Goal: Transaction & Acquisition: Book appointment/travel/reservation

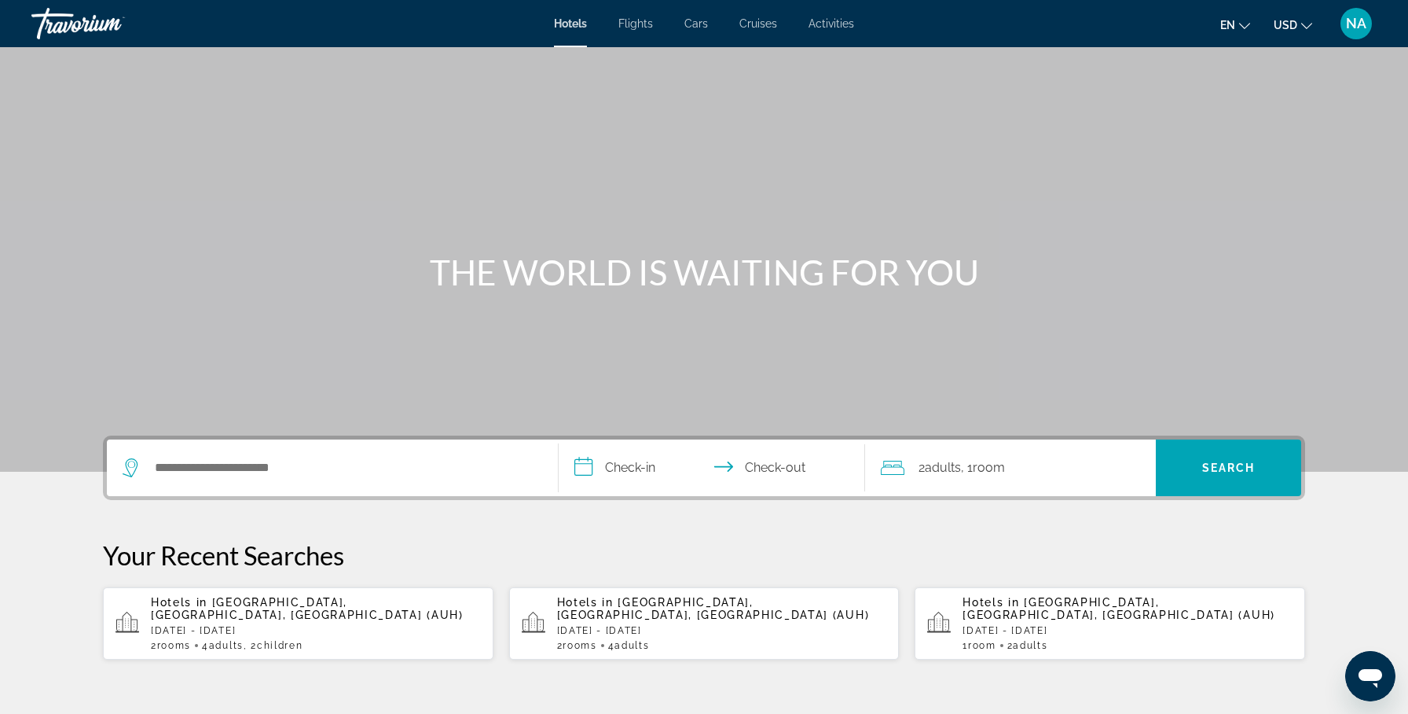
click at [303, 484] on div "Search widget" at bounding box center [333, 467] width 420 height 57
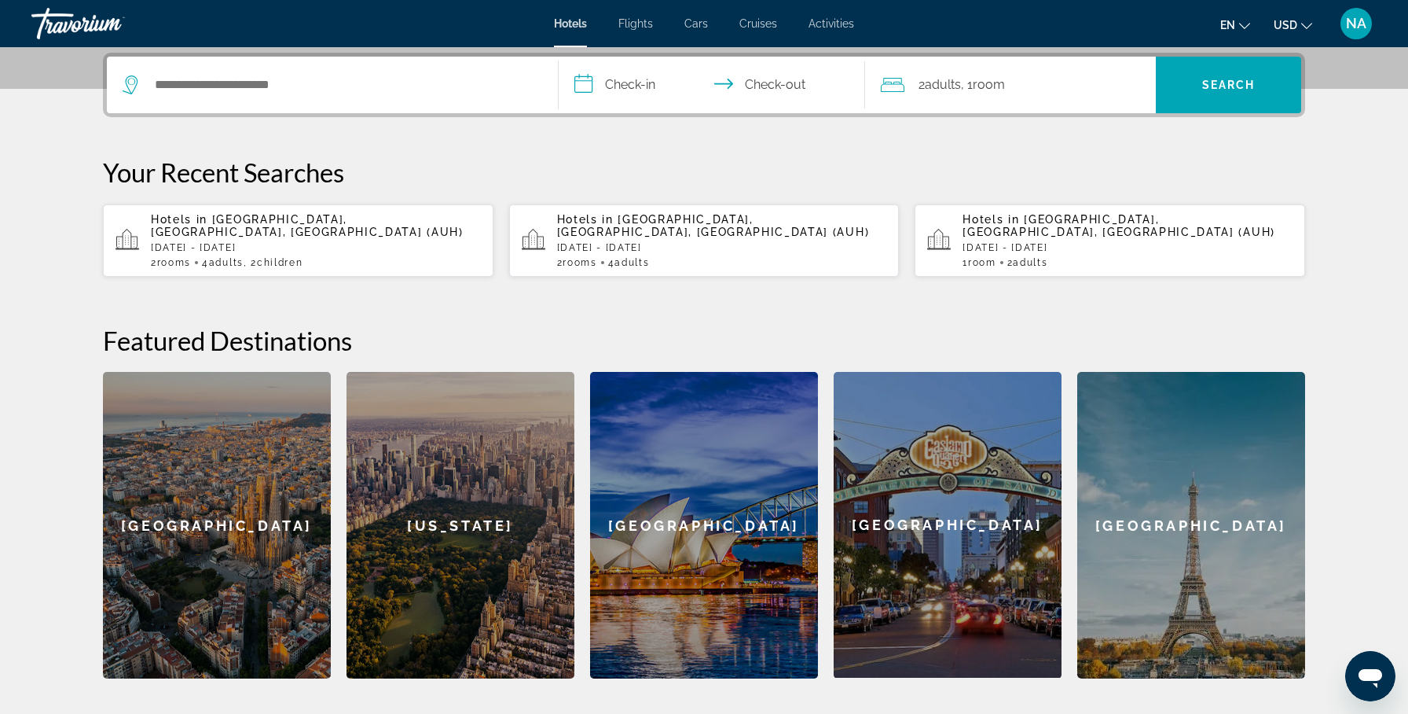
scroll to position [384, 0]
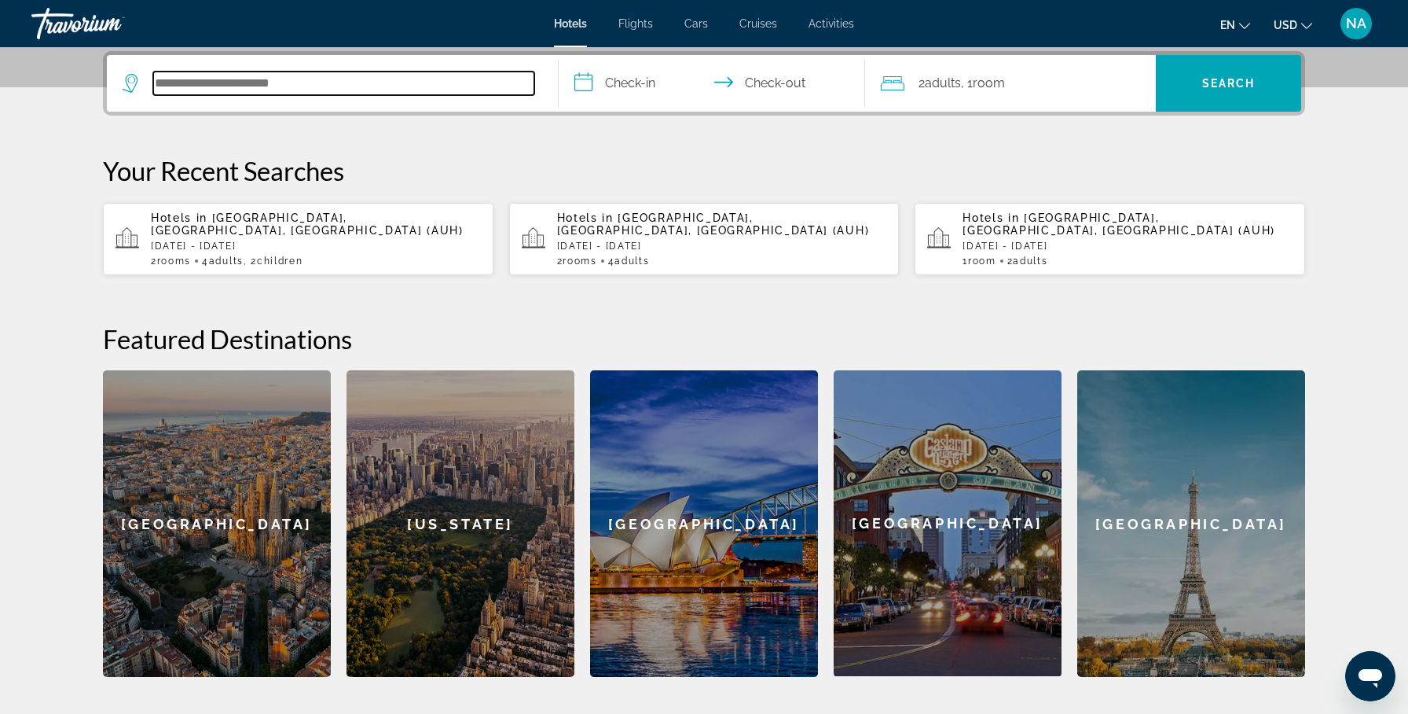
click at [273, 75] on input "Search hotel destination" at bounding box center [343, 84] width 381 height 24
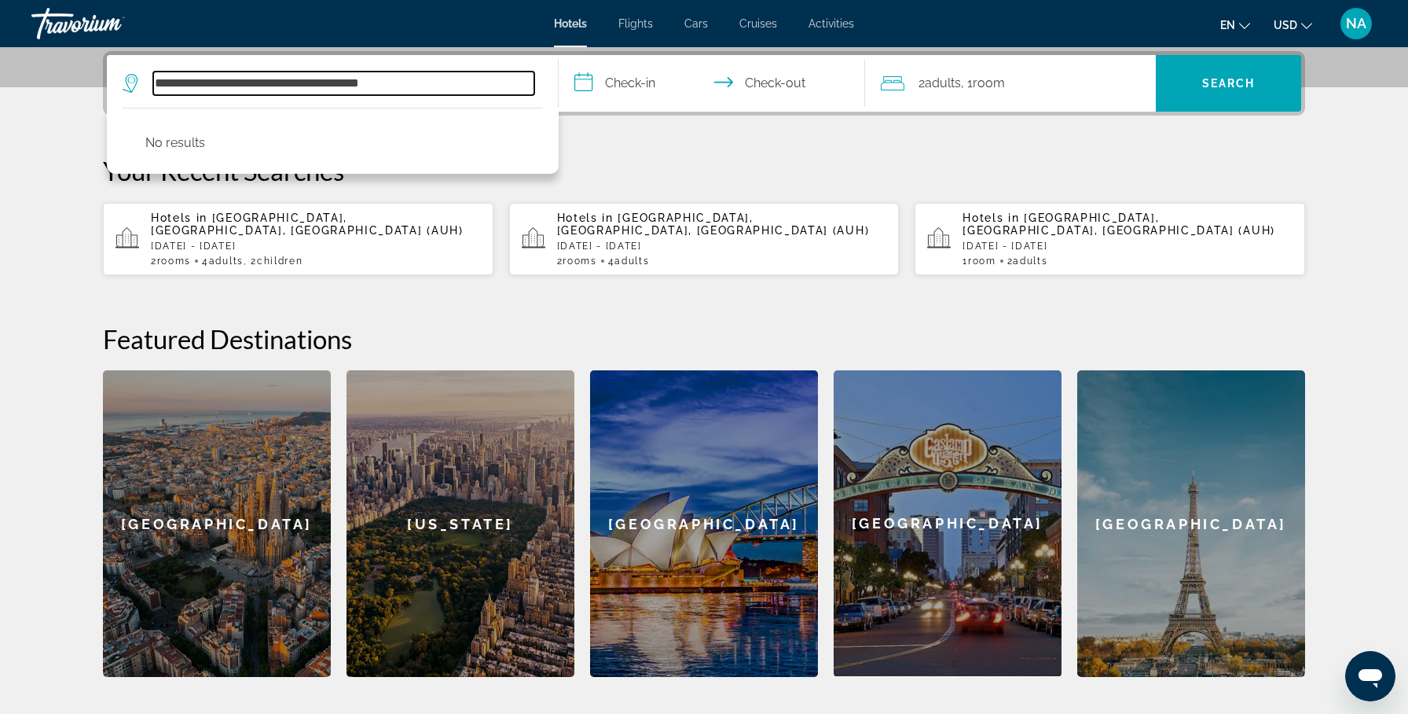
type input "**********"
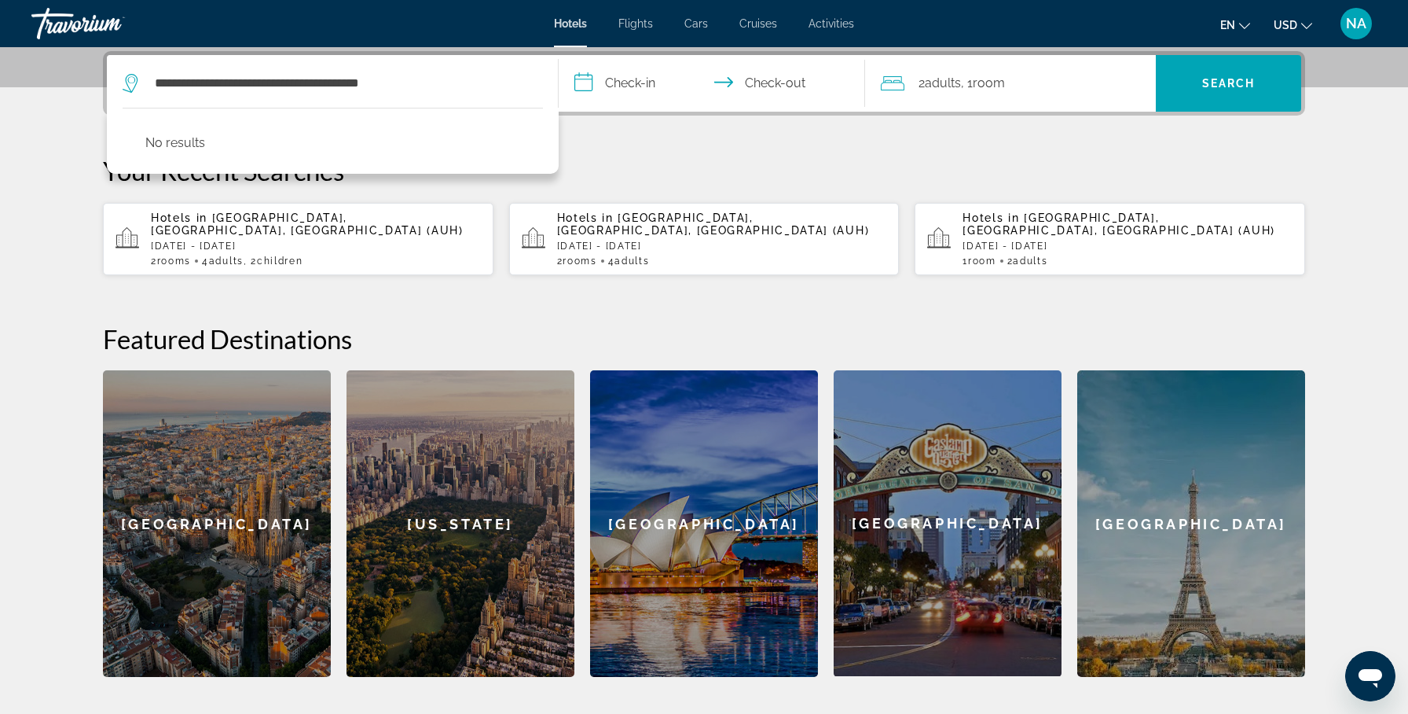
click at [591, 90] on input "**********" at bounding box center [715, 85] width 313 height 61
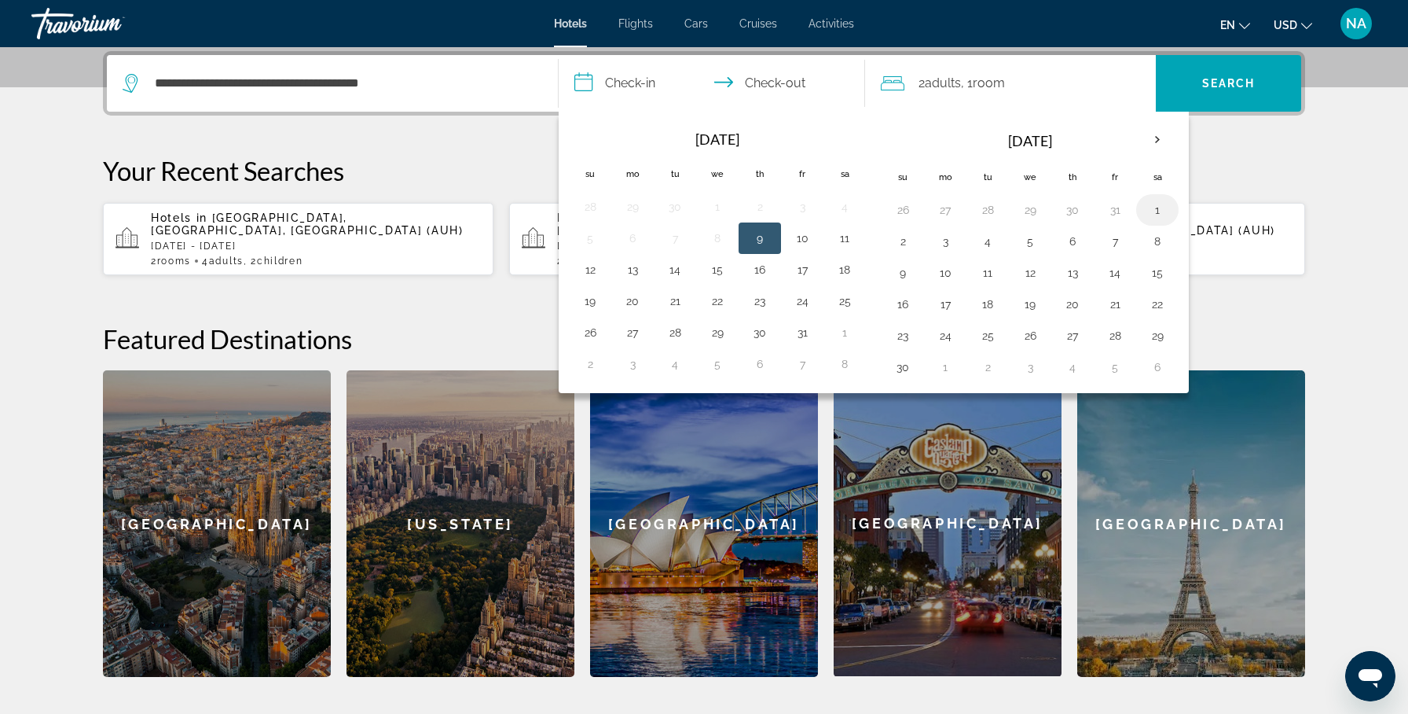
click at [1157, 210] on button "1" at bounding box center [1157, 210] width 25 height 22
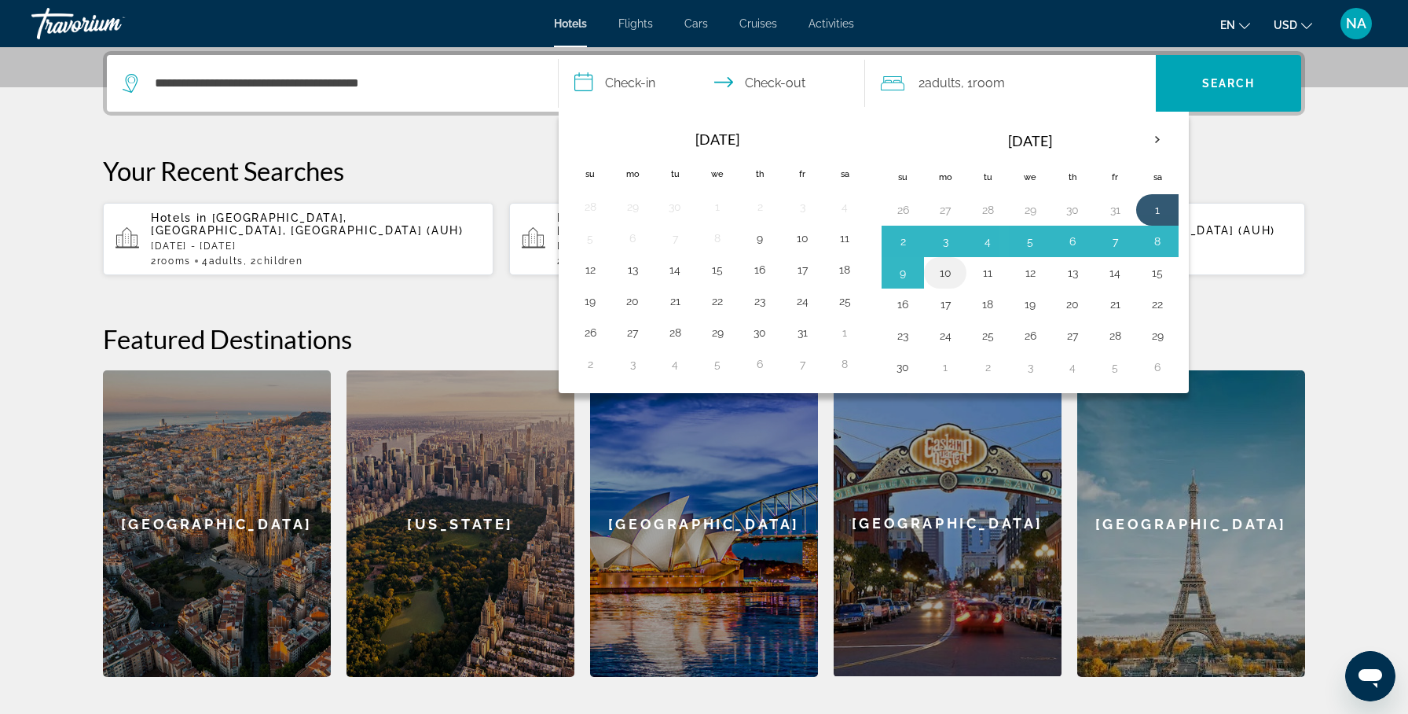
click at [951, 270] on button "10" at bounding box center [945, 273] width 25 height 22
type input "**********"
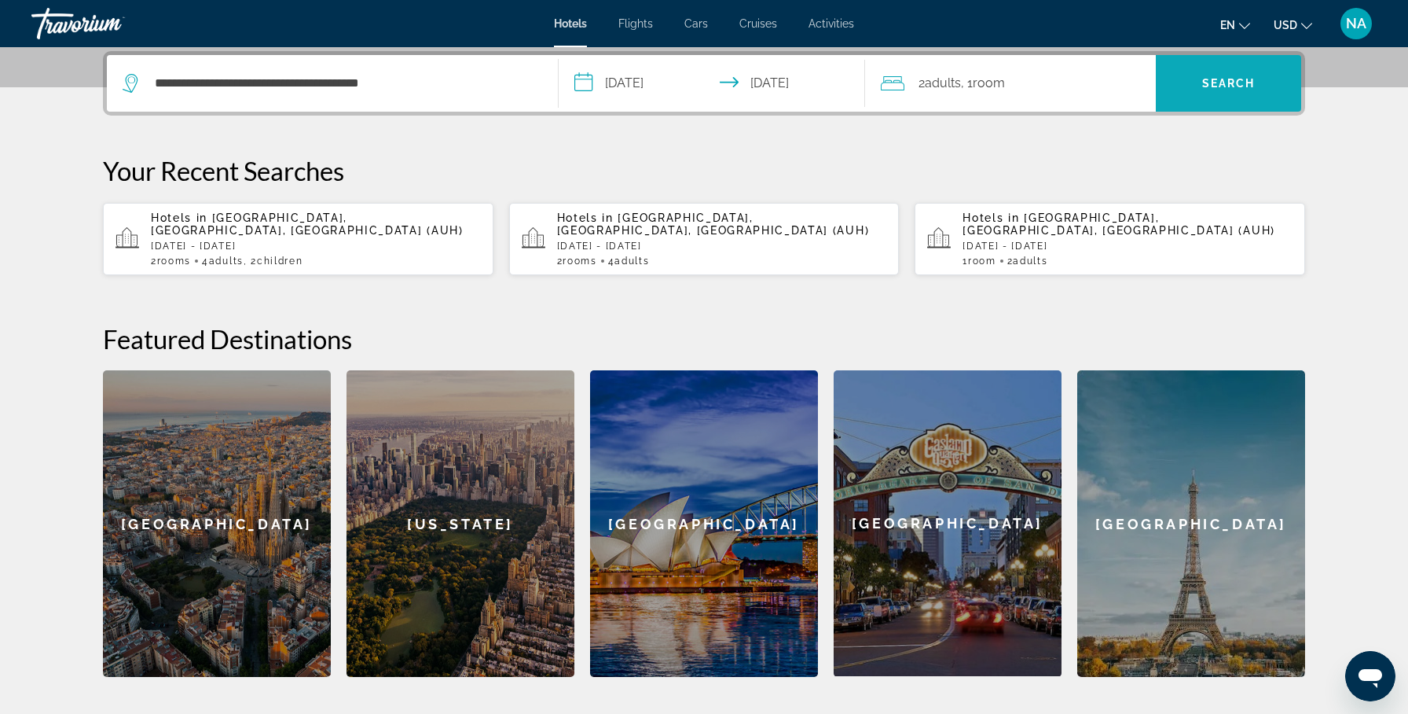
click at [1213, 85] on span "Search" at bounding box center [1228, 83] width 53 height 13
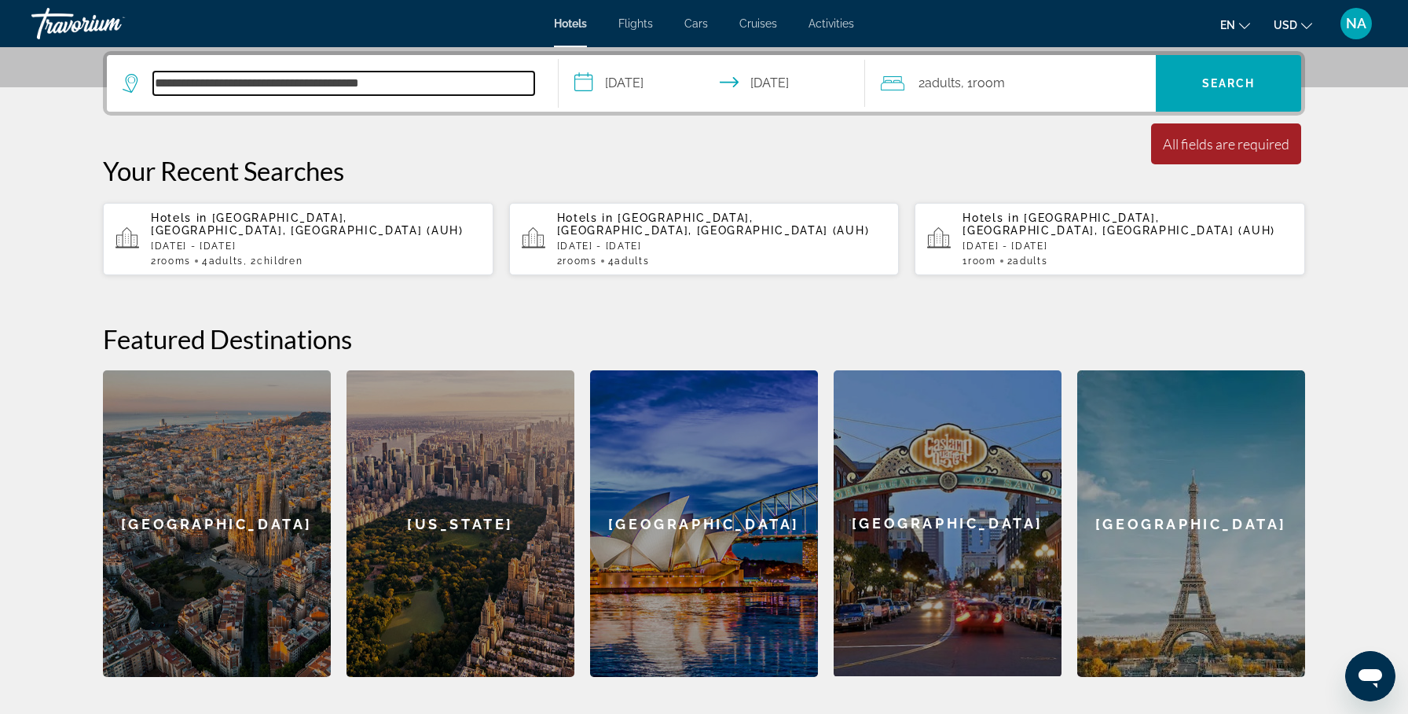
click at [435, 87] on input "**********" at bounding box center [343, 84] width 381 height 24
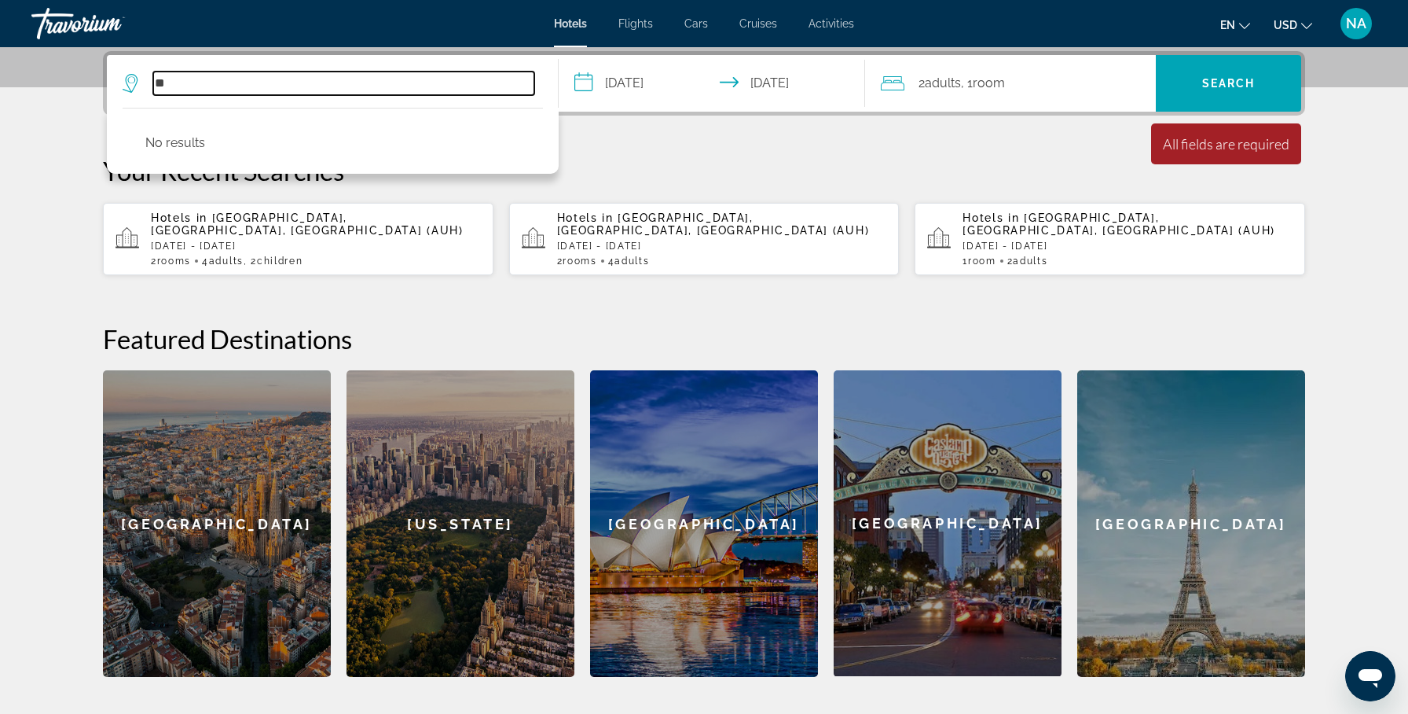
type input "*"
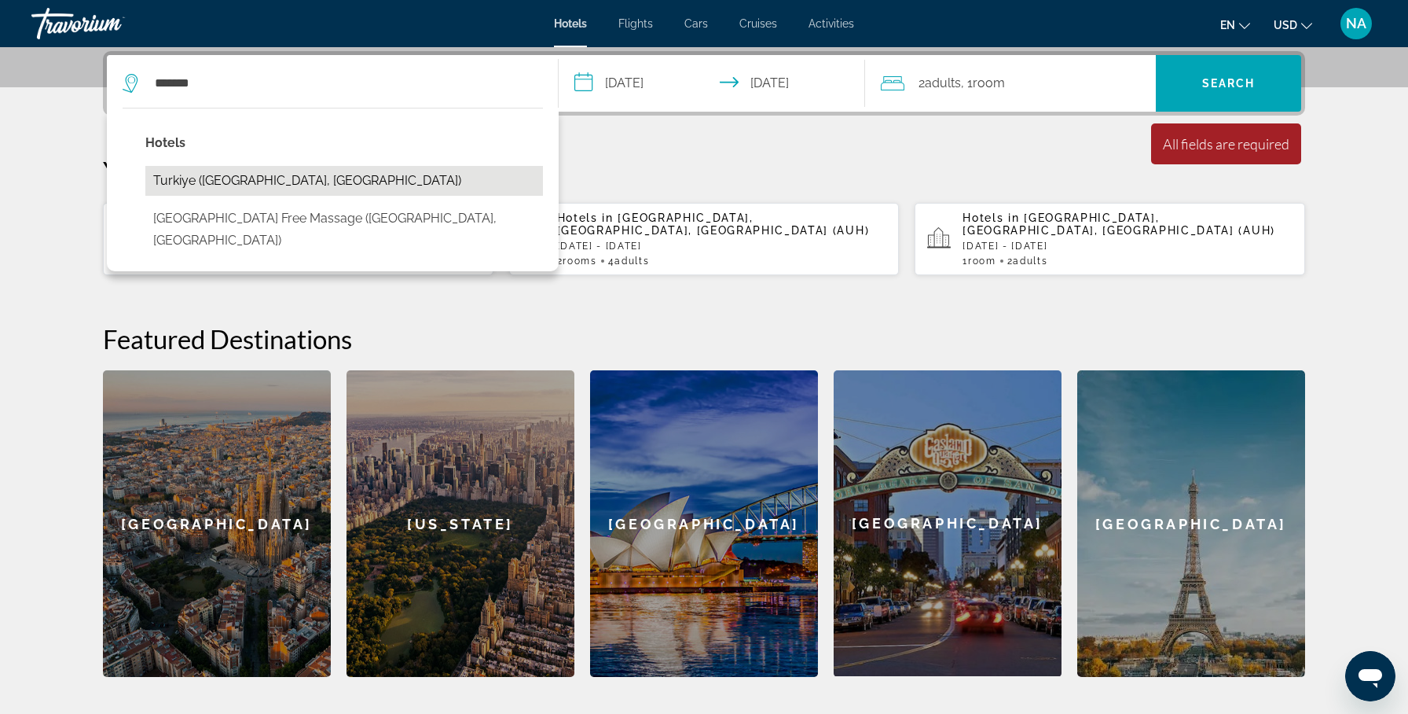
click at [240, 181] on button "Turkiye ([GEOGRAPHIC_DATA], [GEOGRAPHIC_DATA])" at bounding box center [344, 181] width 398 height 30
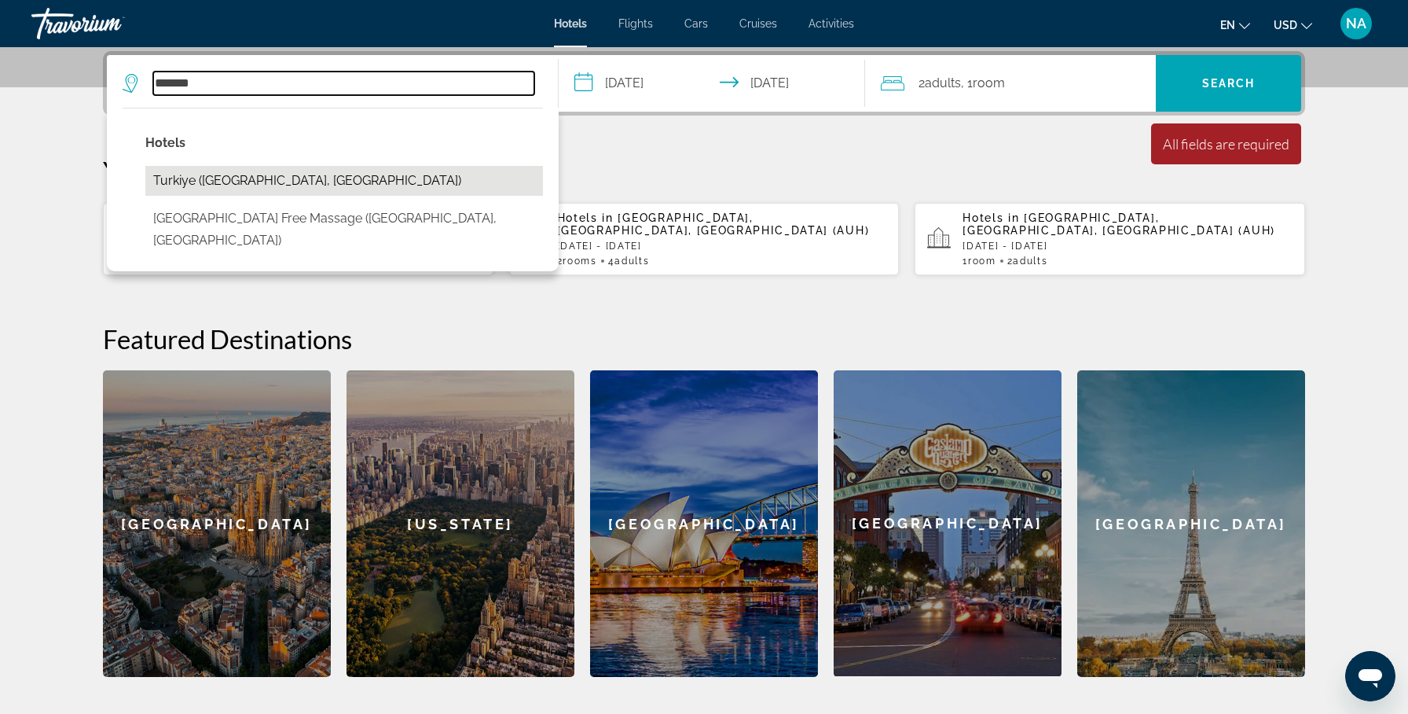
type input "**********"
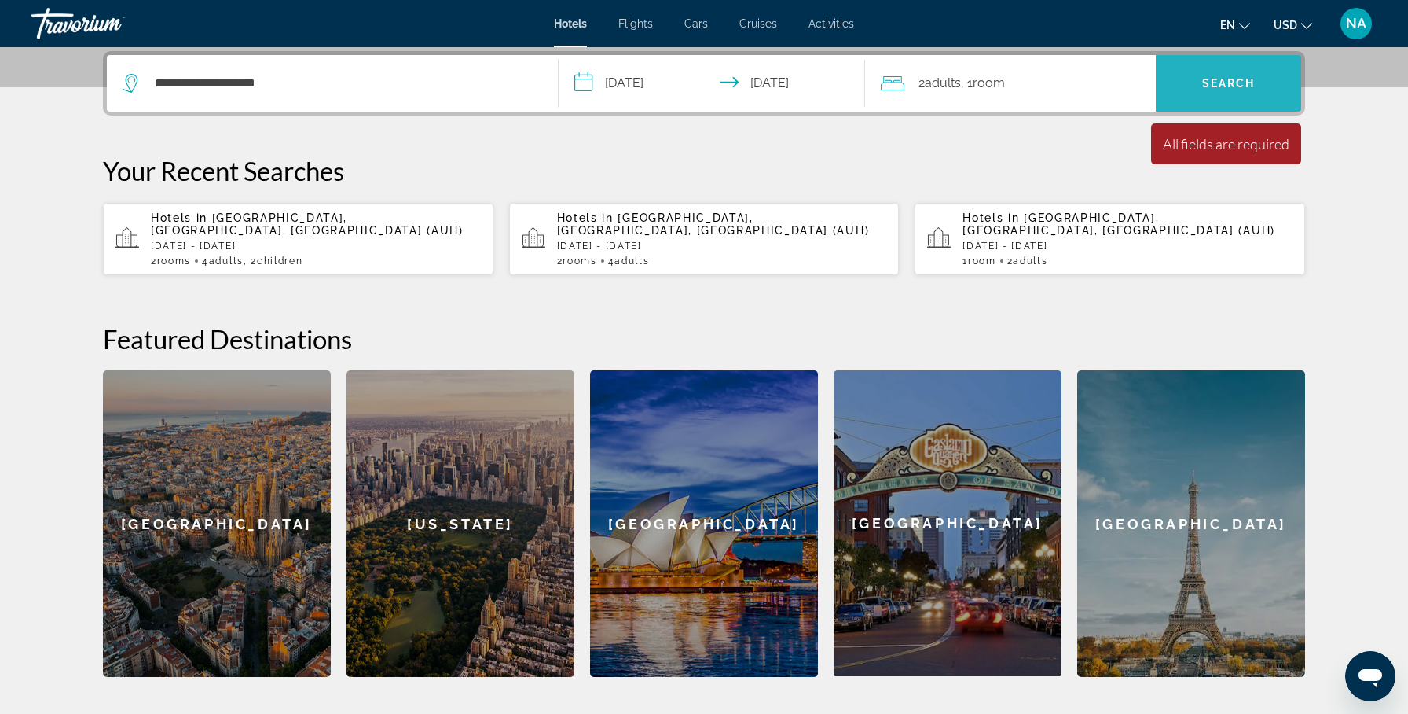
click at [1231, 70] on span "Search" at bounding box center [1228, 83] width 145 height 38
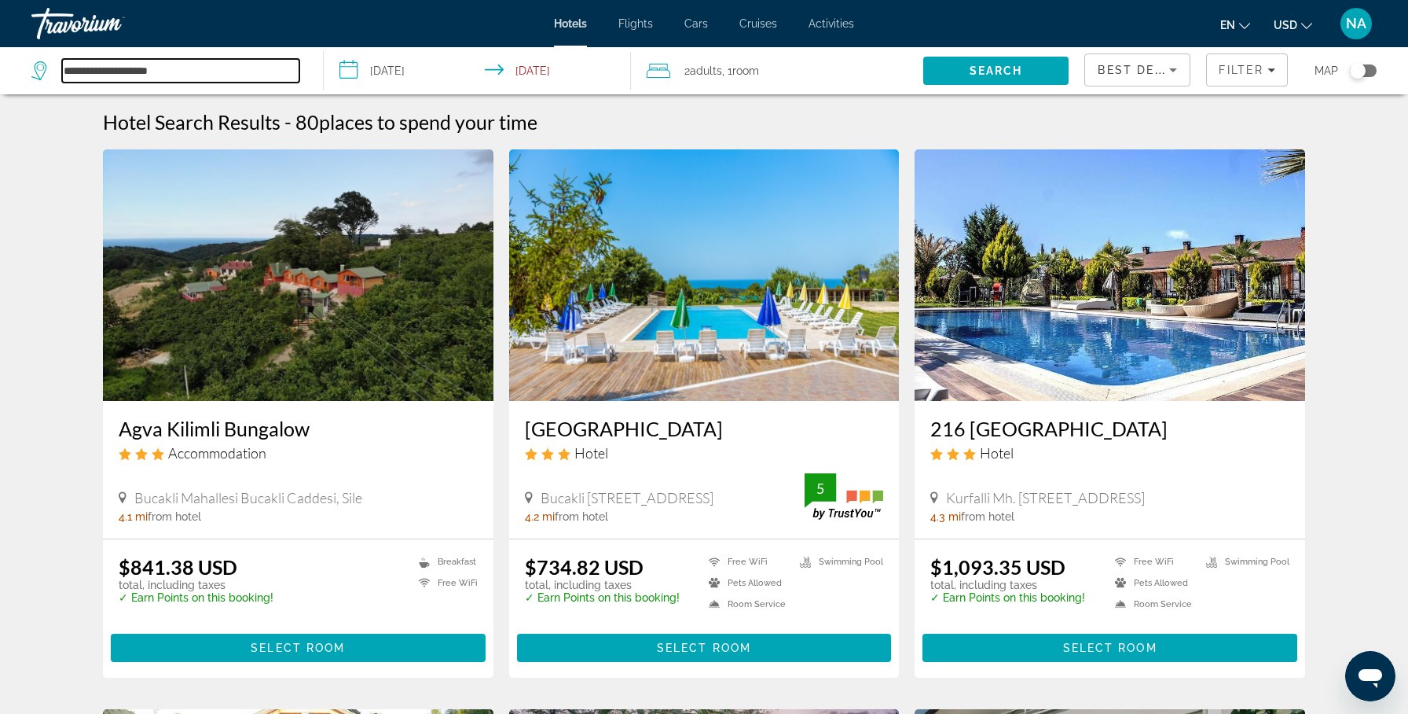
click at [227, 59] on input "**********" at bounding box center [180, 71] width 237 height 24
click at [219, 72] on input "**********" at bounding box center [180, 71] width 237 height 24
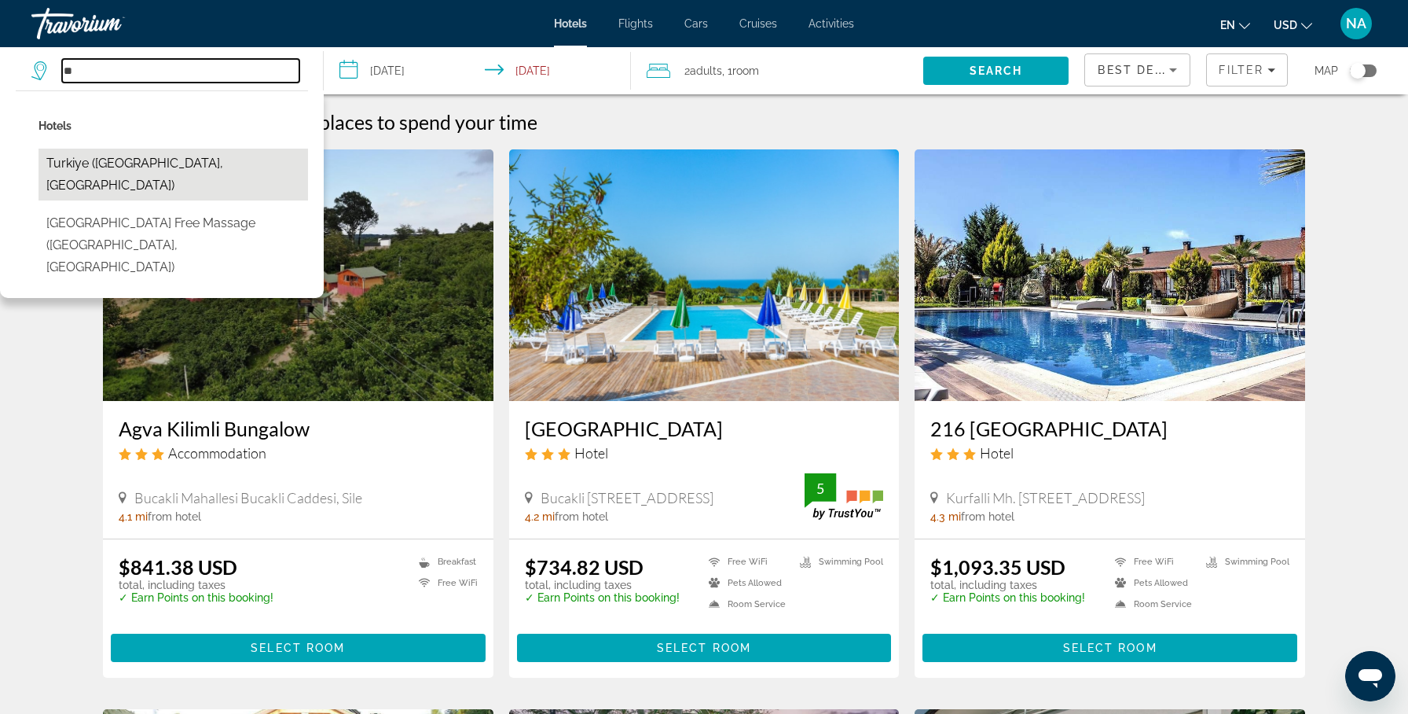
type input "*"
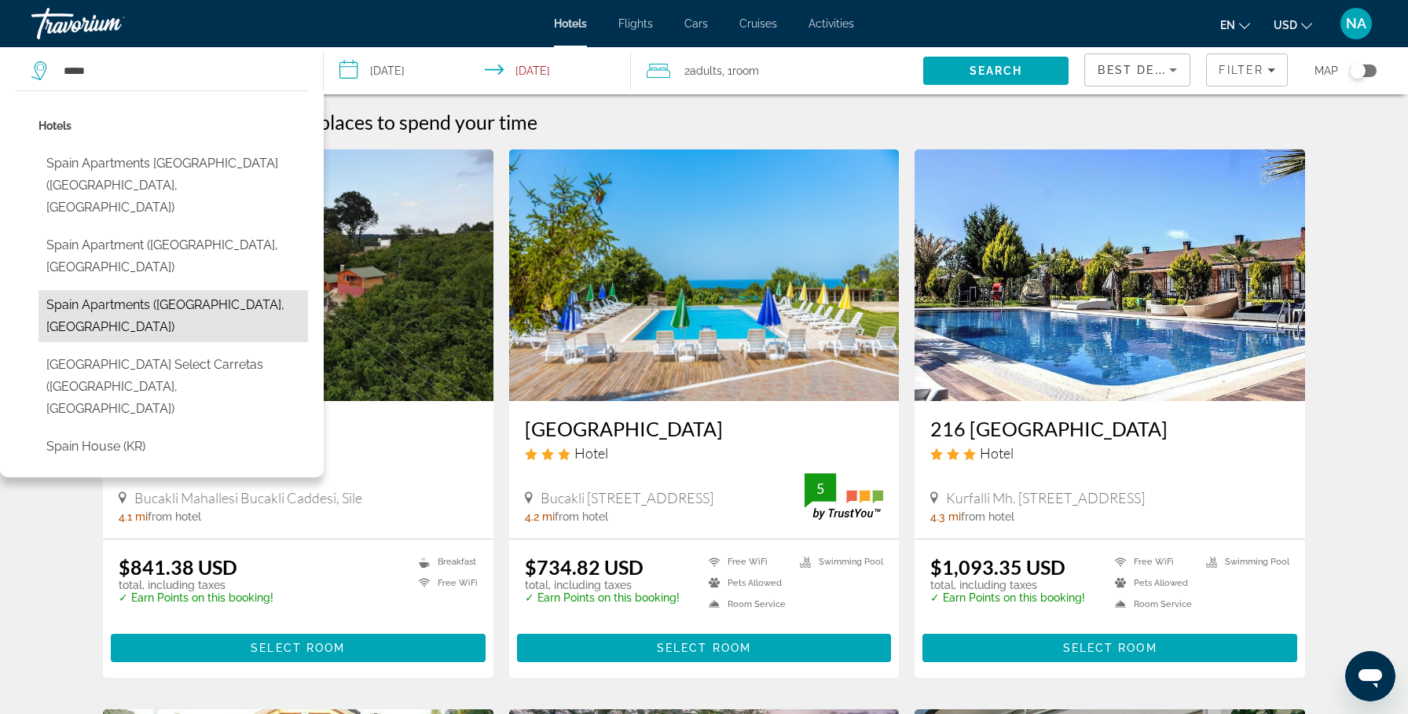
click at [103, 290] on button "Spain Apartments ([GEOGRAPHIC_DATA], [GEOGRAPHIC_DATA])" at bounding box center [174, 316] width 270 height 52
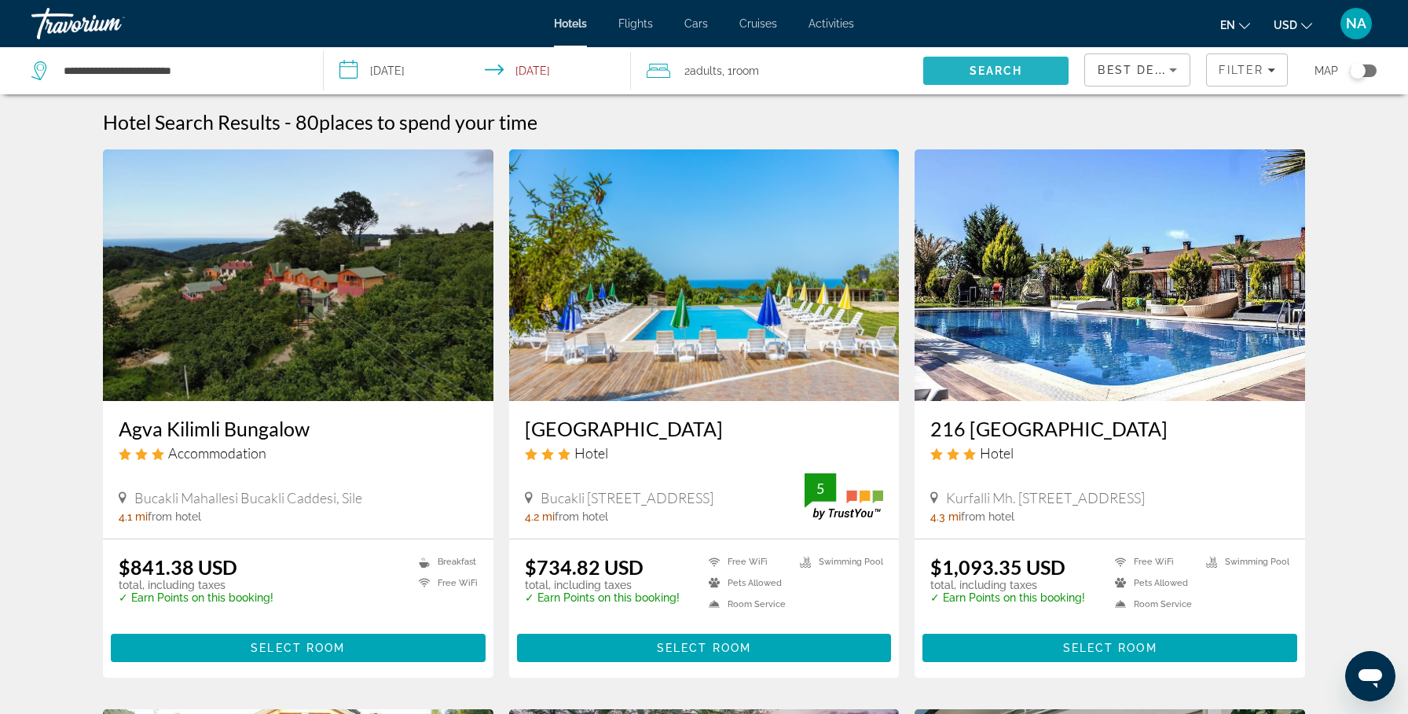
click at [1009, 75] on span "Search" at bounding box center [996, 70] width 53 height 13
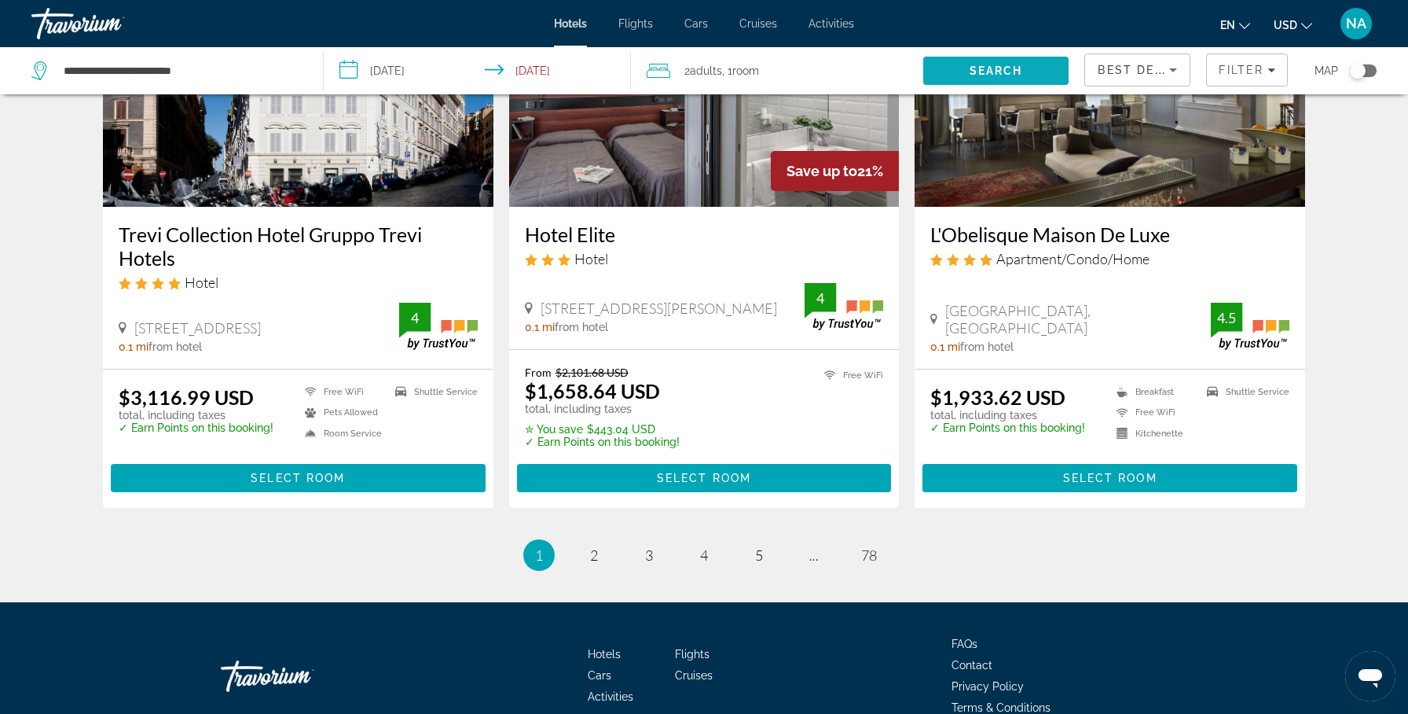
scroll to position [2013, 0]
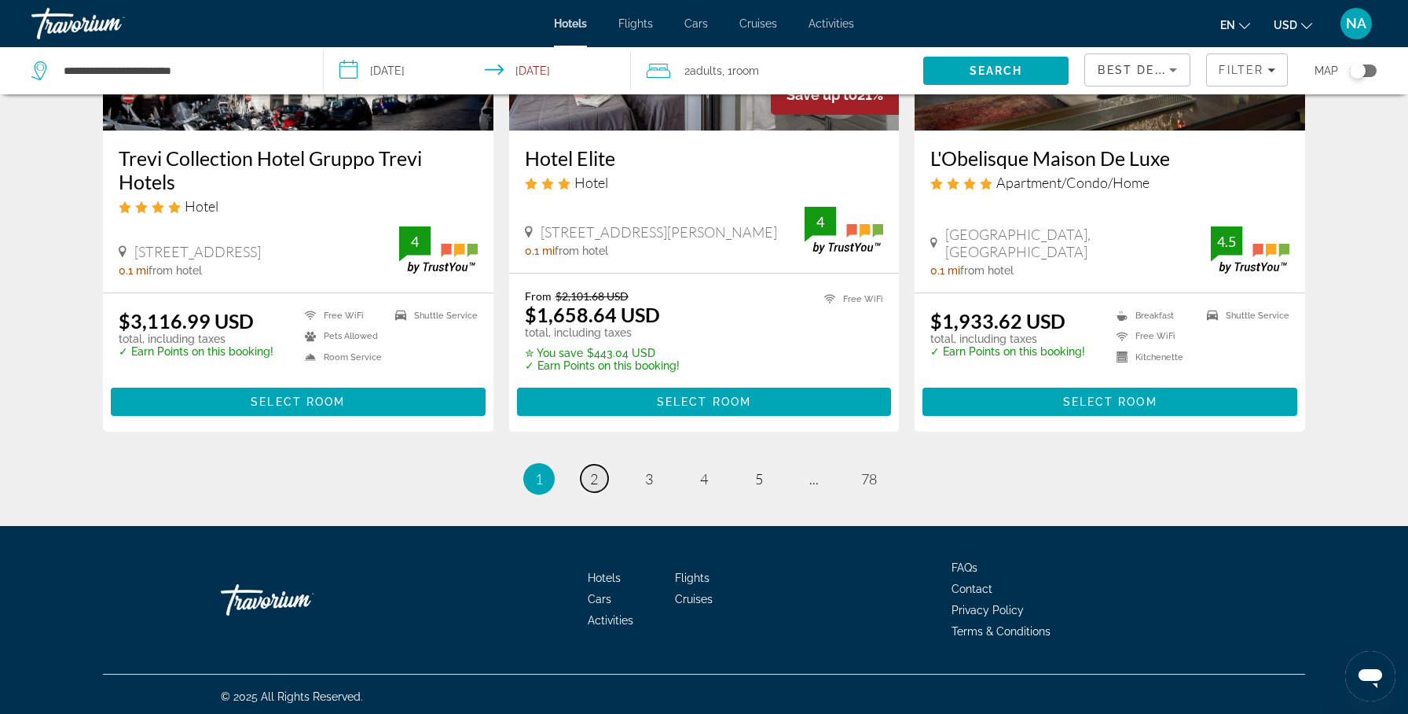
click at [598, 471] on link "page 2" at bounding box center [595, 478] width 28 height 28
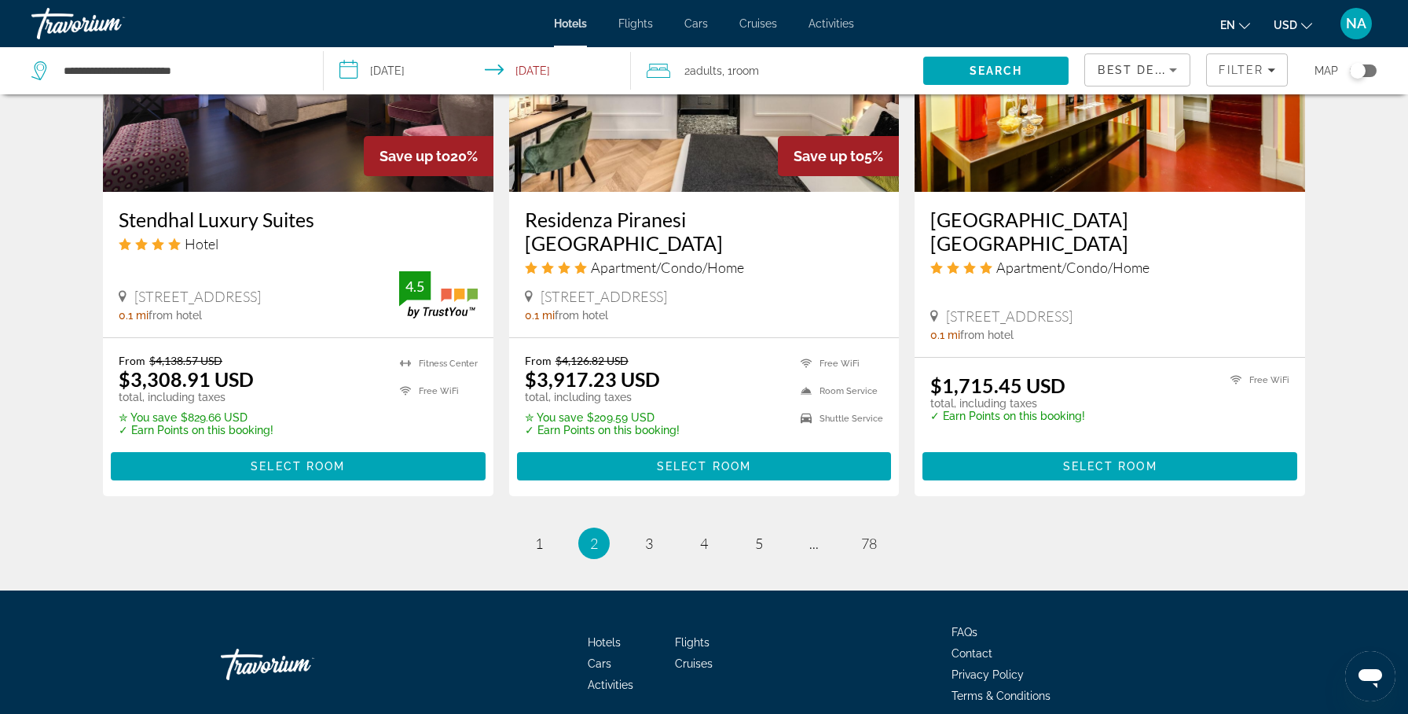
scroll to position [1997, 0]
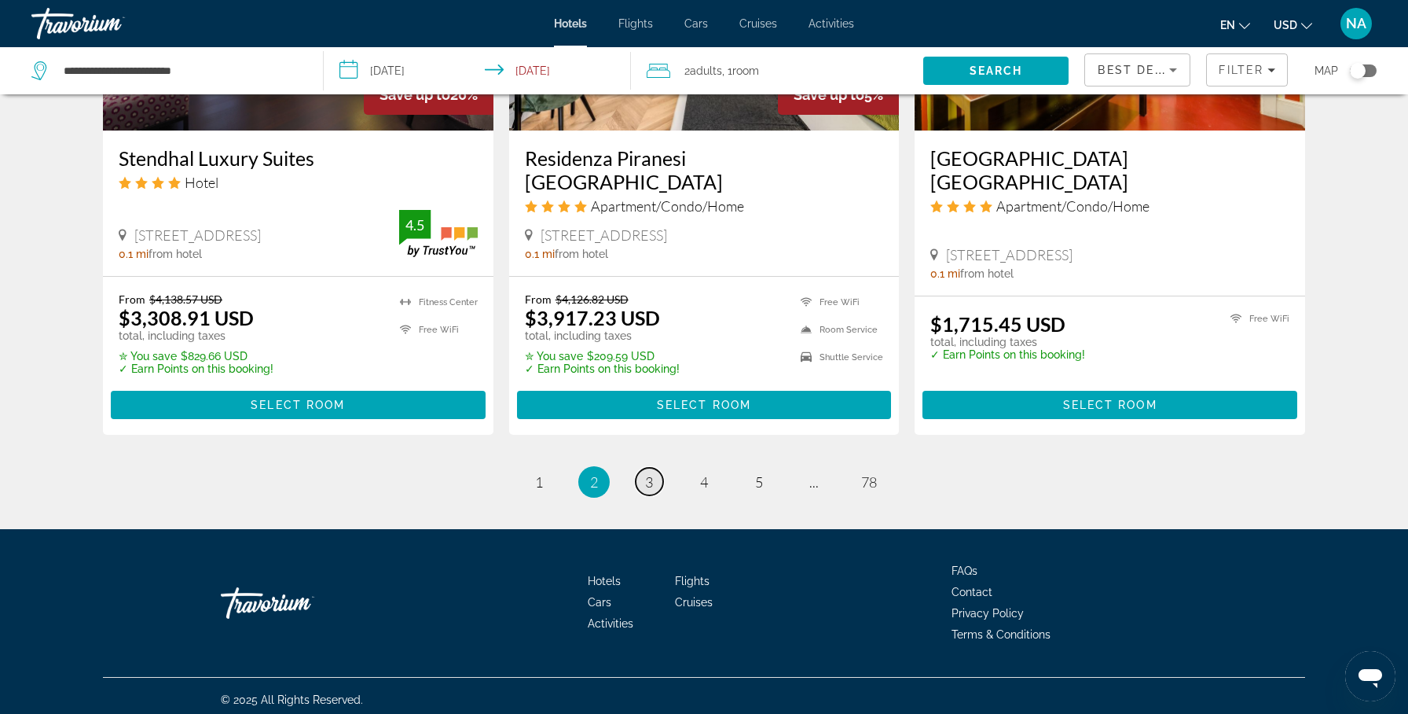
click at [655, 478] on link "page 3" at bounding box center [650, 482] width 28 height 28
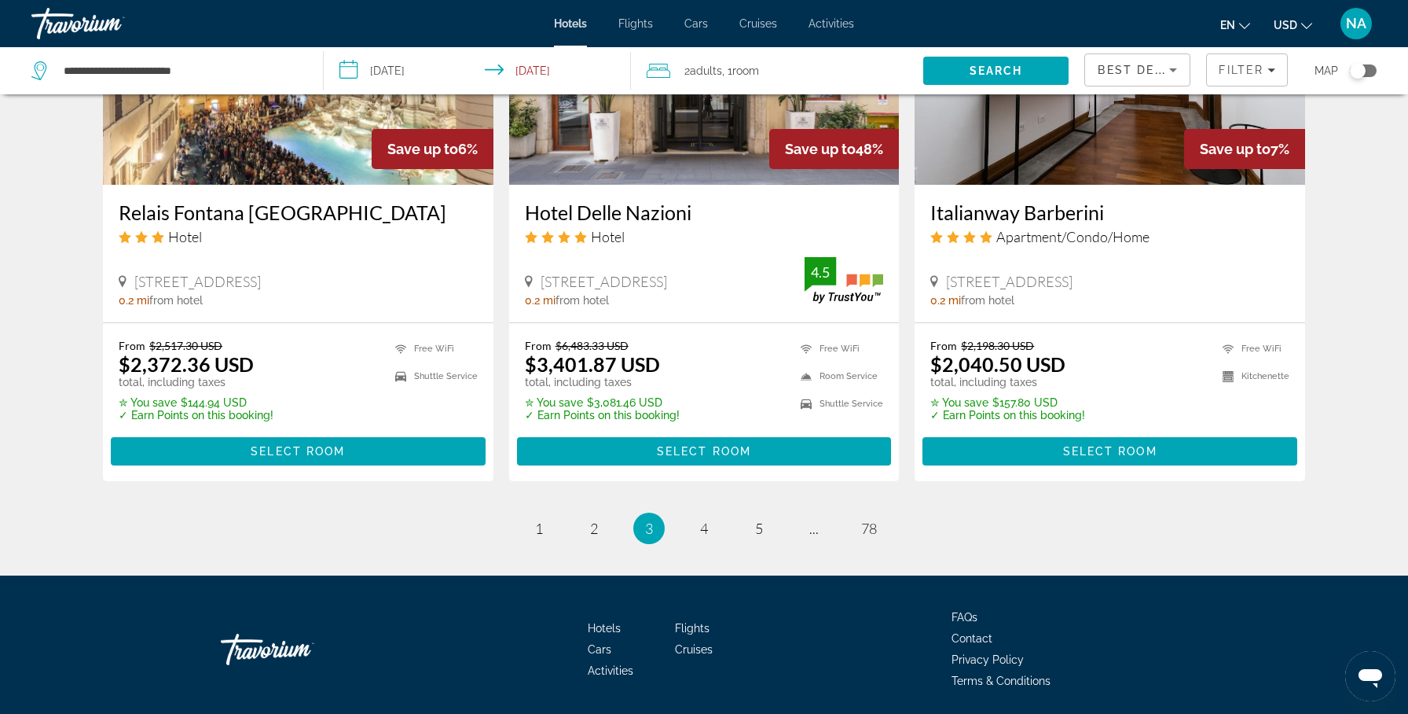
scroll to position [1993, 0]
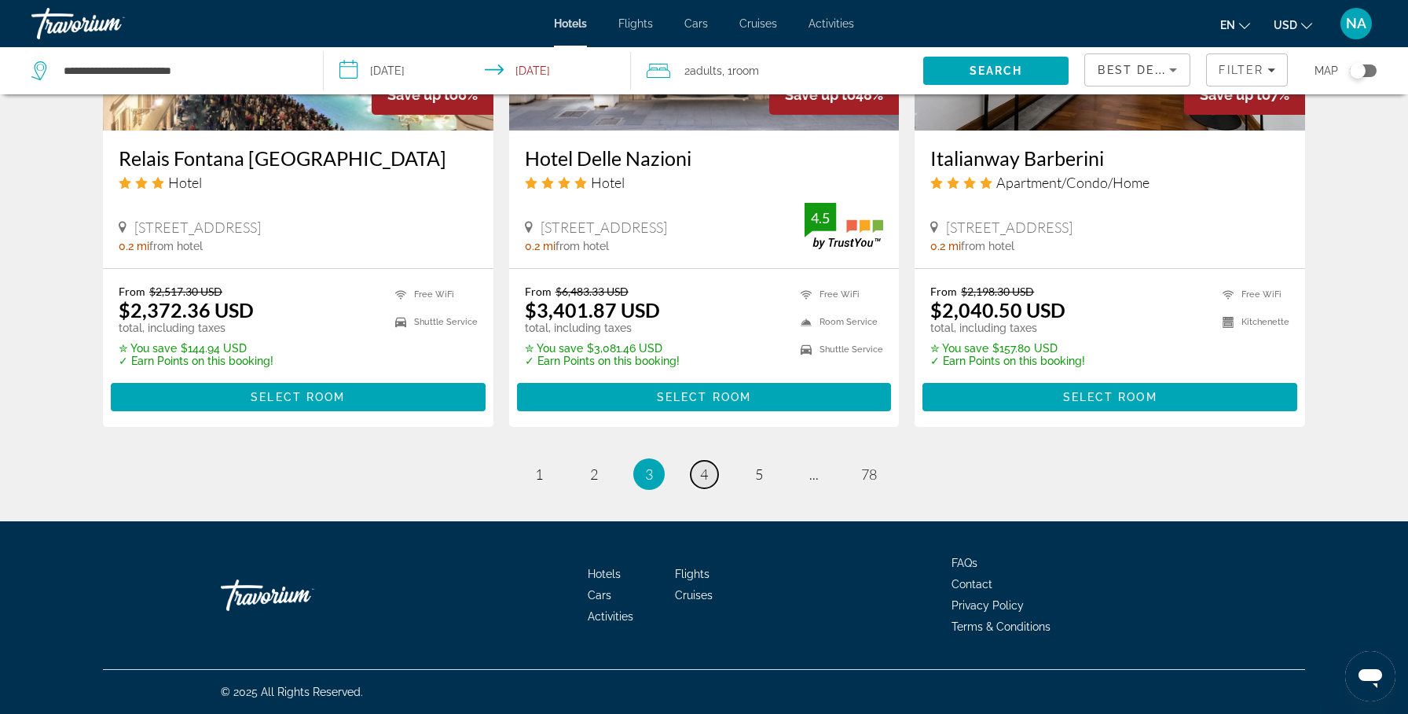
click at [705, 473] on span "4" at bounding box center [704, 473] width 8 height 17
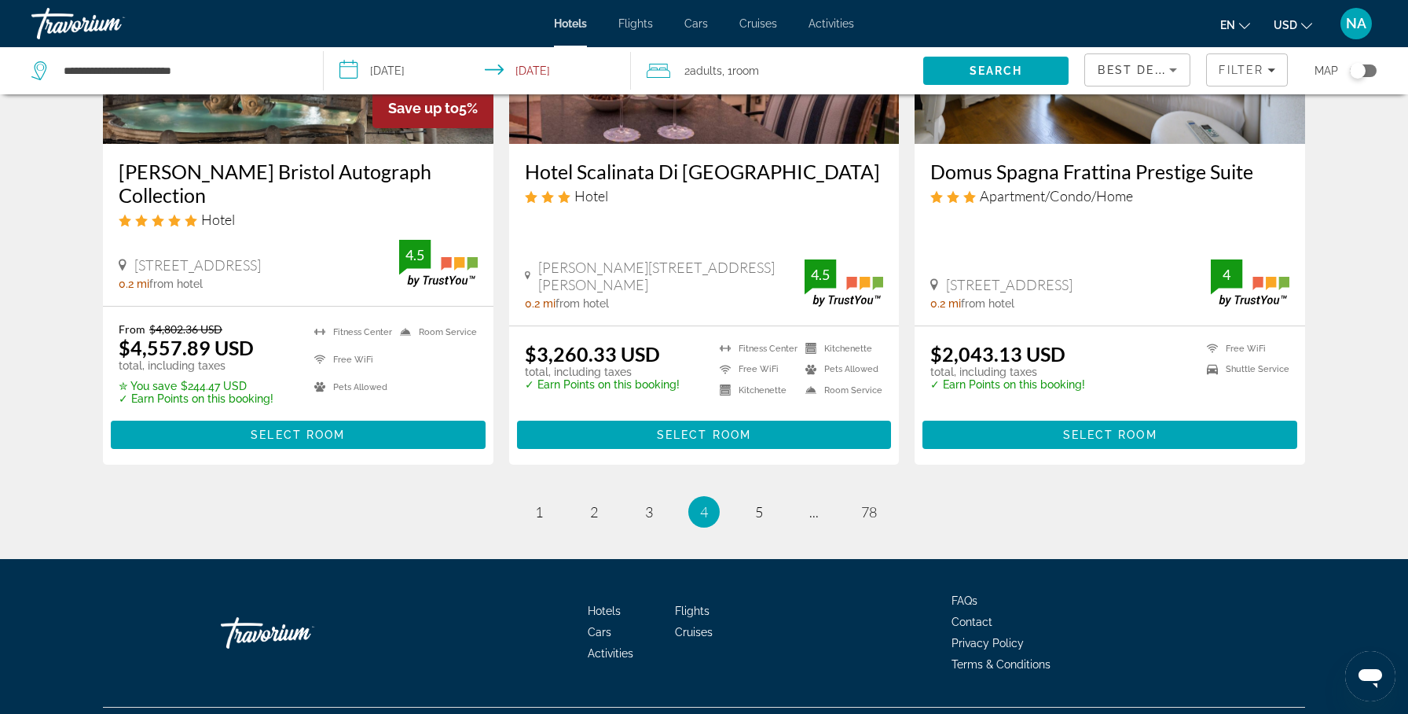
scroll to position [1997, 0]
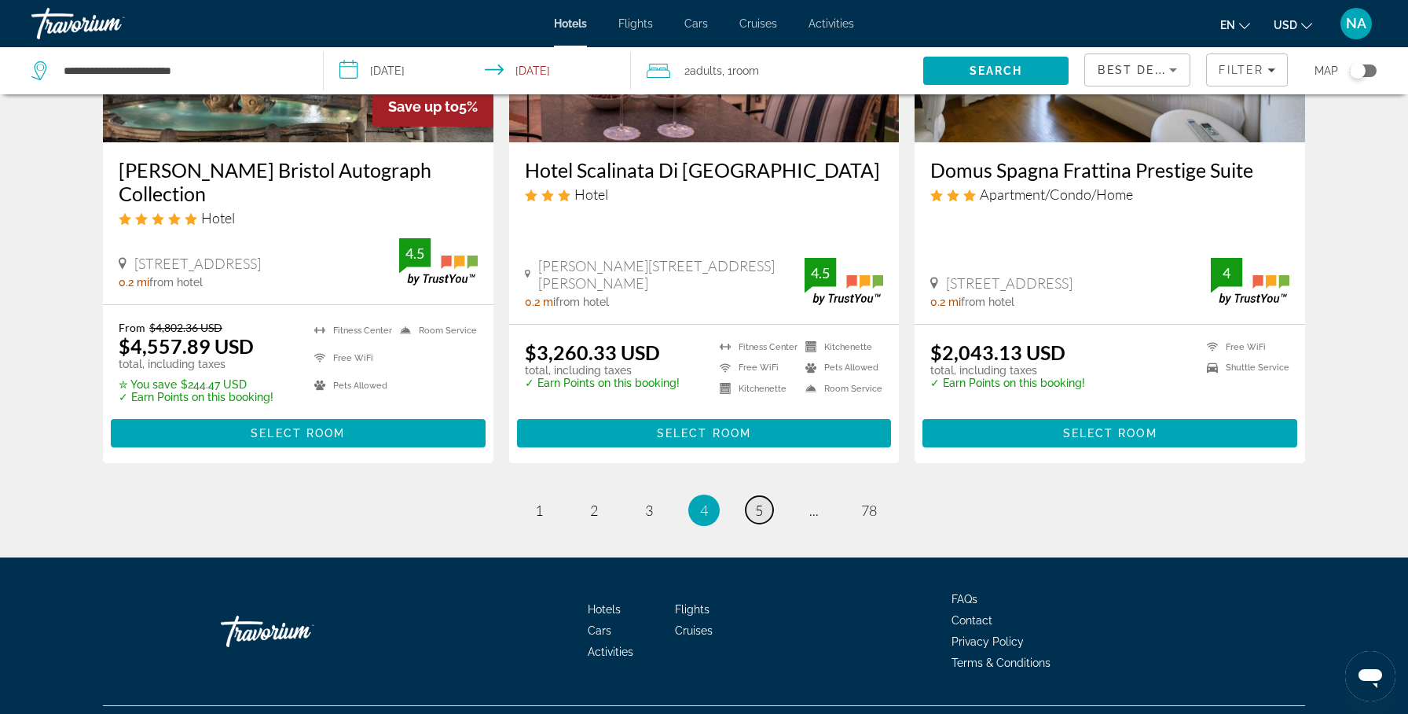
click at [758, 501] on span "5" at bounding box center [759, 509] width 8 height 17
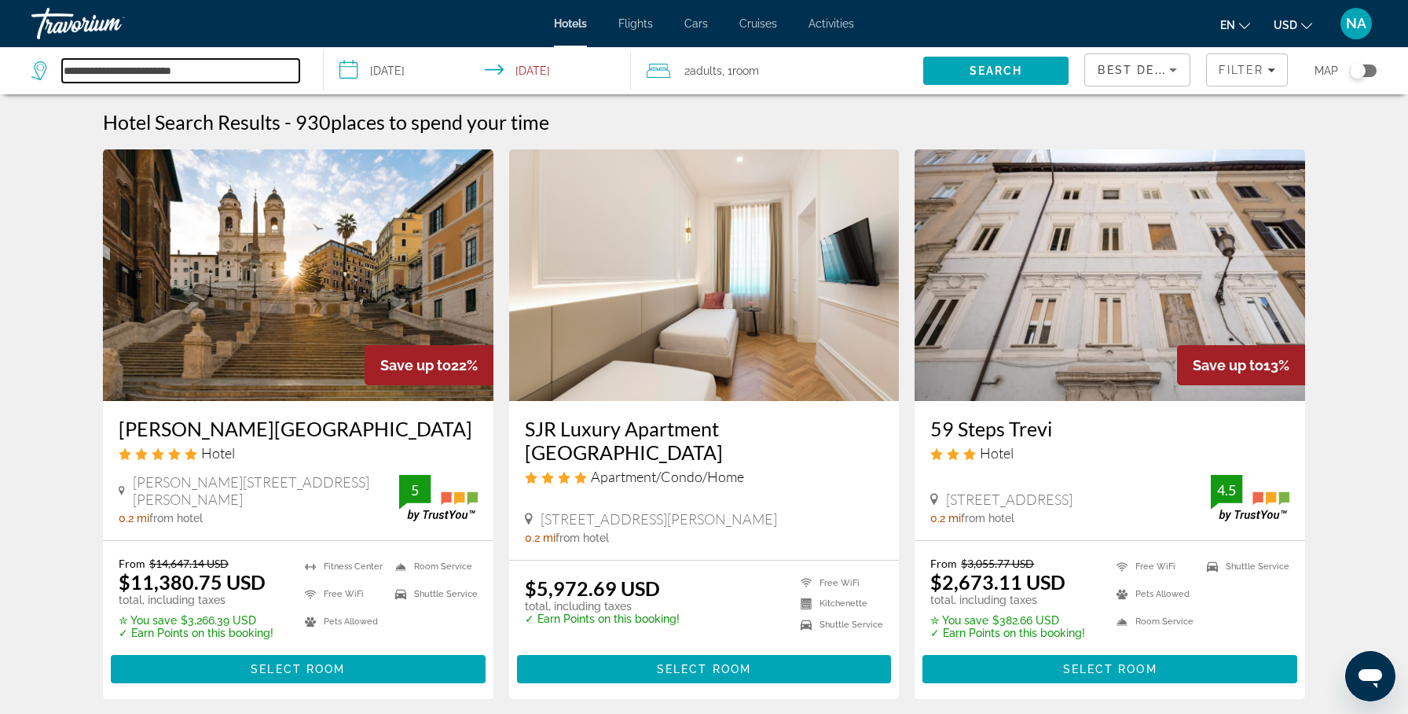
click at [246, 73] on input "**********" at bounding box center [180, 71] width 237 height 24
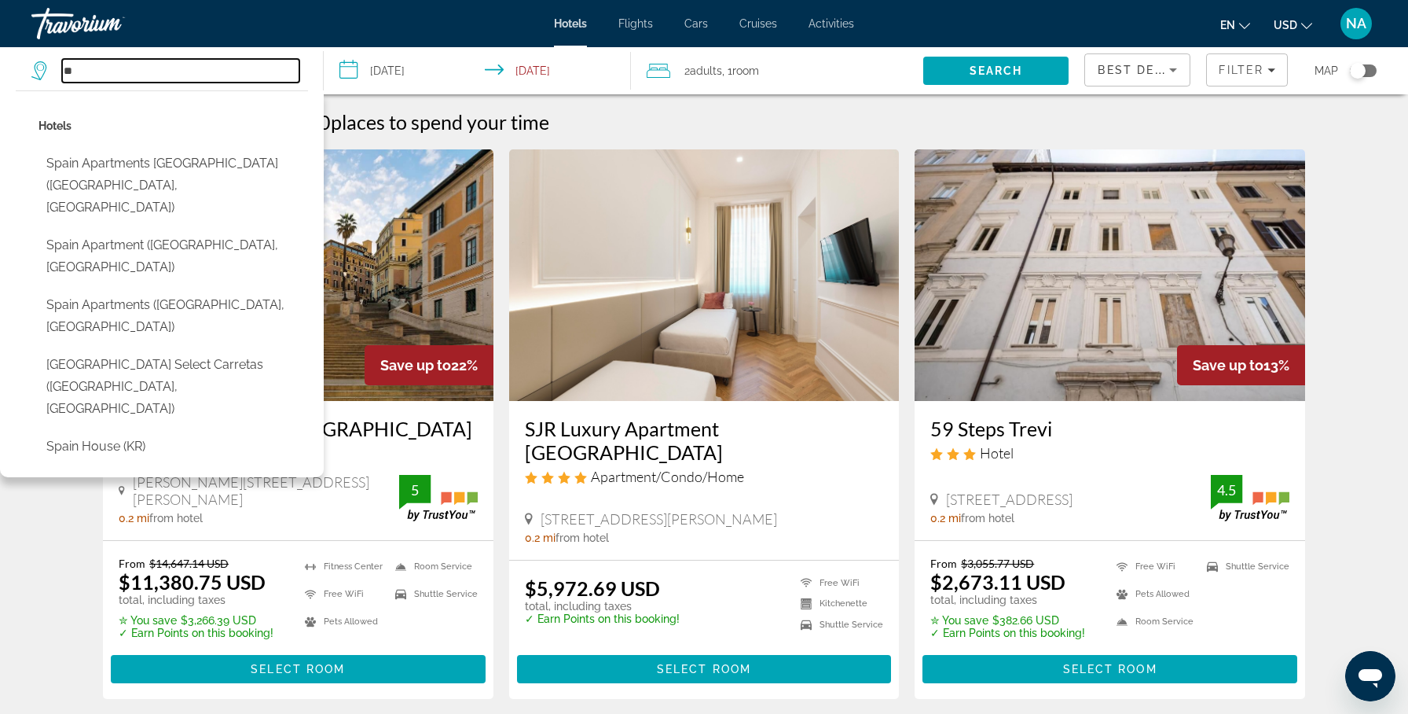
type input "*"
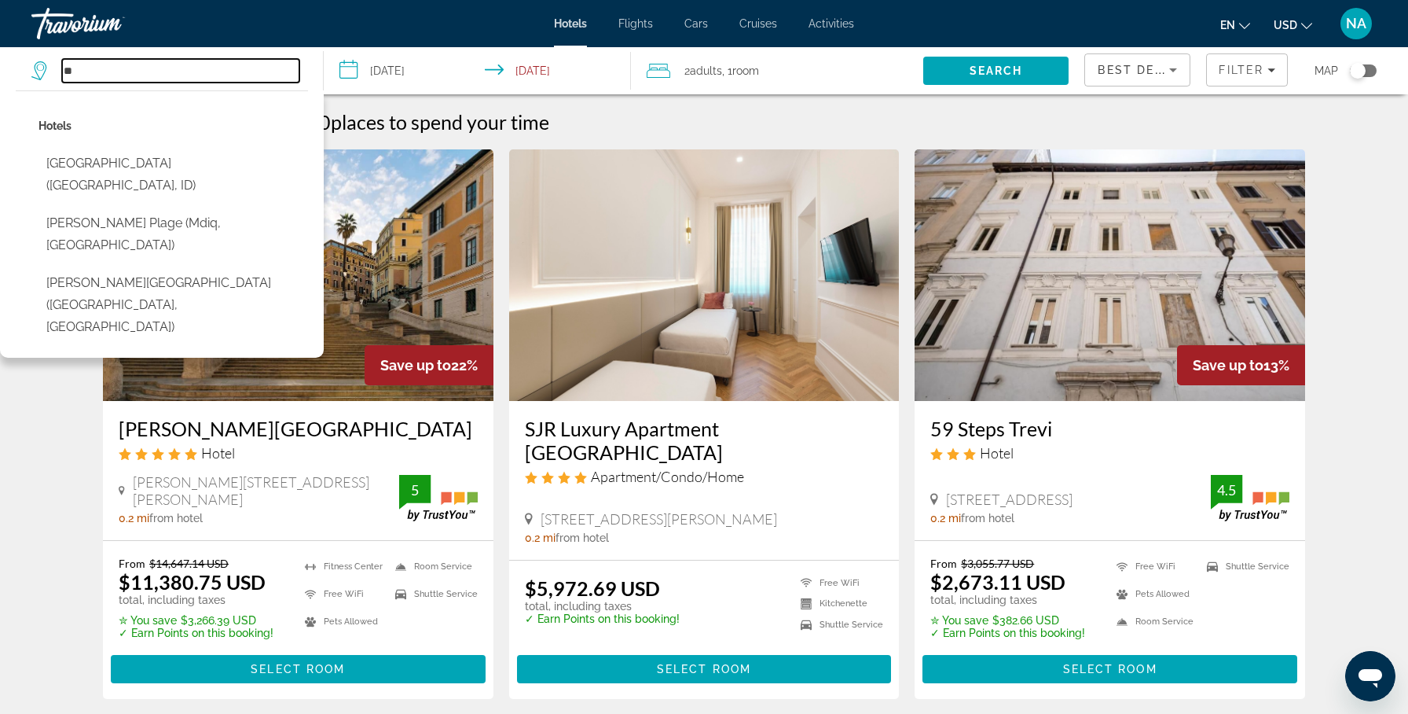
type input "*"
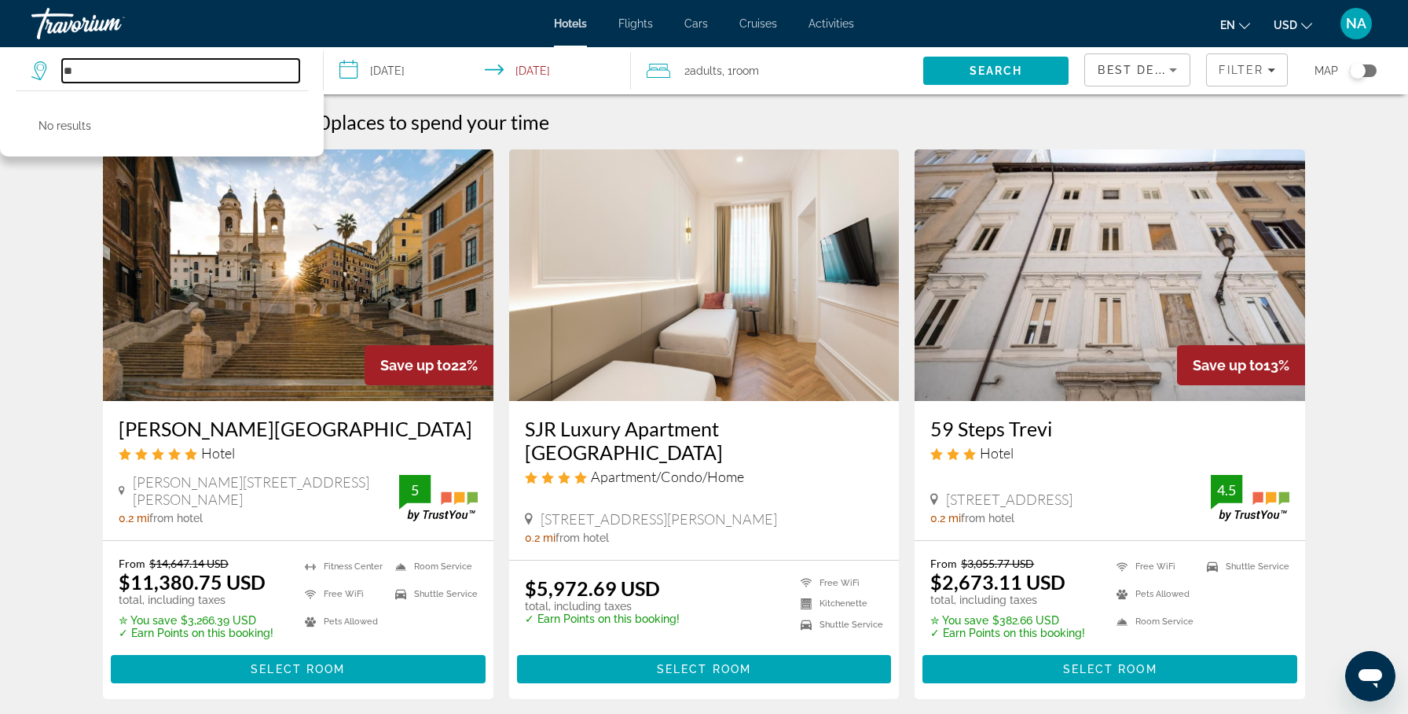
type input "*"
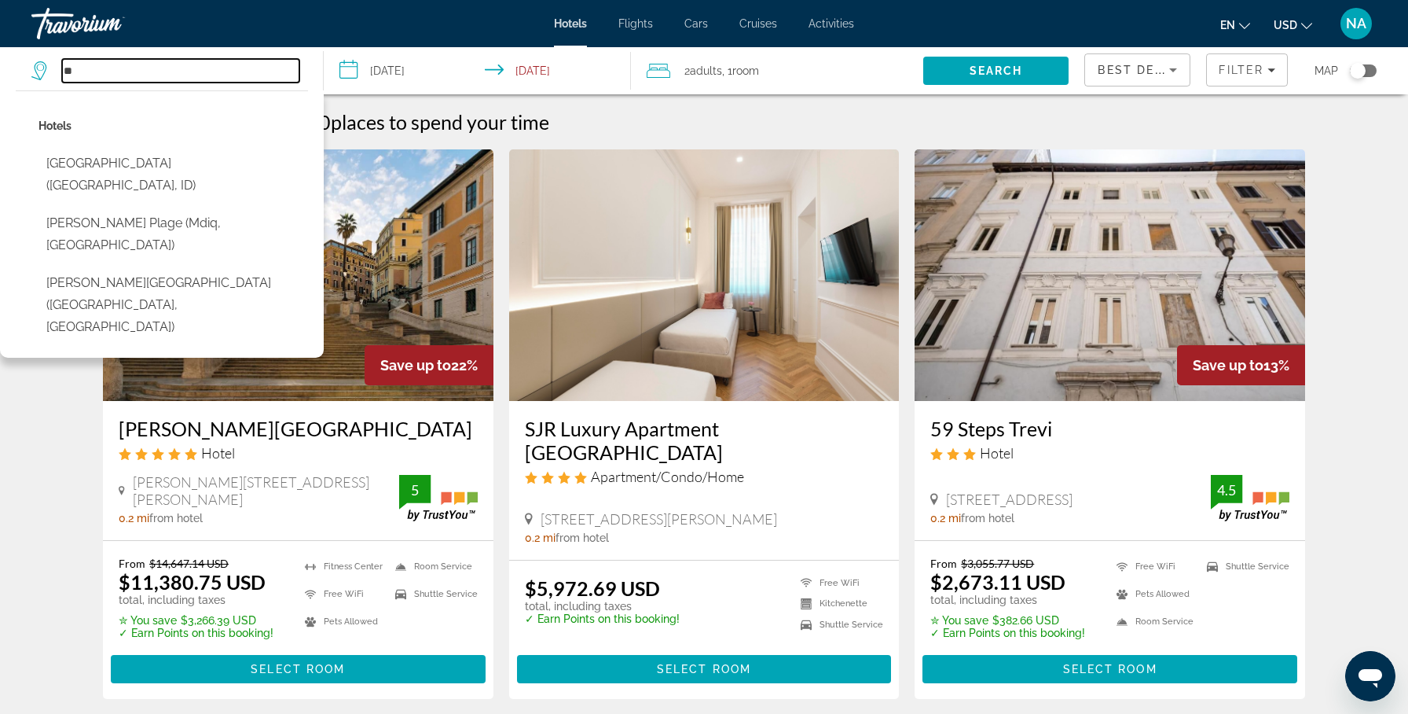
type input "*"
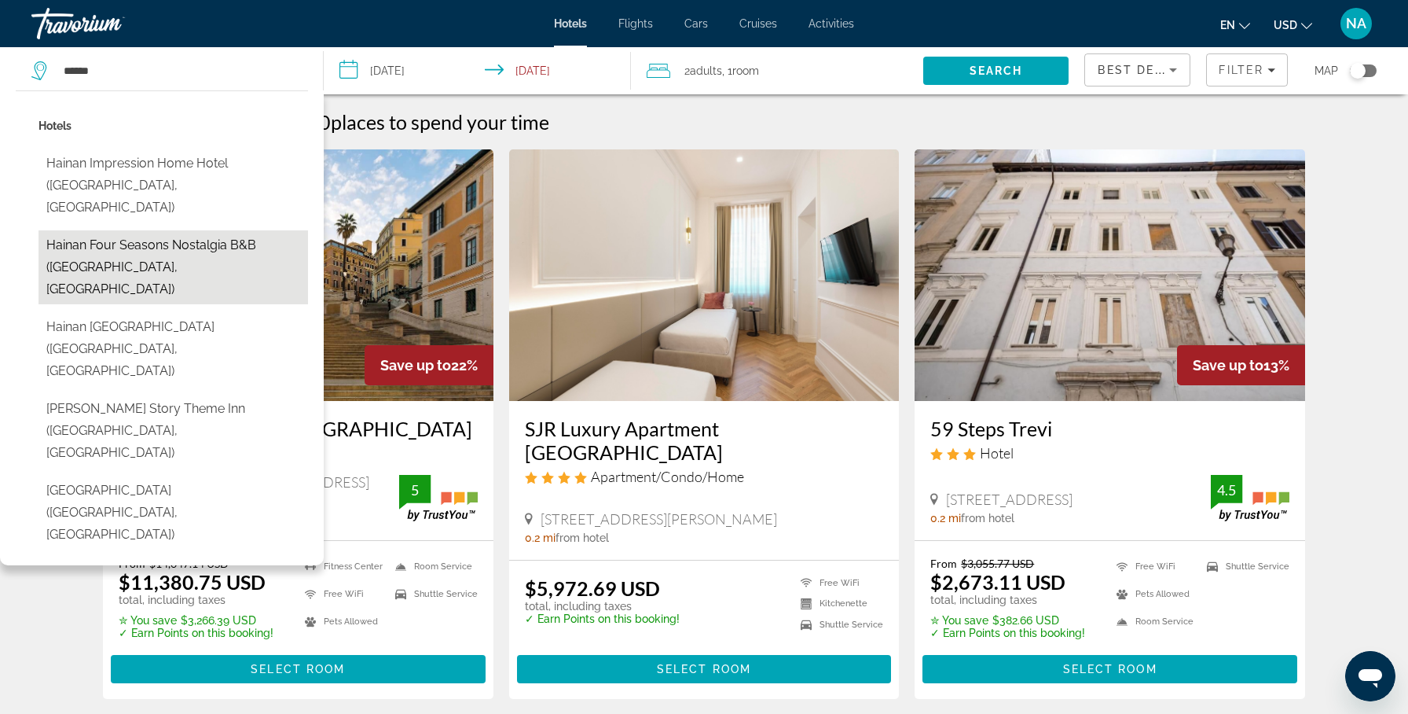
click at [151, 231] on button "Hainan Four Seasons Nostalgia B&B ([GEOGRAPHIC_DATA], [GEOGRAPHIC_DATA])" at bounding box center [174, 267] width 270 height 74
type input "**********"
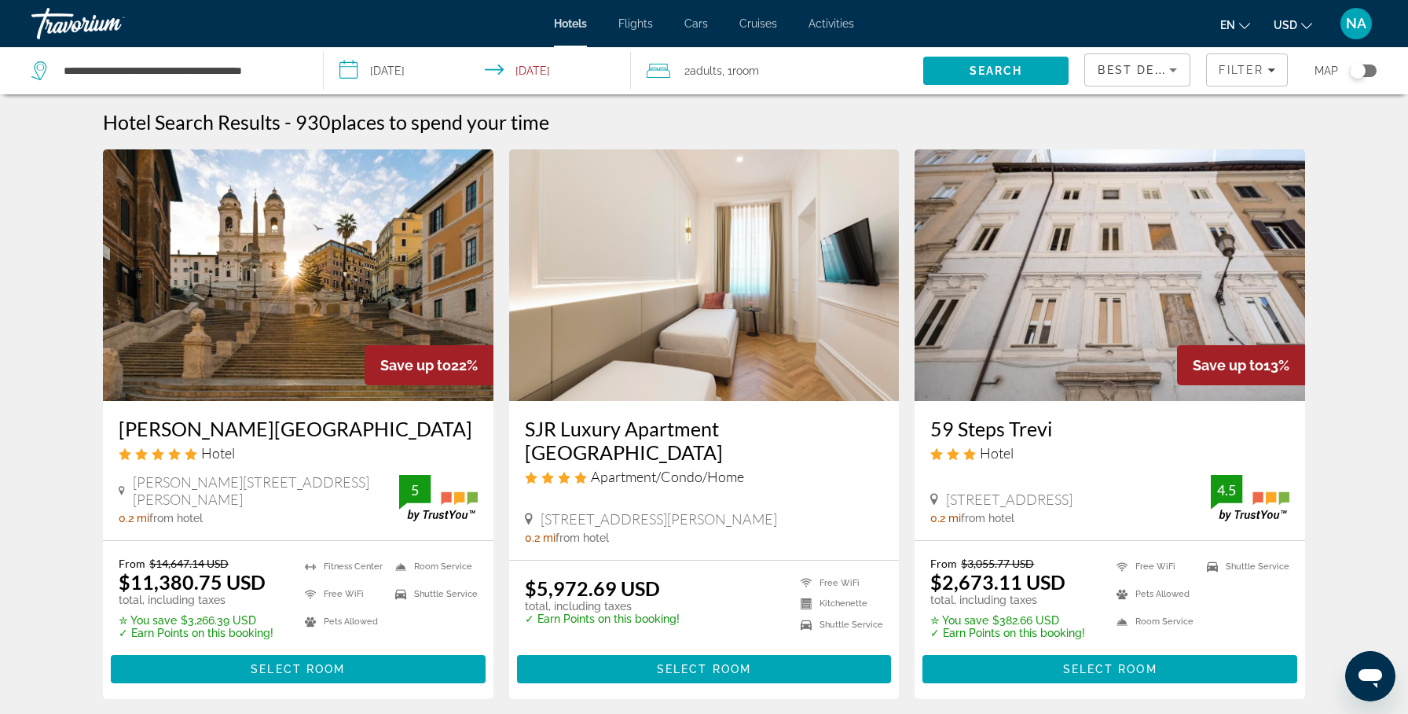
click at [384, 71] on input "**********" at bounding box center [481, 73] width 314 height 52
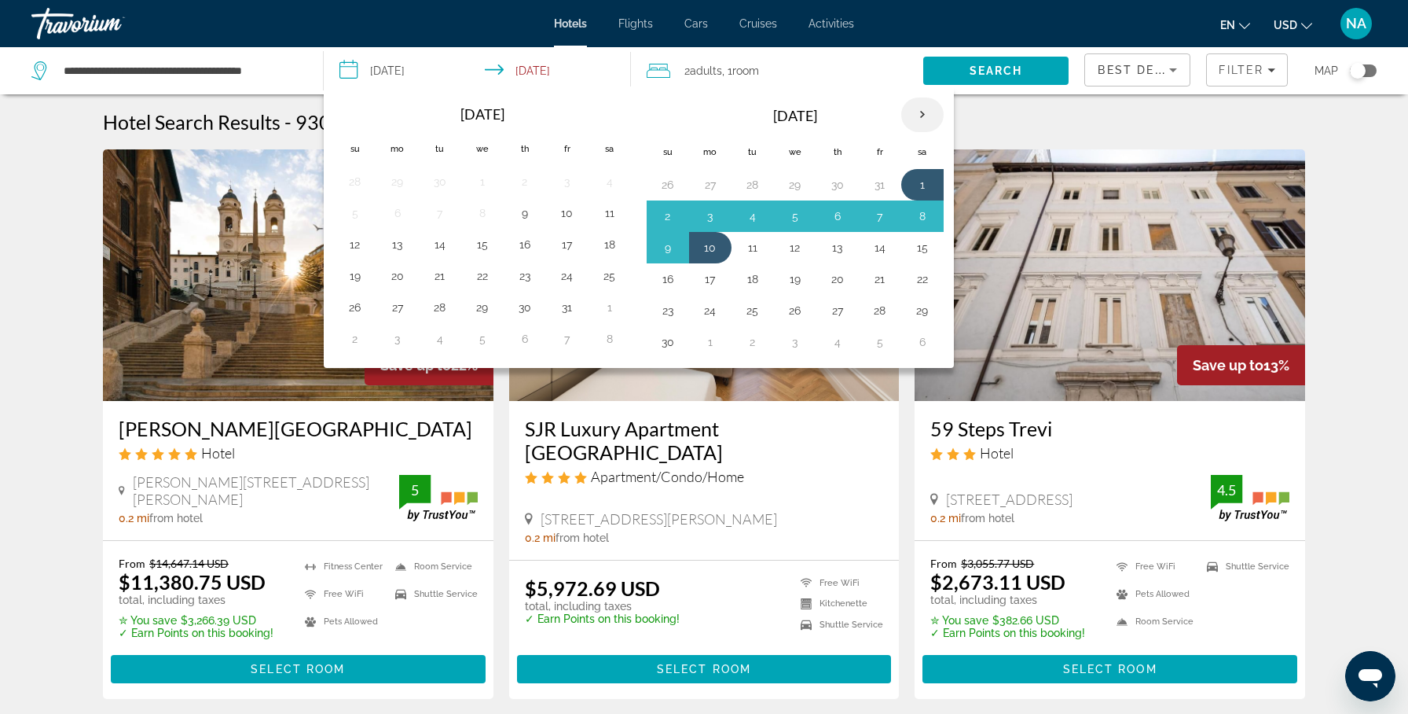
click at [918, 114] on th "Next month" at bounding box center [922, 114] width 42 height 35
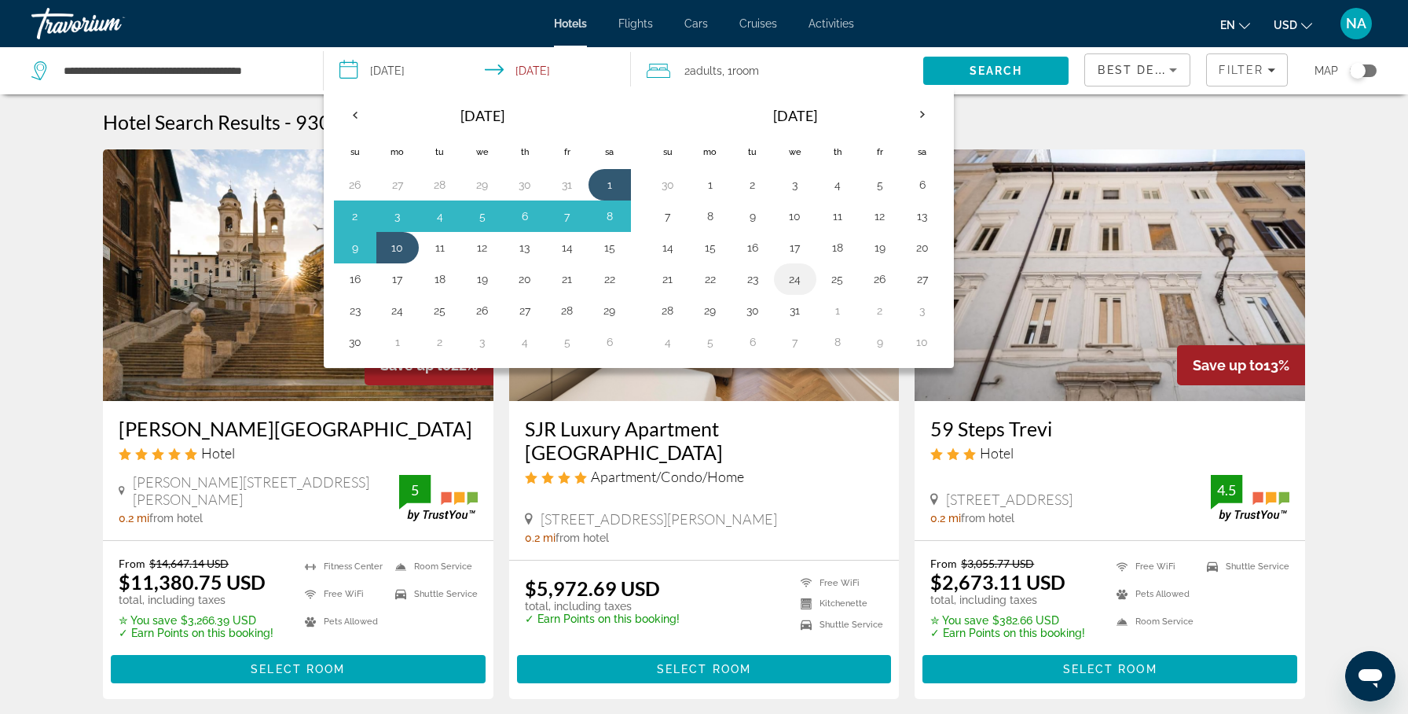
click at [798, 284] on button "24" at bounding box center [795, 279] width 25 height 22
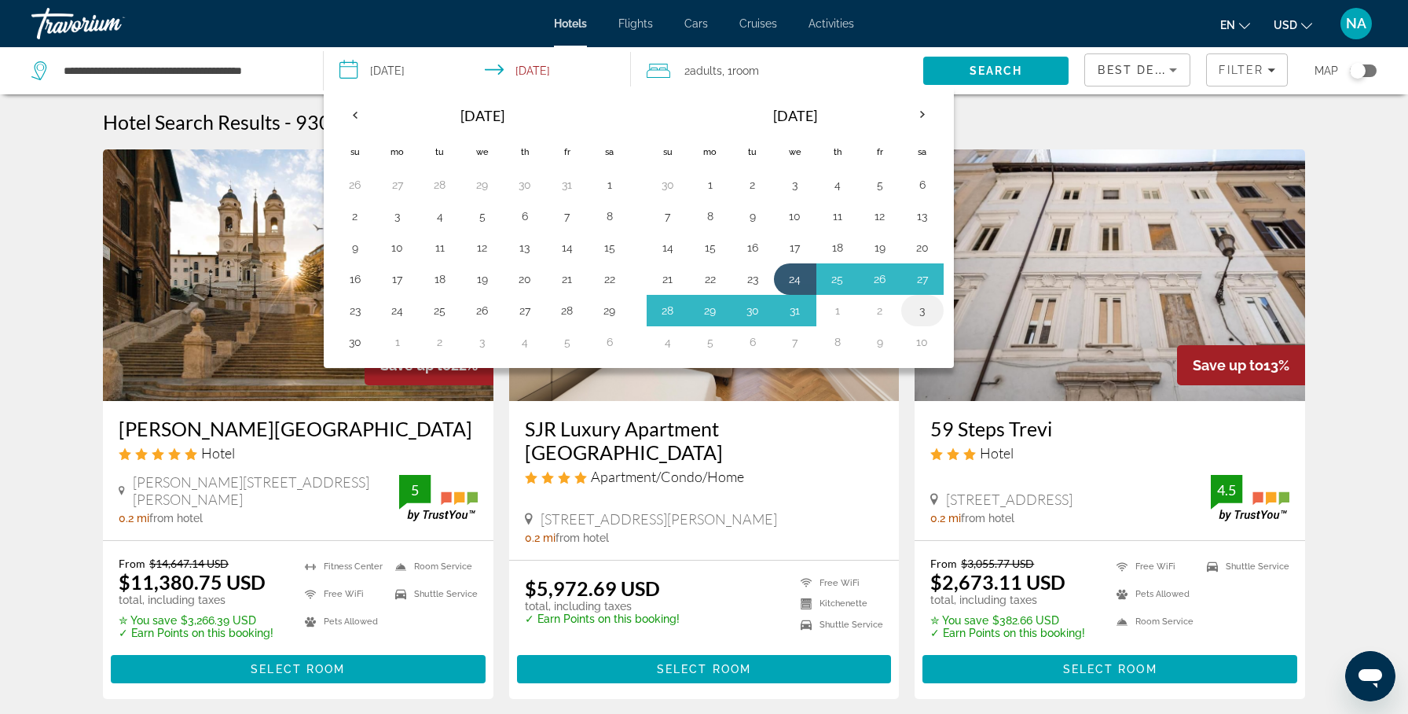
click at [917, 312] on button "3" at bounding box center [922, 310] width 25 height 22
type input "**********"
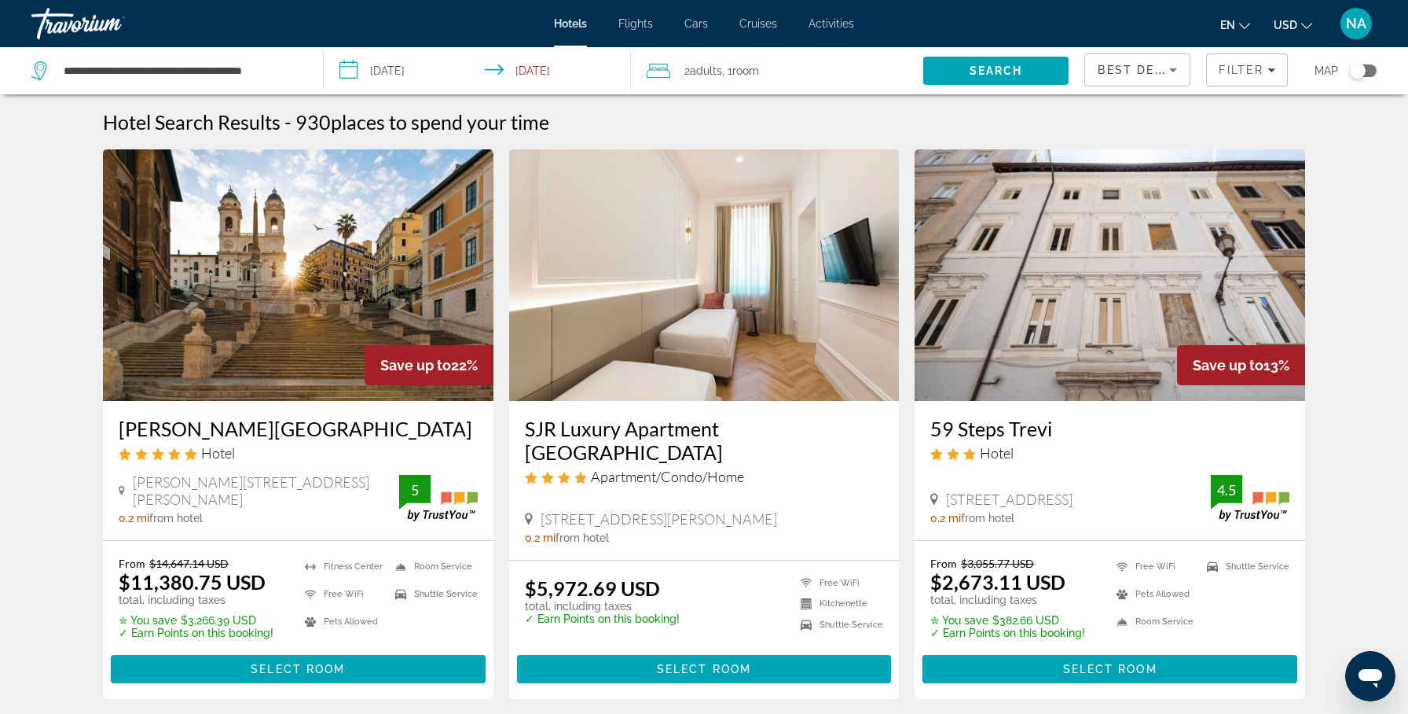
click at [671, 66] on div "2 Adult Adults , 1 Room rooms" at bounding box center [785, 71] width 277 height 22
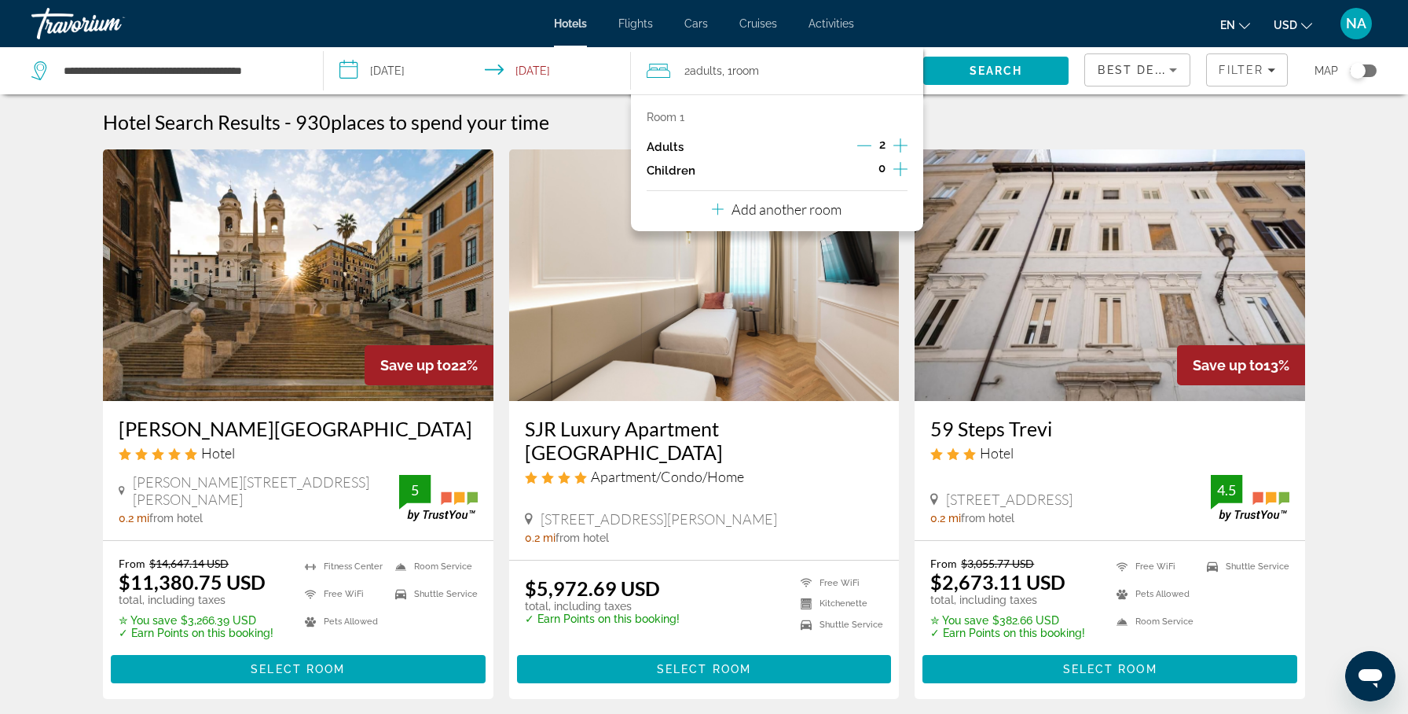
click at [898, 138] on icon "Increment adults" at bounding box center [901, 145] width 14 height 19
click at [786, 209] on p "Add another room" at bounding box center [787, 208] width 110 height 17
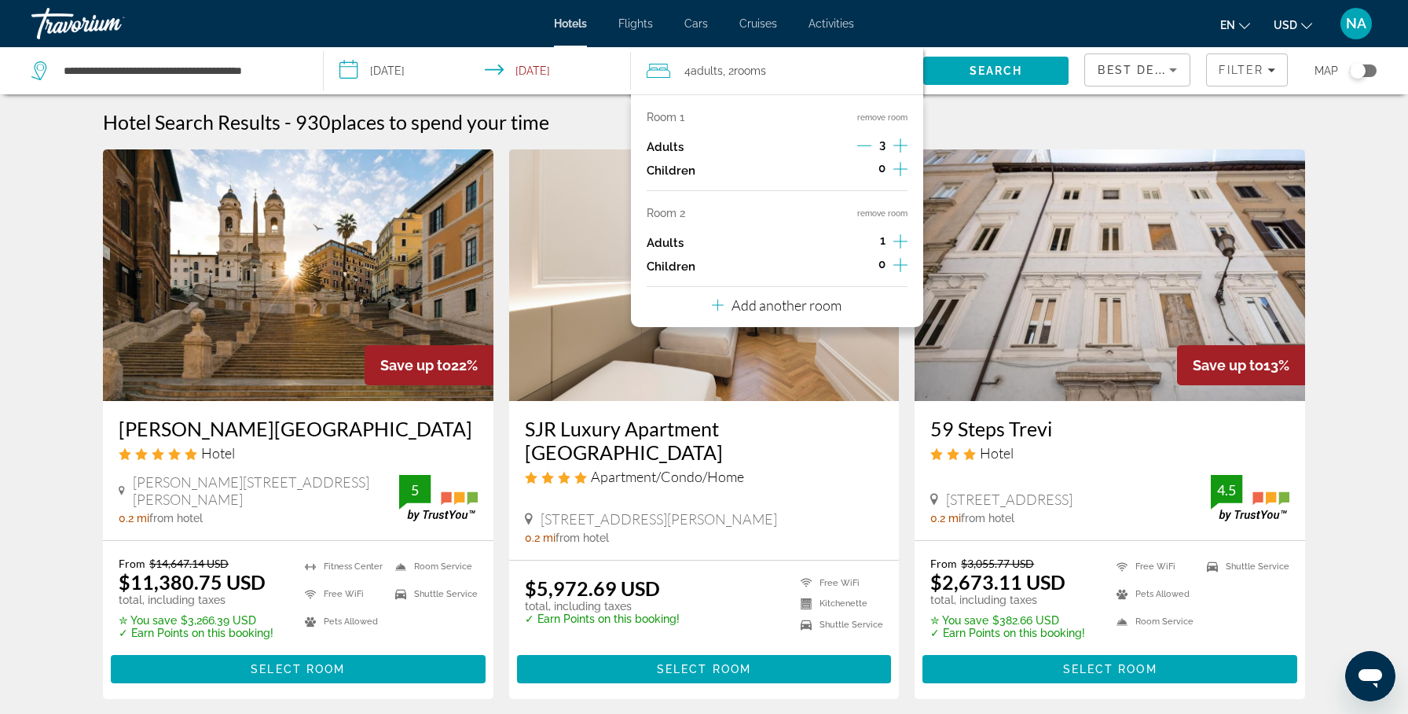
click at [895, 235] on icon "Increment adults" at bounding box center [901, 241] width 14 height 19
click at [864, 145] on icon "Decrement adults" at bounding box center [864, 145] width 14 height 14
click at [870, 238] on icon "Decrement adults" at bounding box center [864, 241] width 14 height 14
click at [897, 172] on icon "Increment children" at bounding box center [901, 169] width 14 height 19
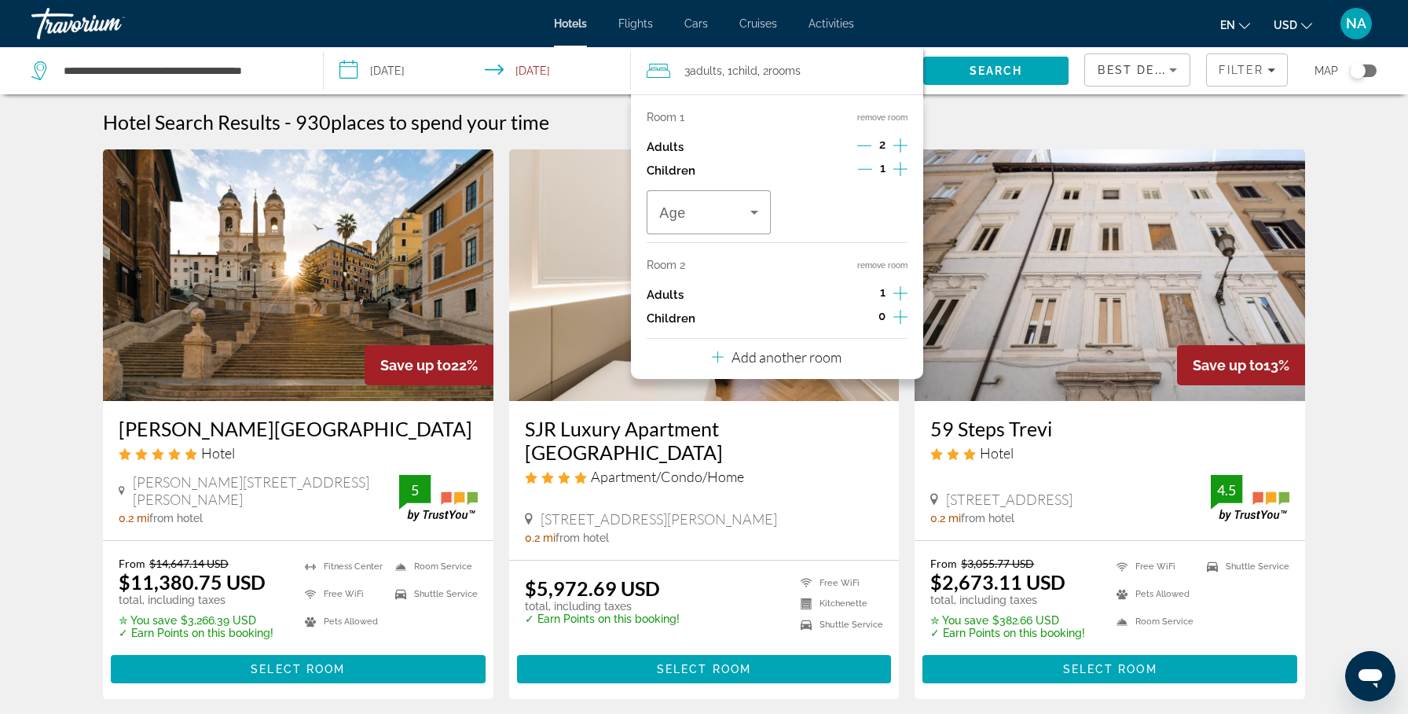
click at [901, 171] on icon "Increment children" at bounding box center [901, 169] width 14 height 19
click at [897, 318] on icon "Increment children" at bounding box center [901, 316] width 14 height 19
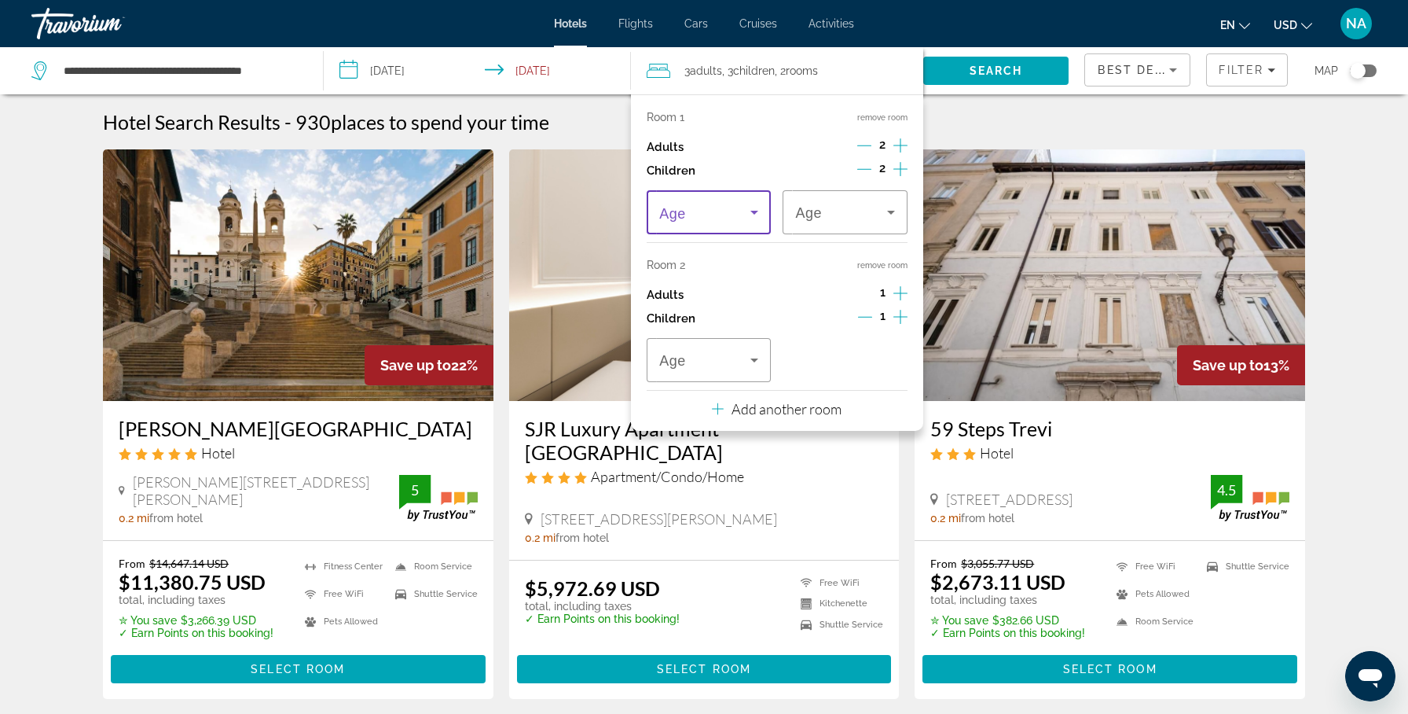
click at [747, 212] on icon "Travelers: 3 adults, 3 children" at bounding box center [754, 212] width 19 height 19
click at [699, 352] on mat-option "15" at bounding box center [709, 350] width 124 height 38
click at [850, 216] on div "15" at bounding box center [840, 212] width 91 height 19
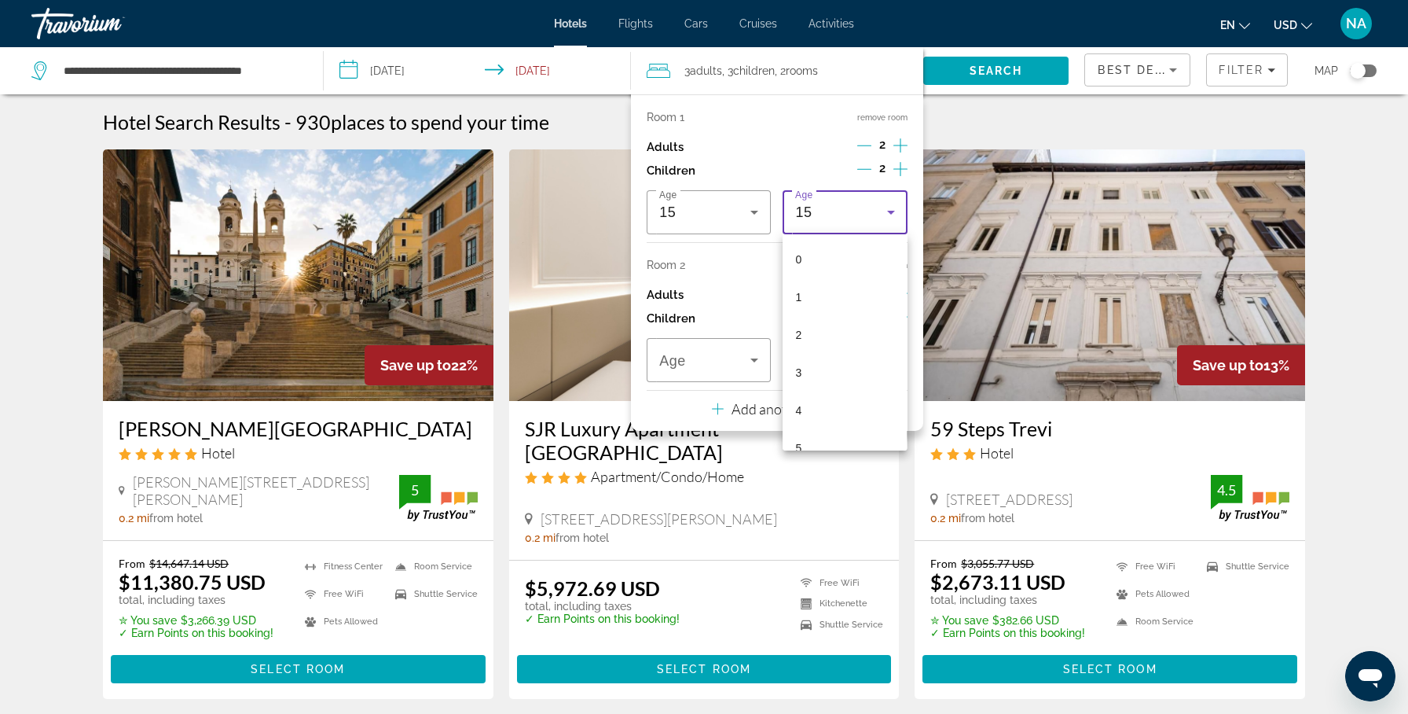
scroll to position [394, 0]
click at [826, 288] on mat-option "11" at bounding box center [845, 281] width 124 height 38
click at [712, 353] on span "Travelers: 3 adults, 3 children" at bounding box center [704, 360] width 91 height 19
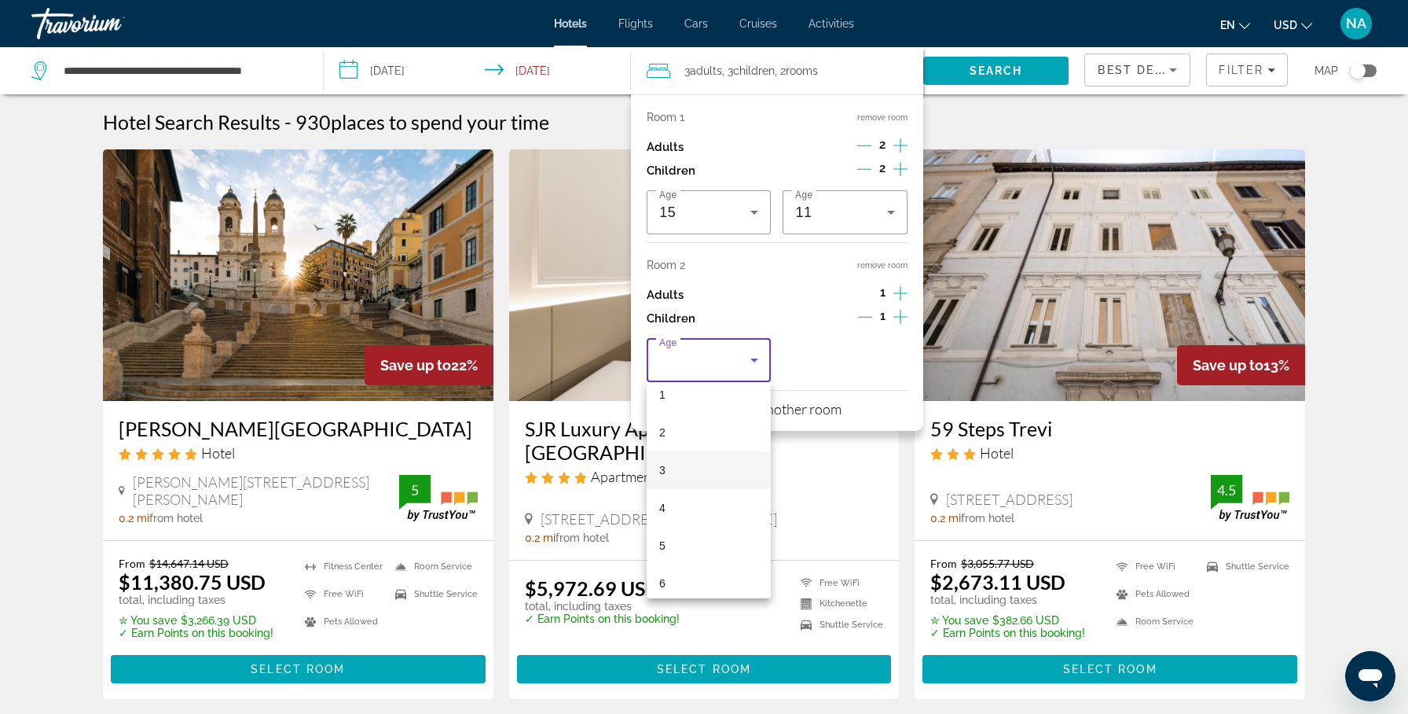
scroll to position [75, 0]
click at [664, 552] on span "6" at bounding box center [662, 558] width 6 height 19
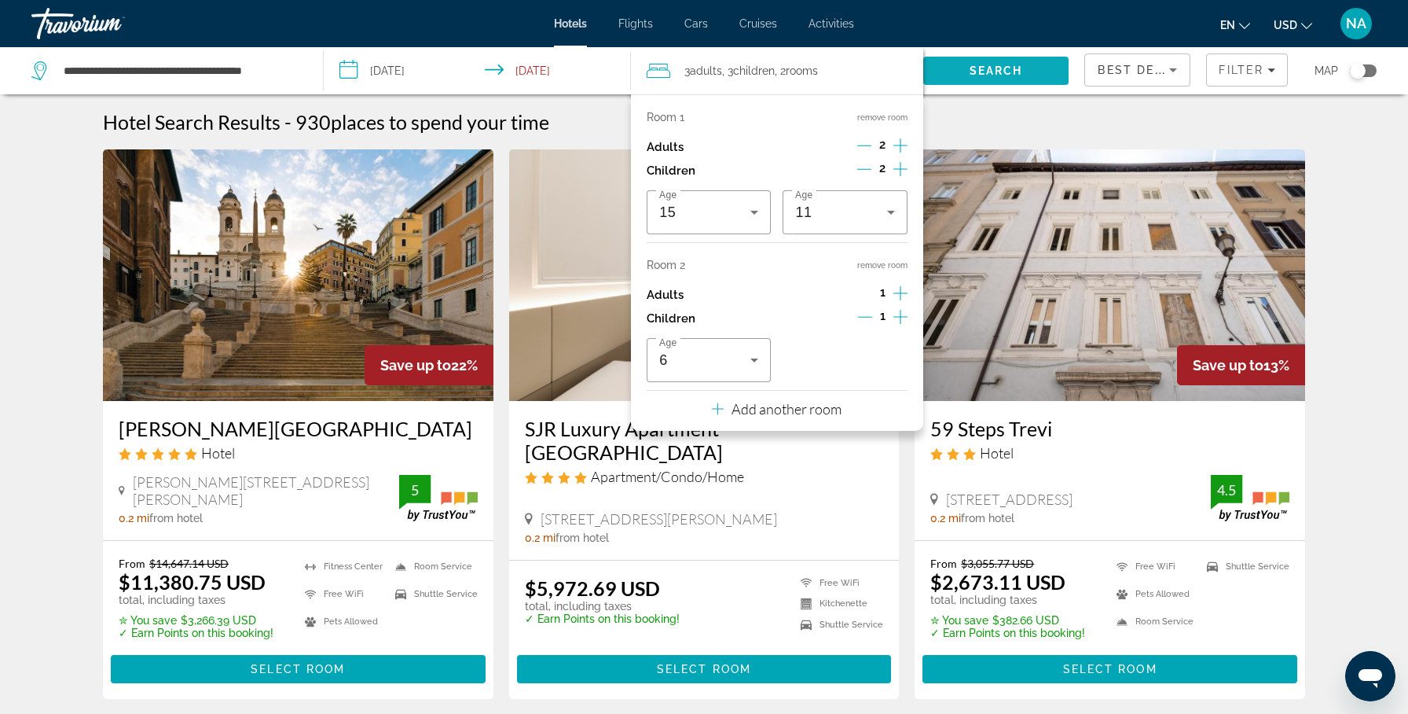
click at [996, 66] on span "Search" at bounding box center [996, 70] width 53 height 13
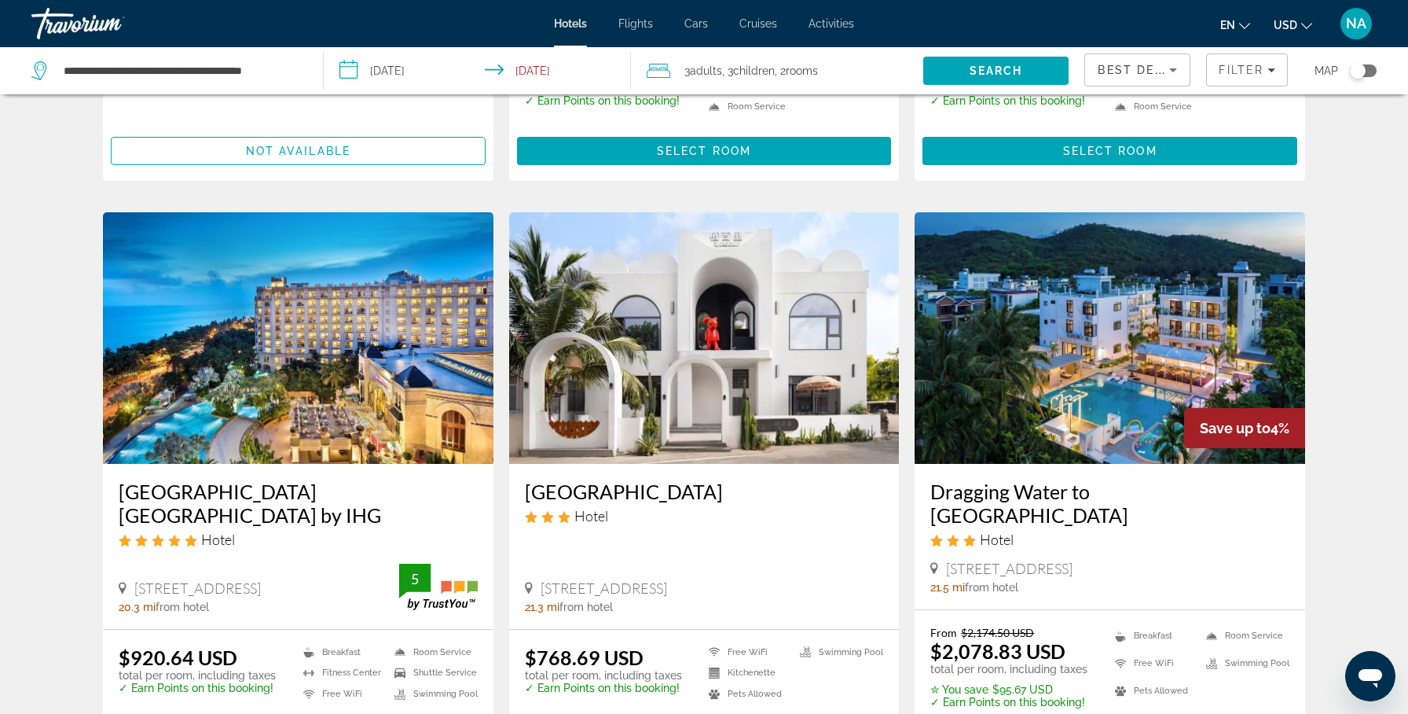
scroll to position [530, 0]
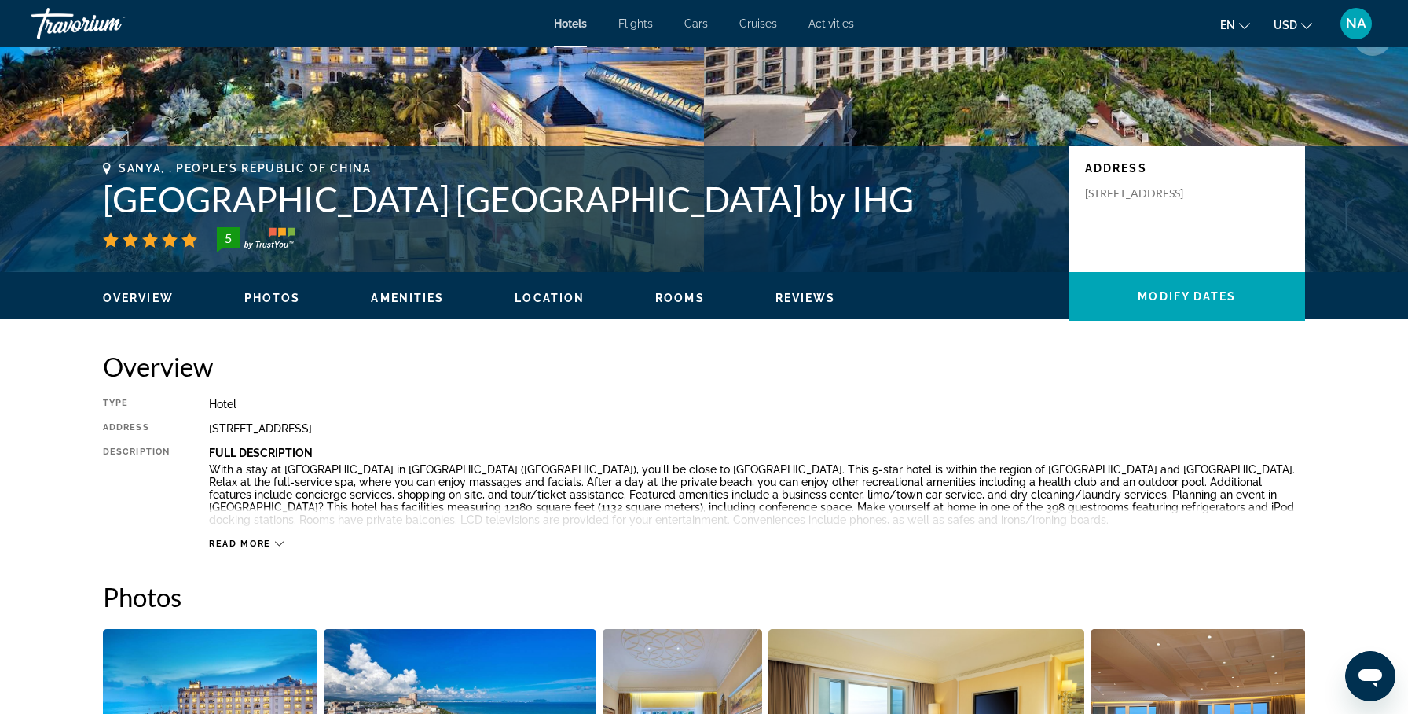
scroll to position [250, 0]
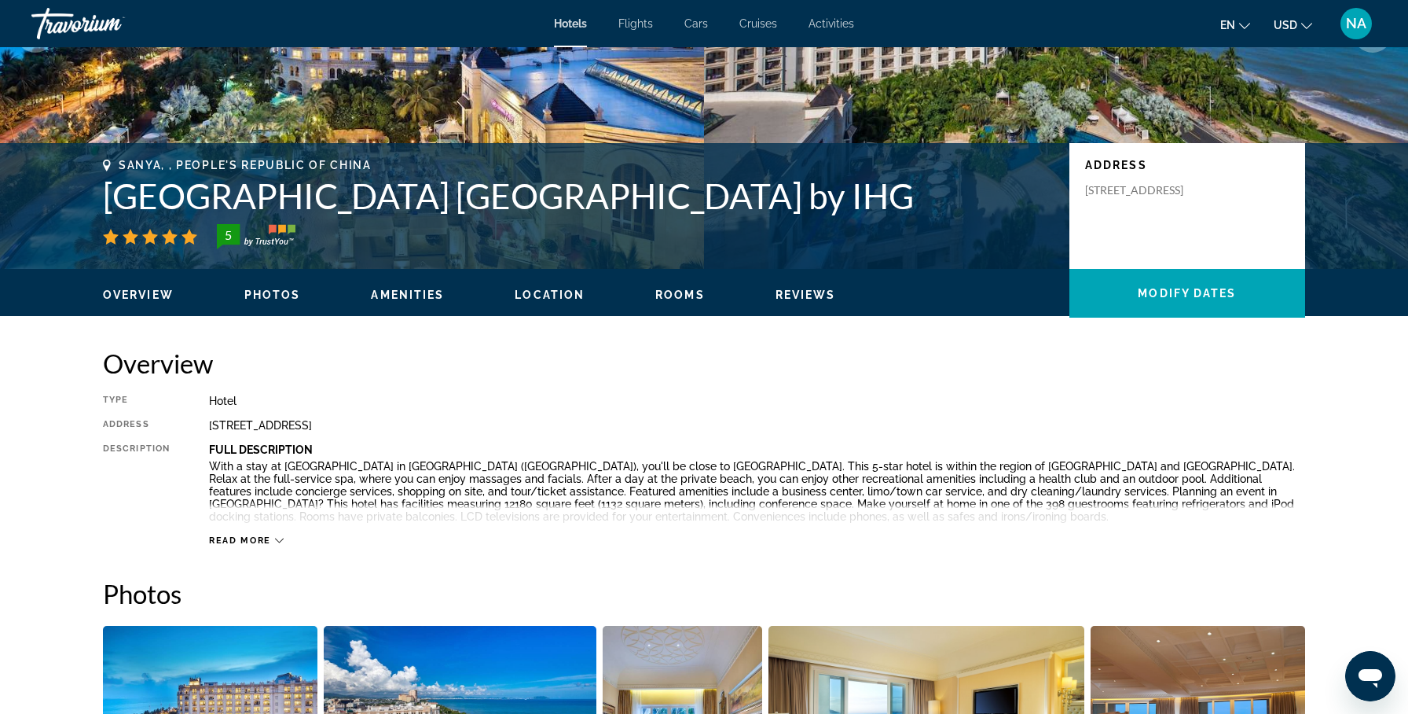
click at [275, 540] on icon "Main content" at bounding box center [279, 540] width 9 height 9
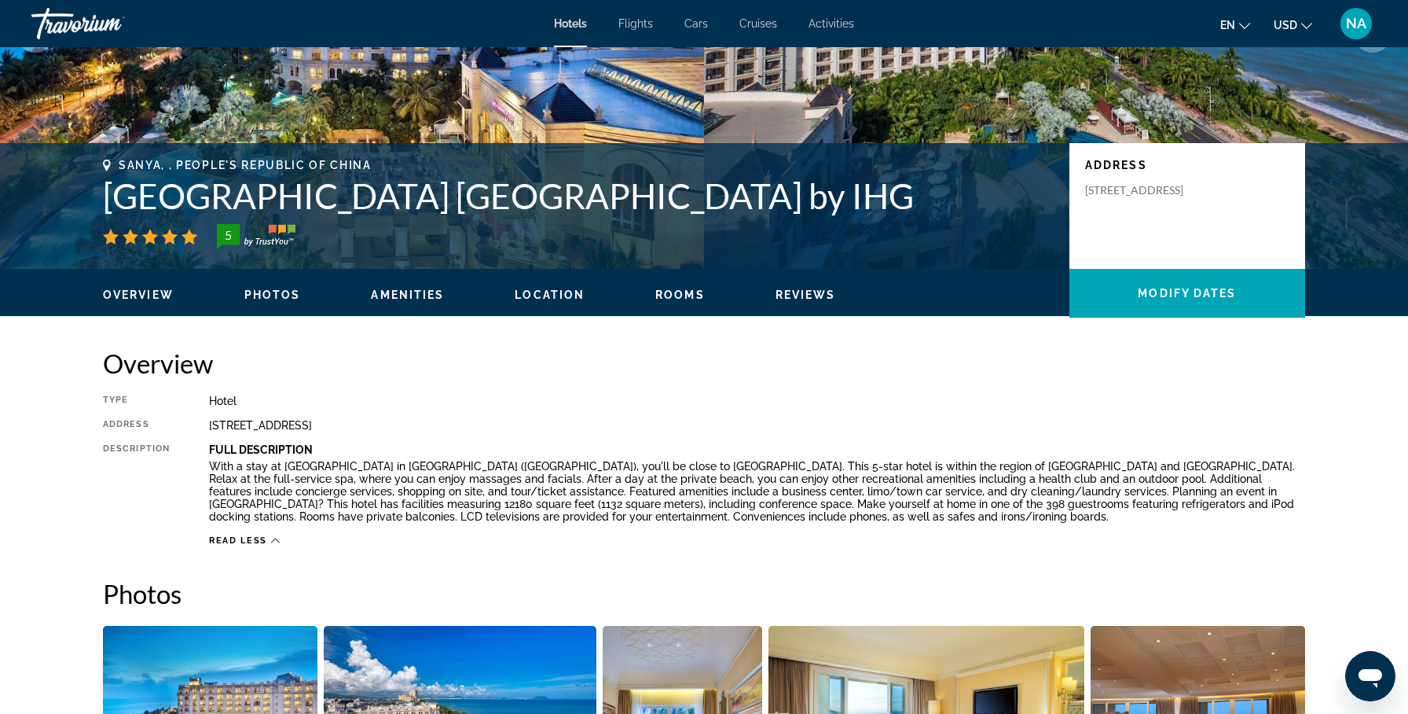
scroll to position [0, 0]
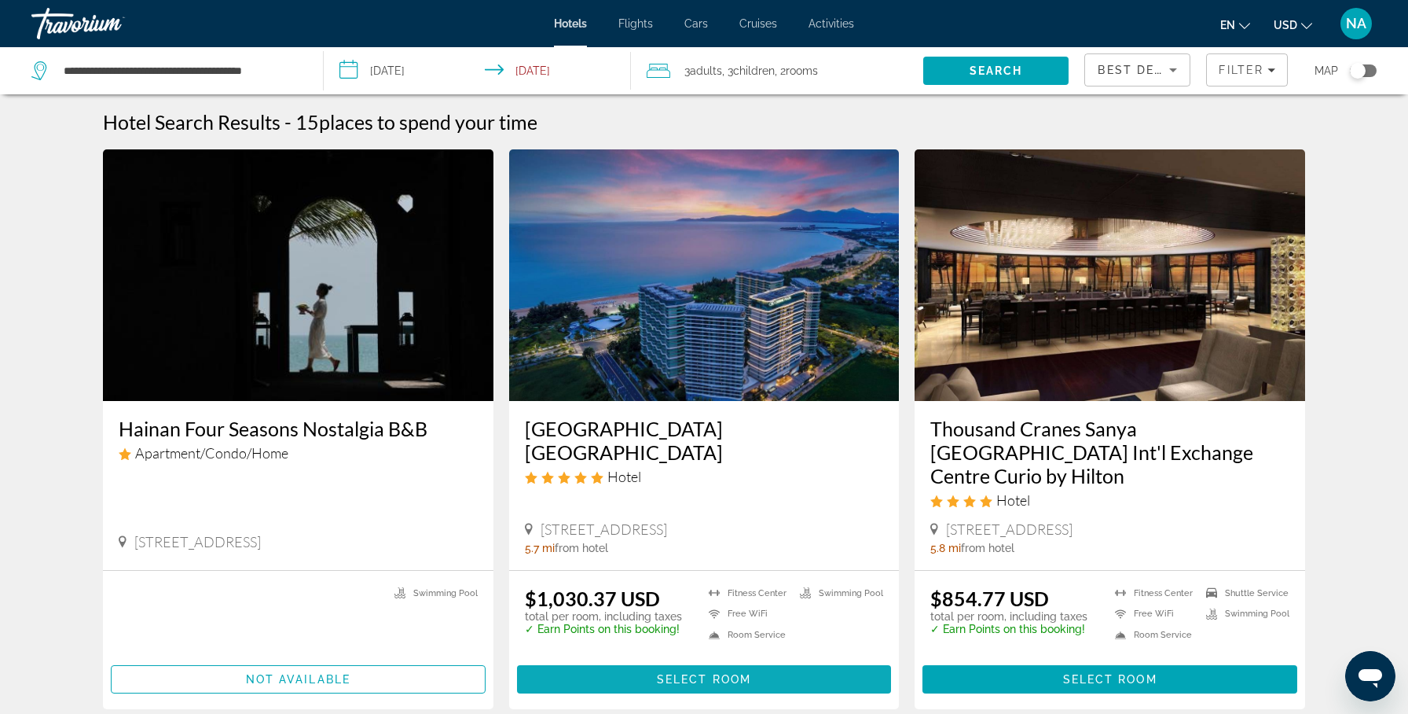
click at [659, 673] on span "Select Room" at bounding box center [704, 679] width 94 height 13
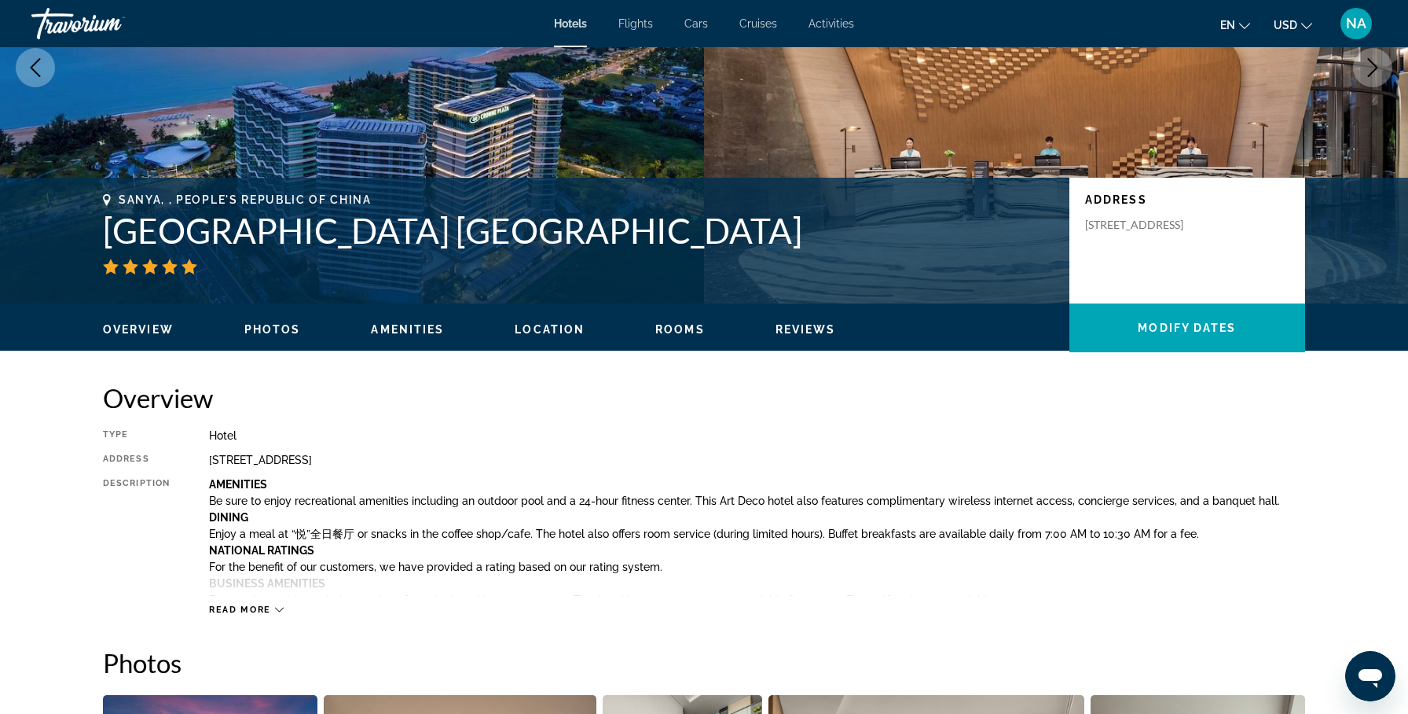
scroll to position [303, 0]
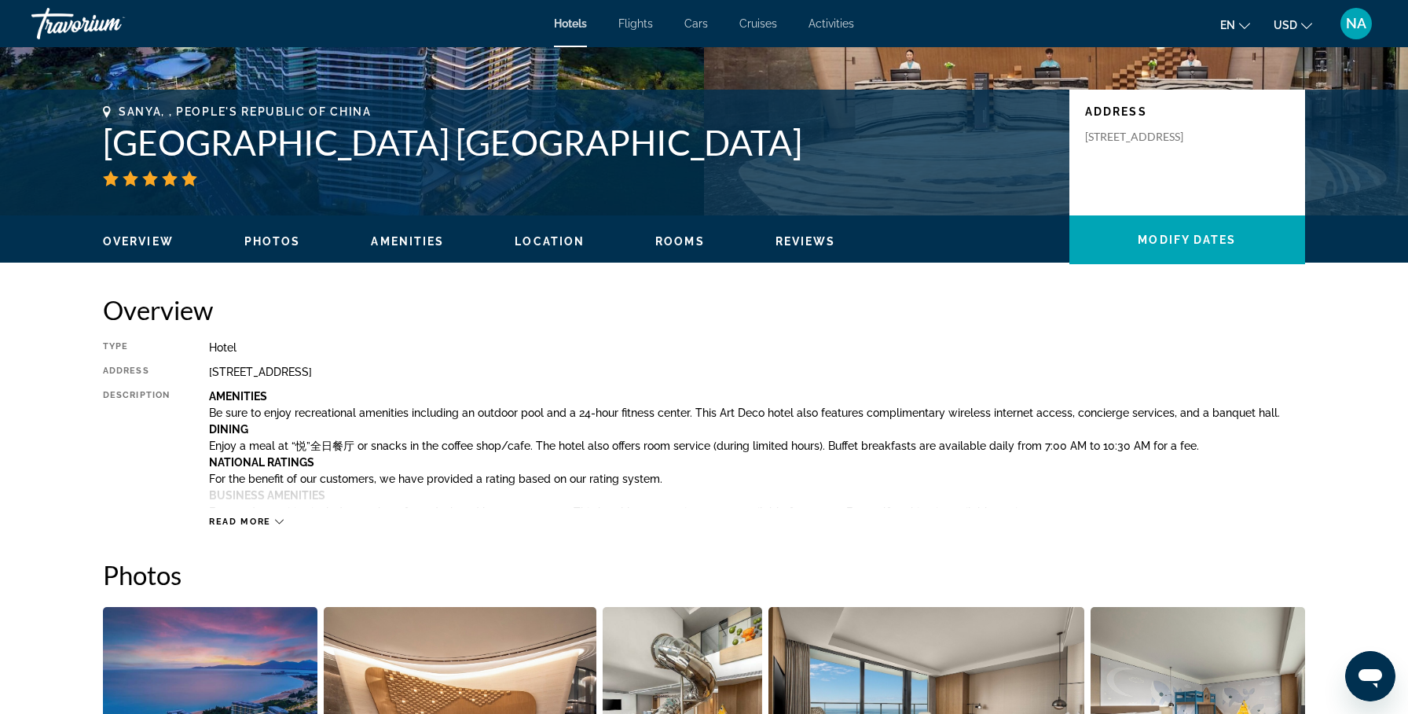
click at [273, 525] on div "Read more" at bounding box center [246, 521] width 75 height 10
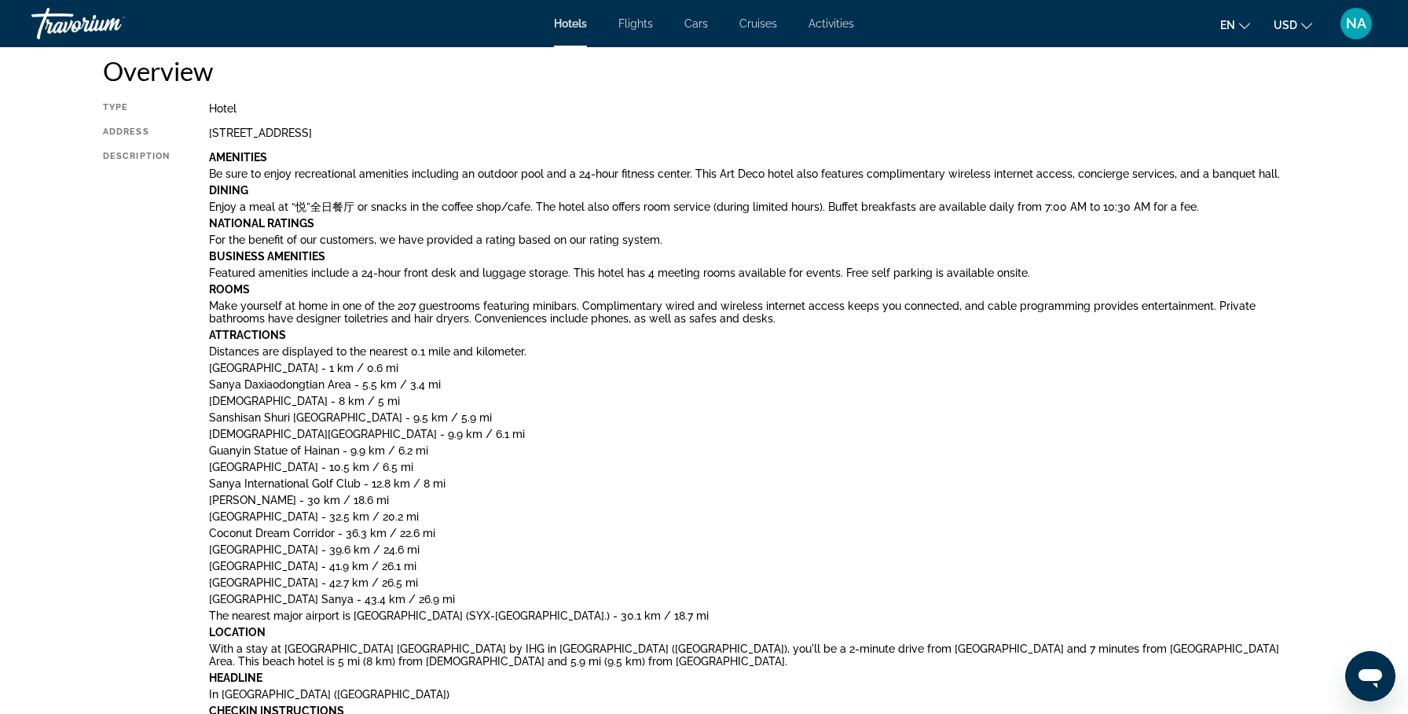
scroll to position [0, 0]
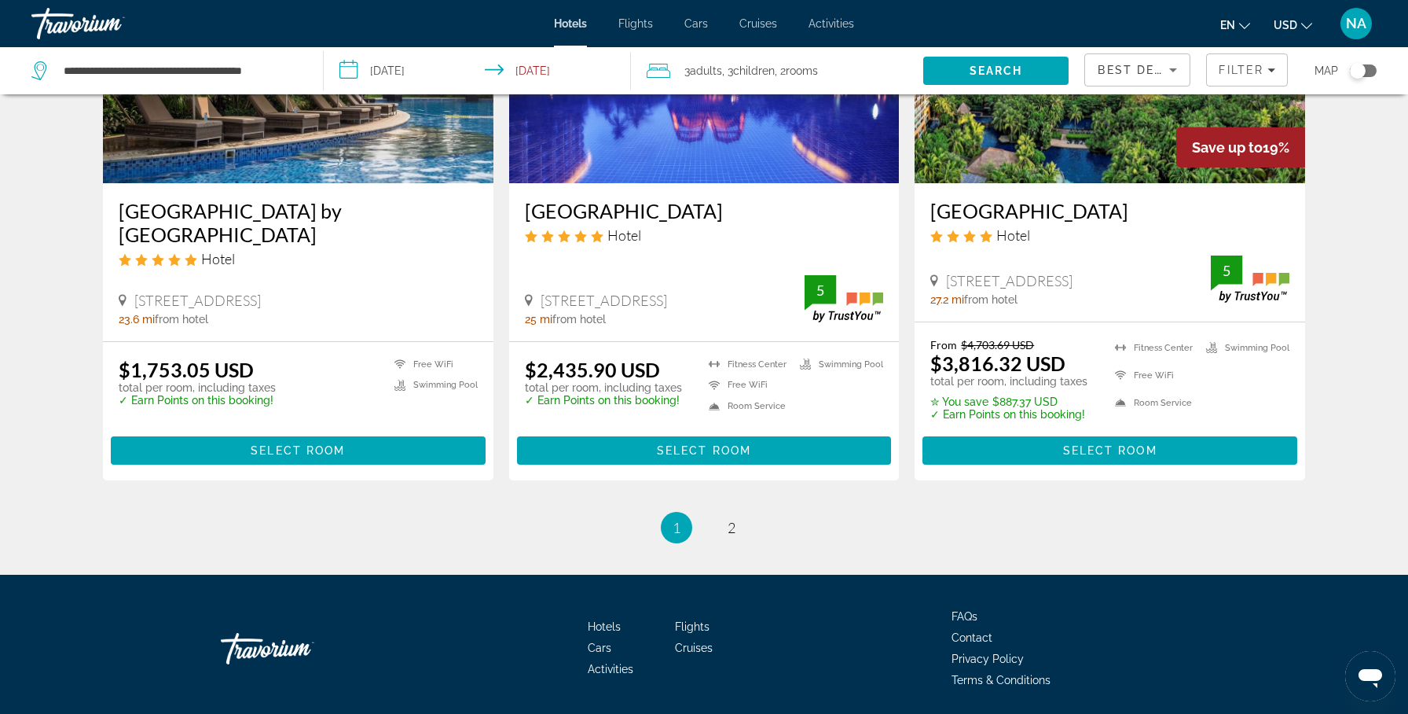
scroll to position [2005, 0]
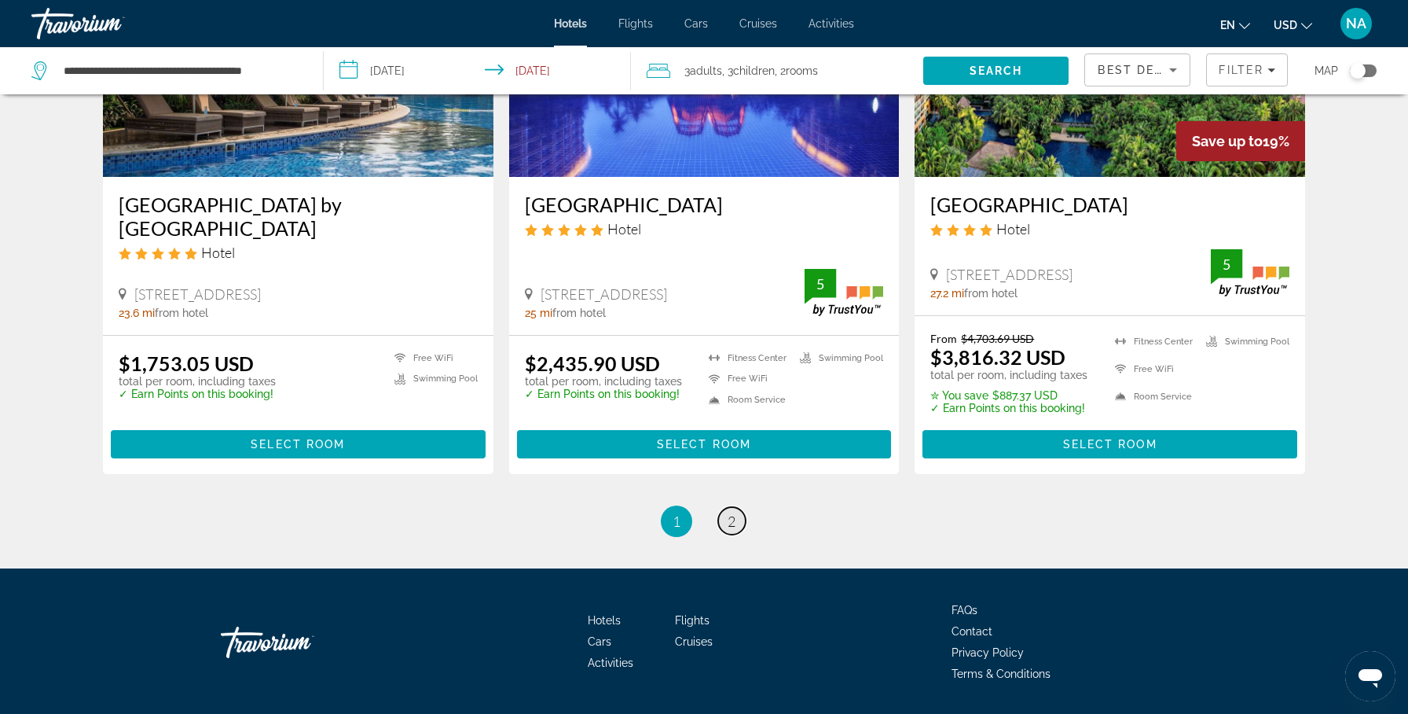
click at [737, 507] on link "page 2" at bounding box center [732, 521] width 28 height 28
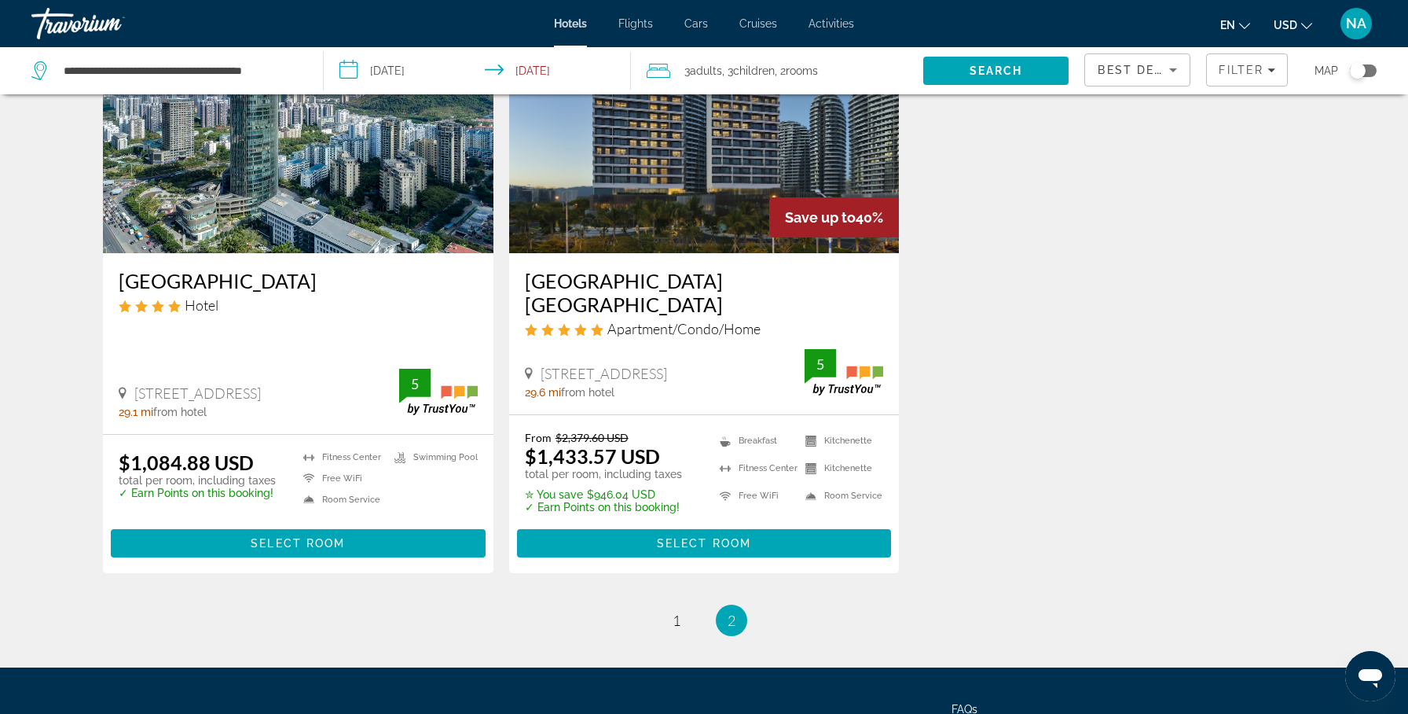
scroll to position [147, 0]
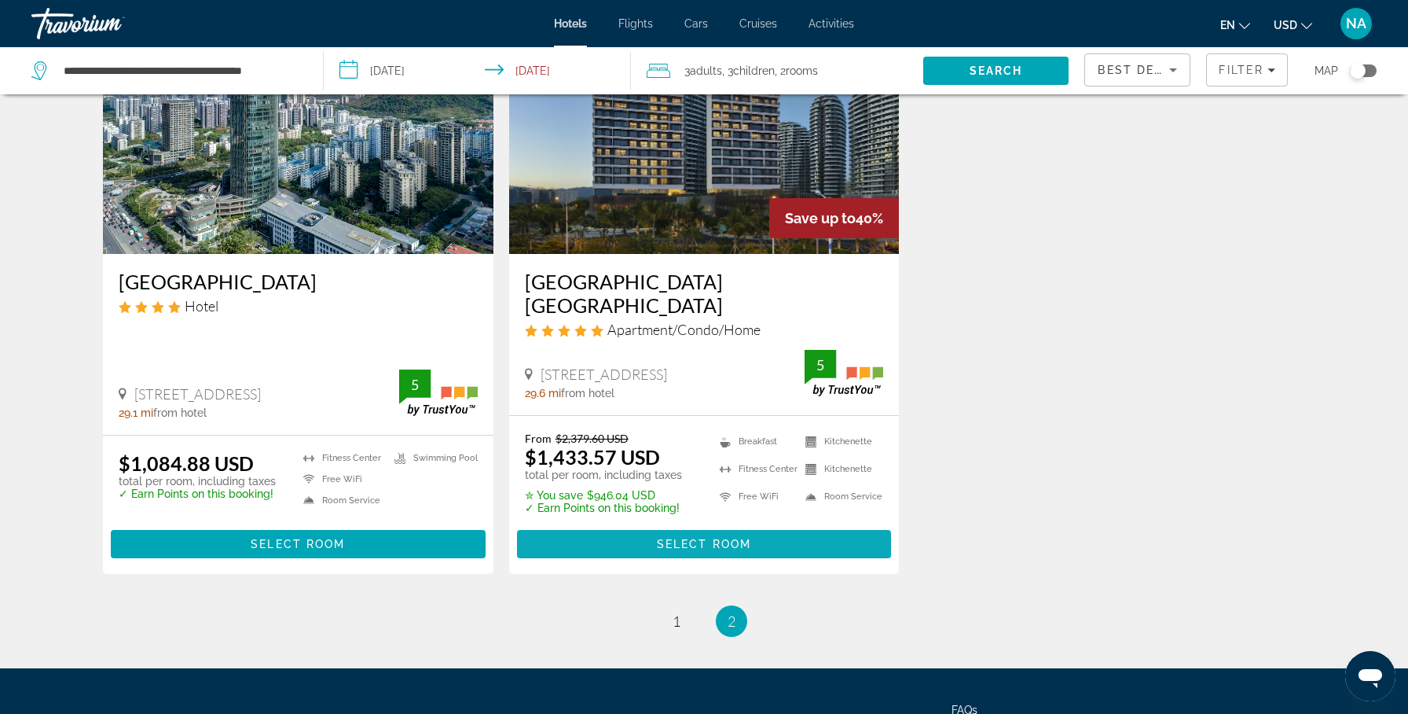
click at [683, 538] on span "Select Room" at bounding box center [704, 544] width 94 height 13
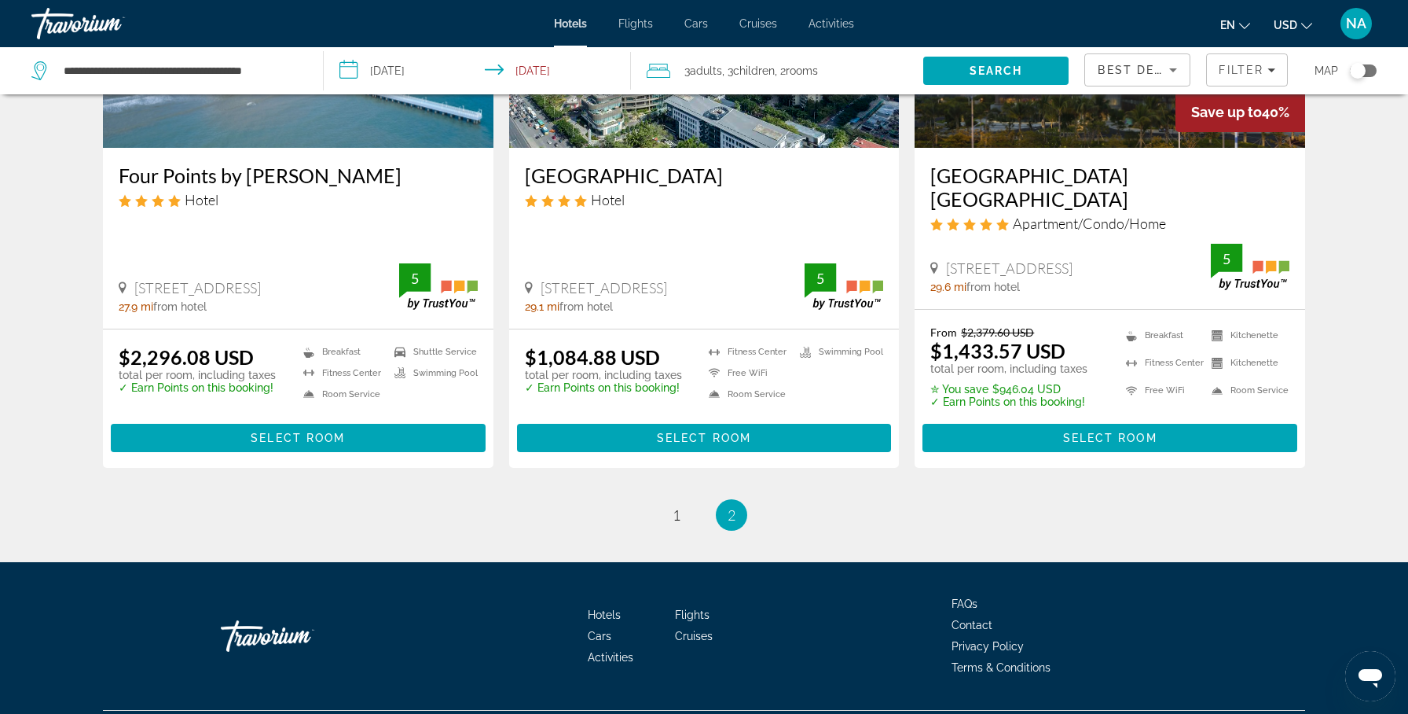
scroll to position [270, 0]
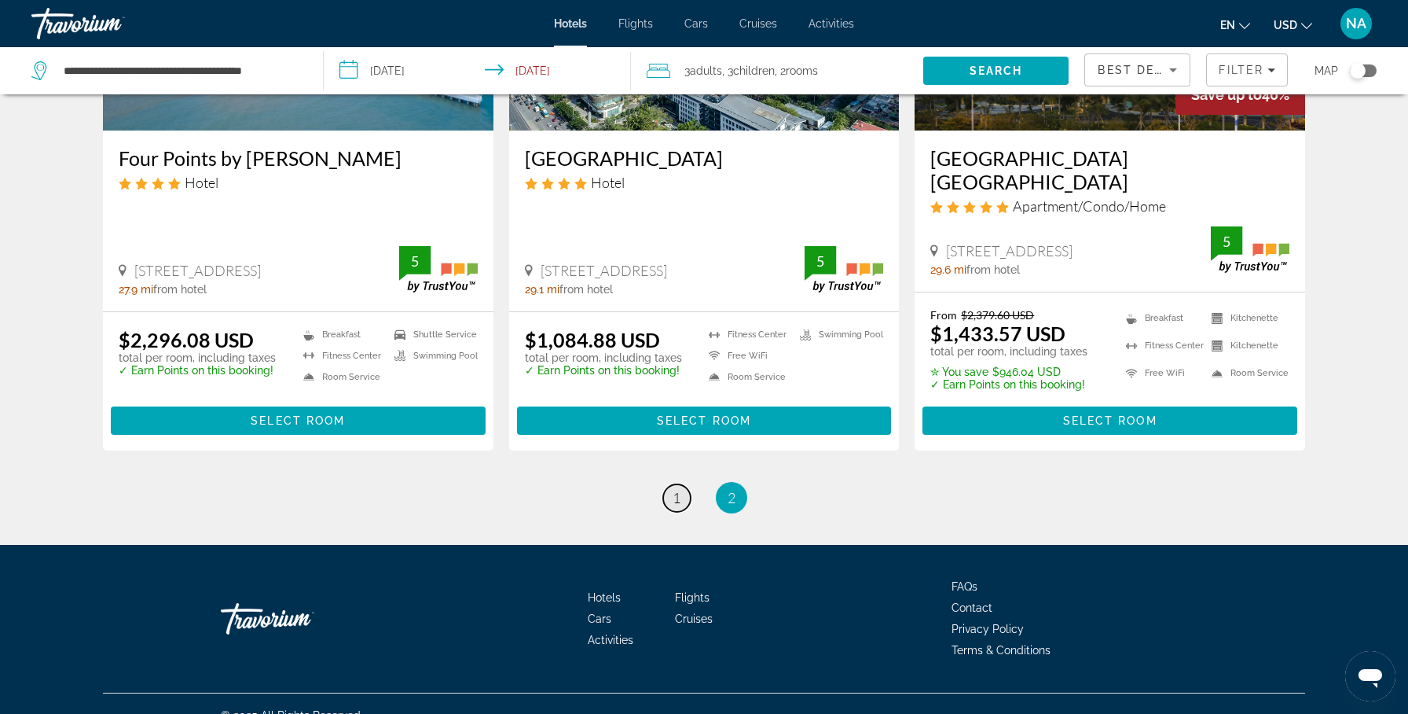
click at [677, 489] on span "1" at bounding box center [677, 497] width 8 height 17
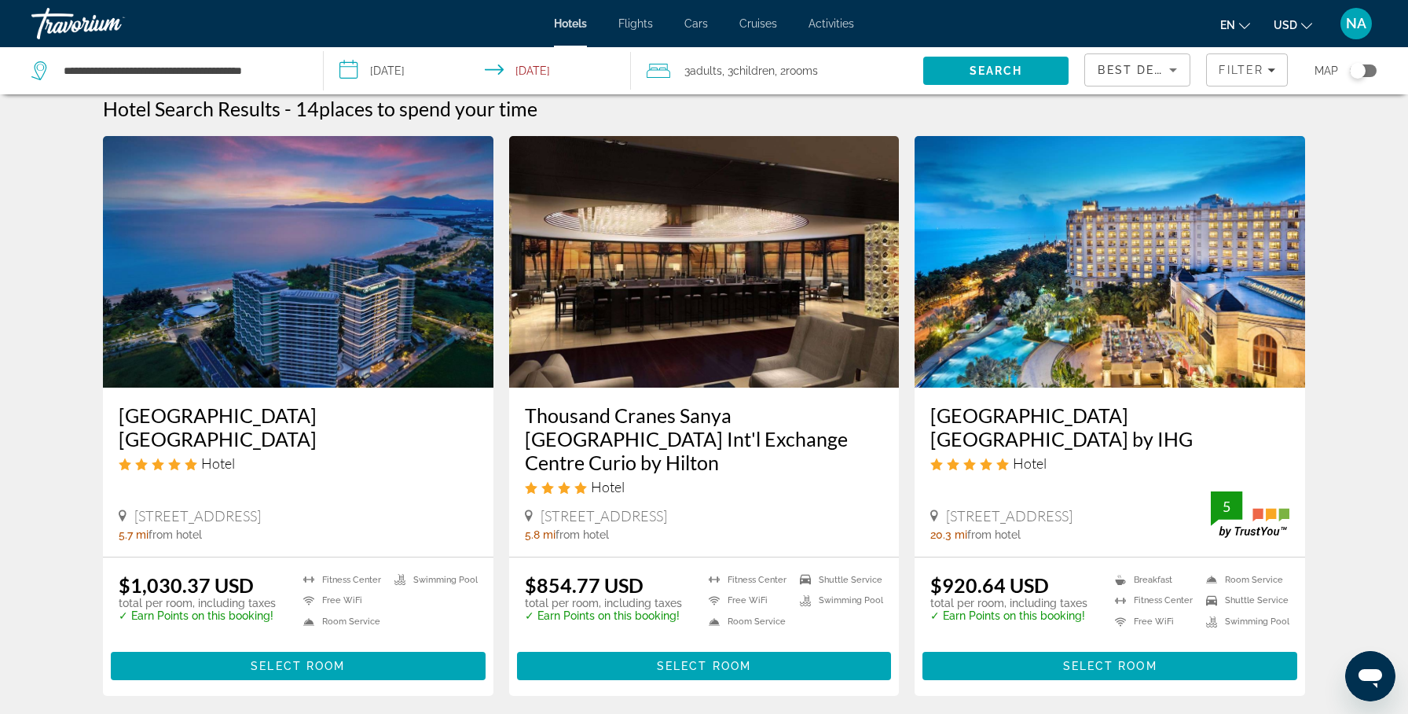
scroll to position [14, 0]
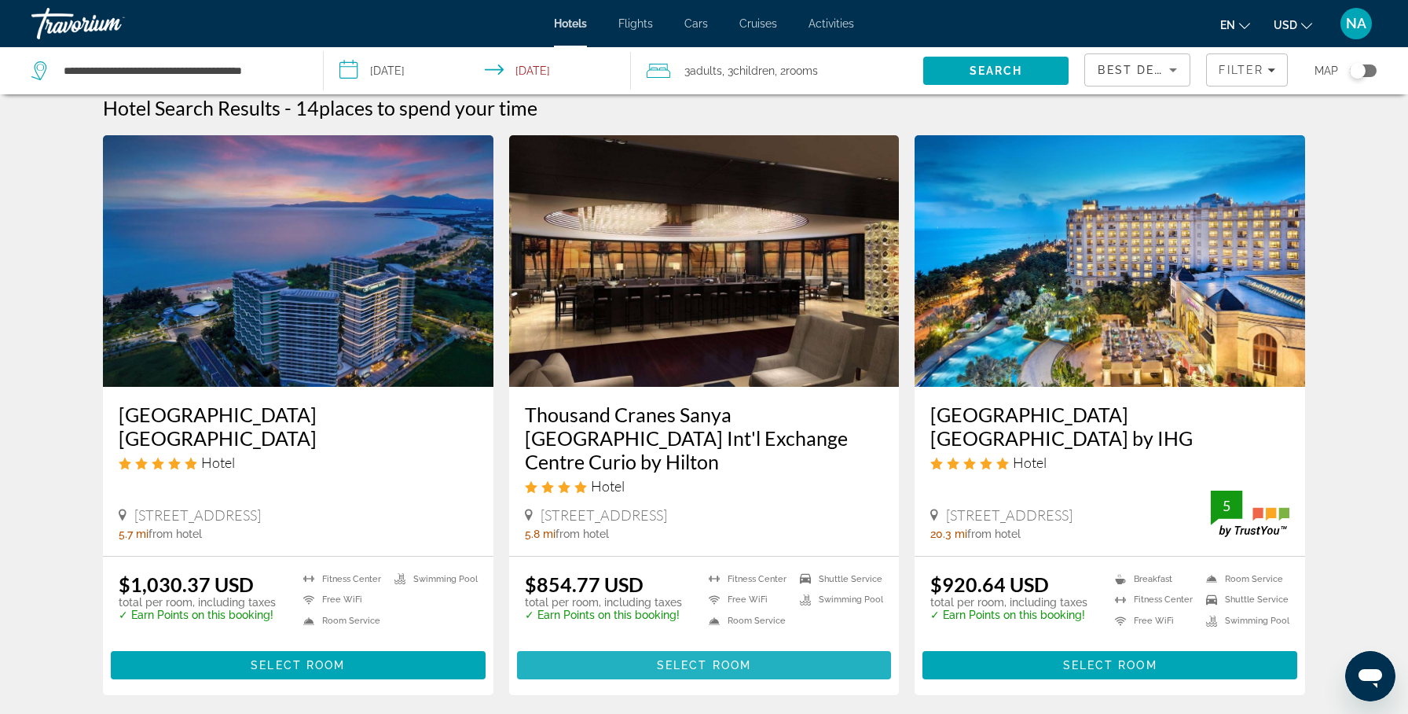
click at [631, 646] on span "Main content" at bounding box center [704, 665] width 375 height 38
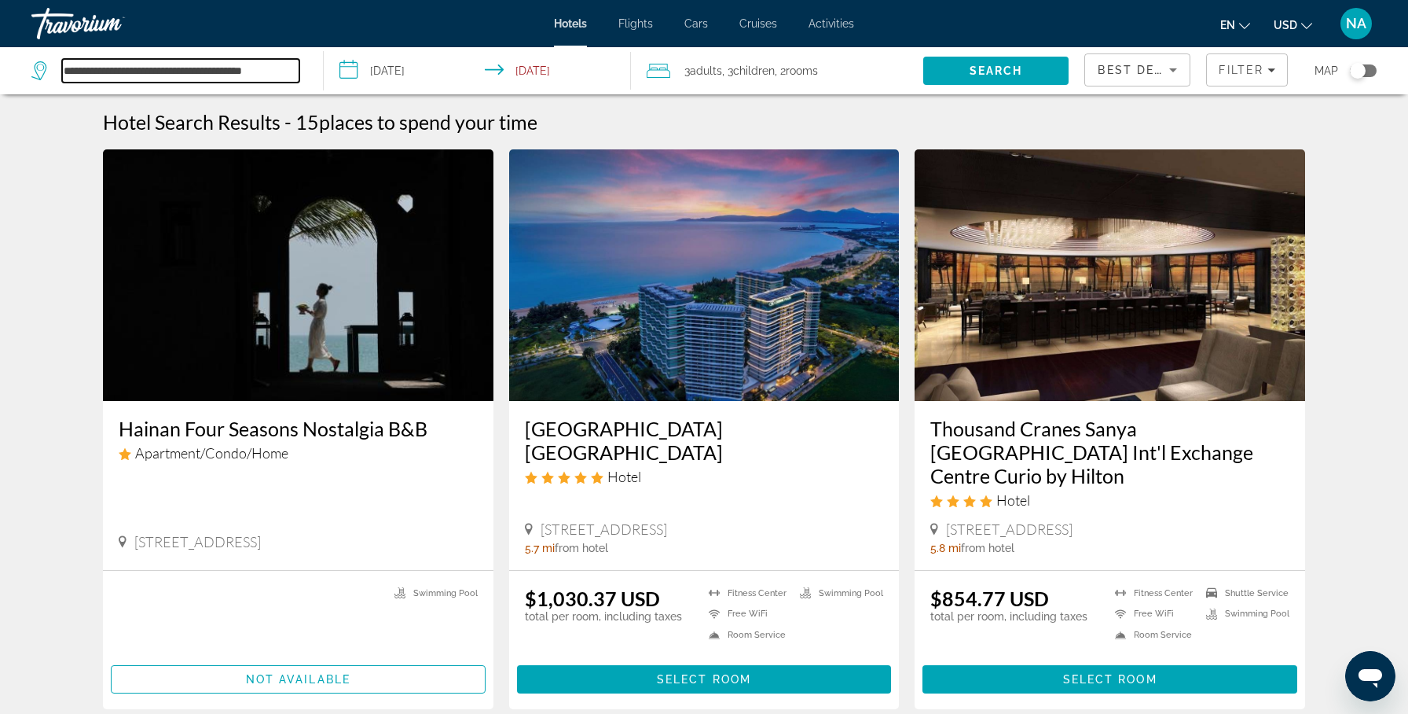
click at [225, 78] on input "**********" at bounding box center [180, 71] width 237 height 24
click at [288, 73] on input "**********" at bounding box center [180, 71] width 237 height 24
click at [297, 69] on input "**********" at bounding box center [180, 71] width 237 height 24
click at [240, 72] on input "**********" at bounding box center [180, 71] width 237 height 24
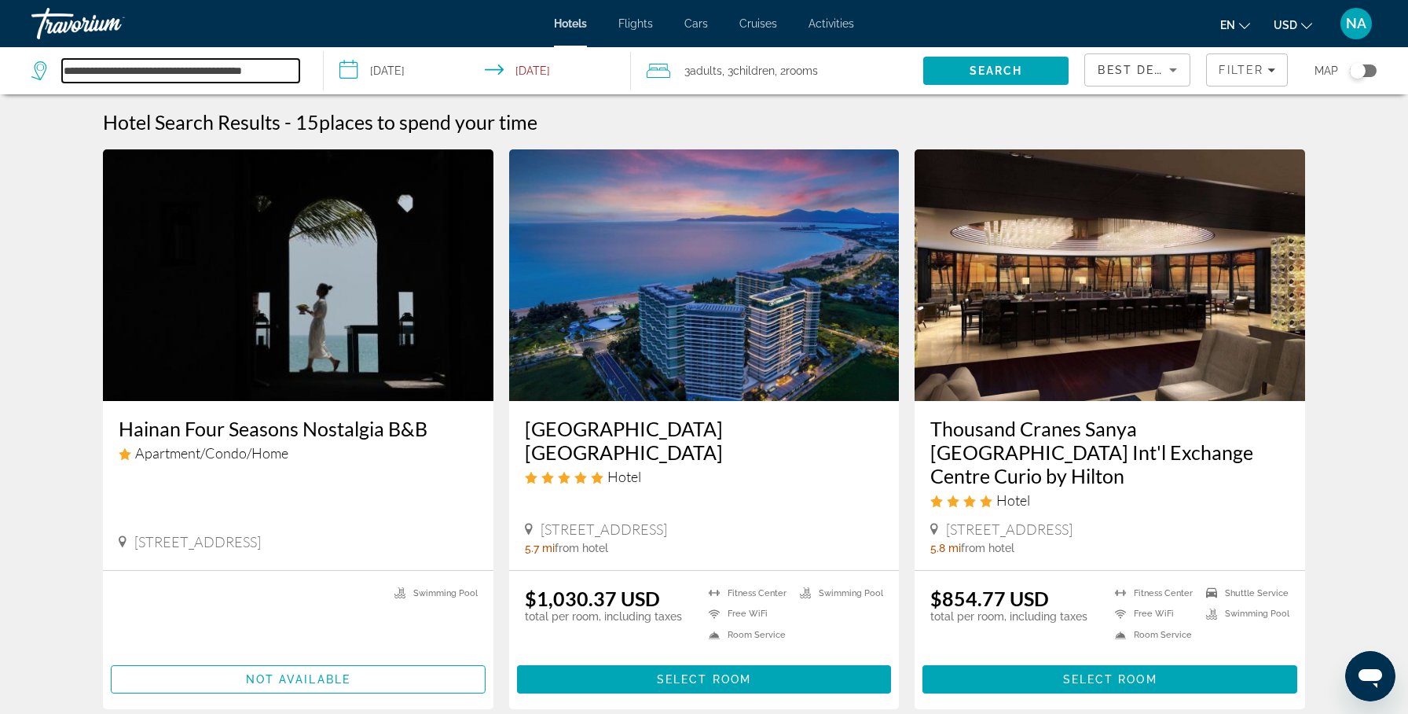
click at [240, 72] on input "**********" at bounding box center [180, 71] width 237 height 24
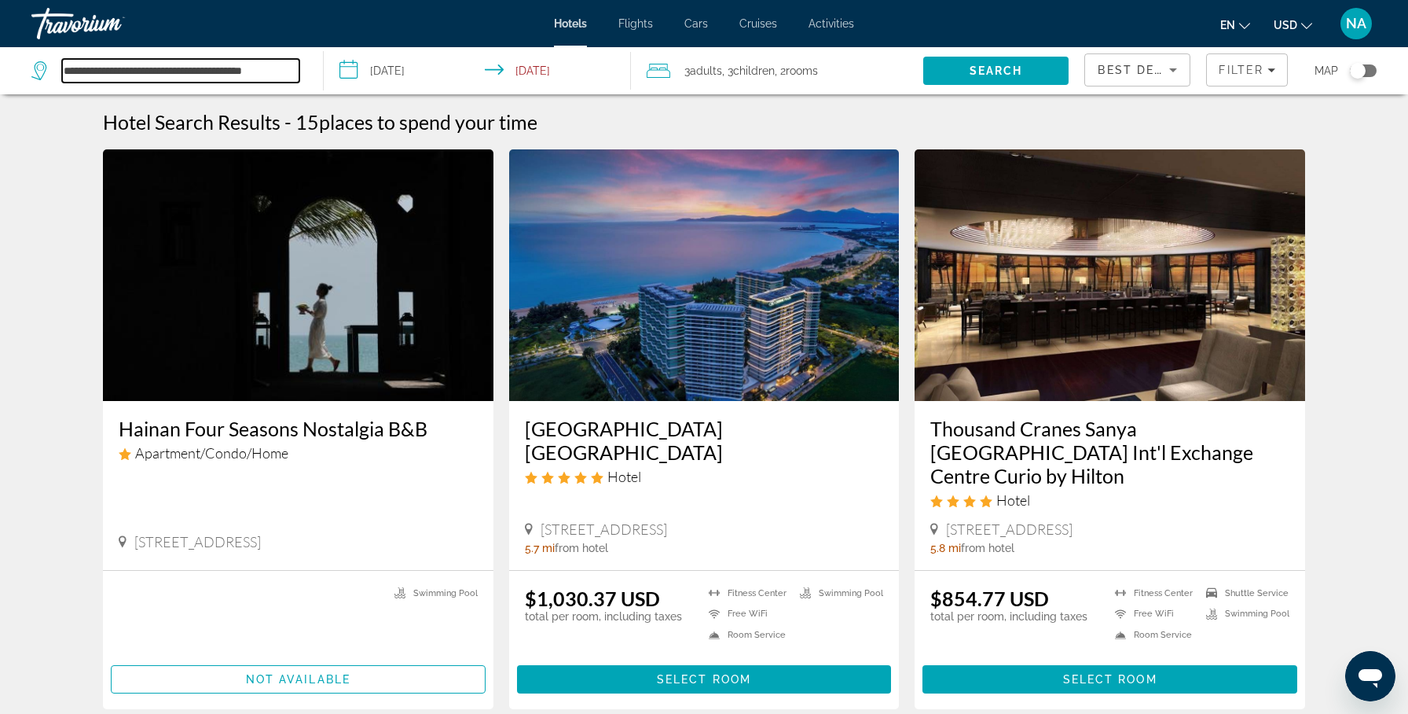
click at [240, 72] on input "**********" at bounding box center [180, 71] width 237 height 24
click at [287, 72] on input "**********" at bounding box center [180, 71] width 237 height 24
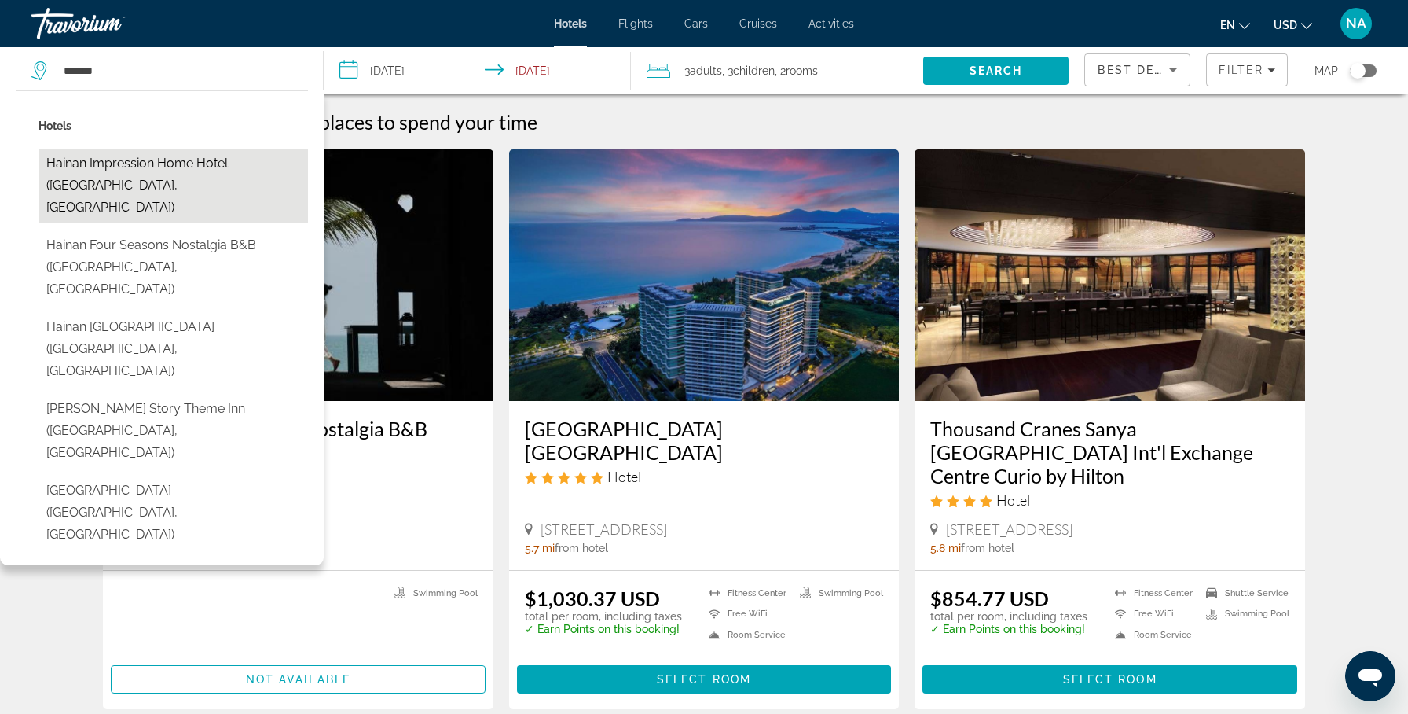
click at [217, 181] on button "Hainan Impression Home Hotel ([GEOGRAPHIC_DATA], [GEOGRAPHIC_DATA])" at bounding box center [174, 186] width 270 height 74
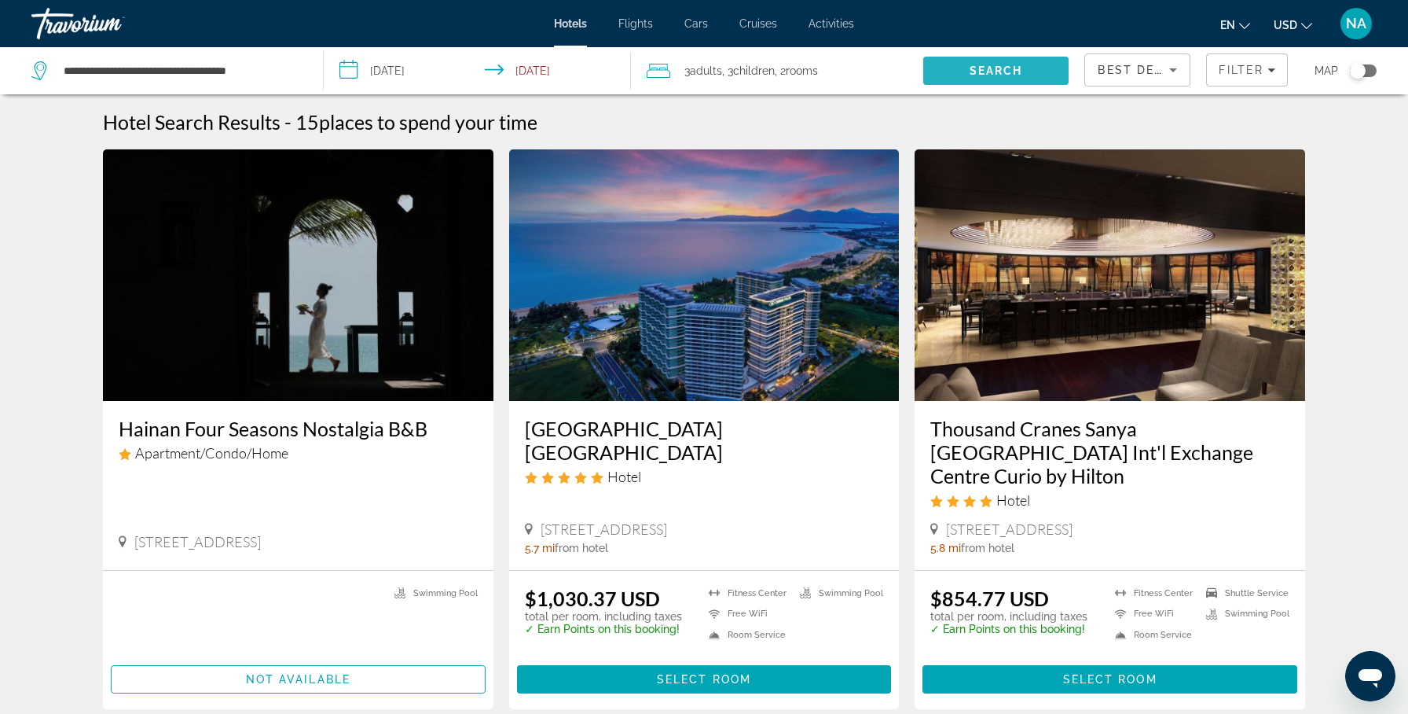
click at [979, 74] on span "Search" at bounding box center [996, 70] width 53 height 13
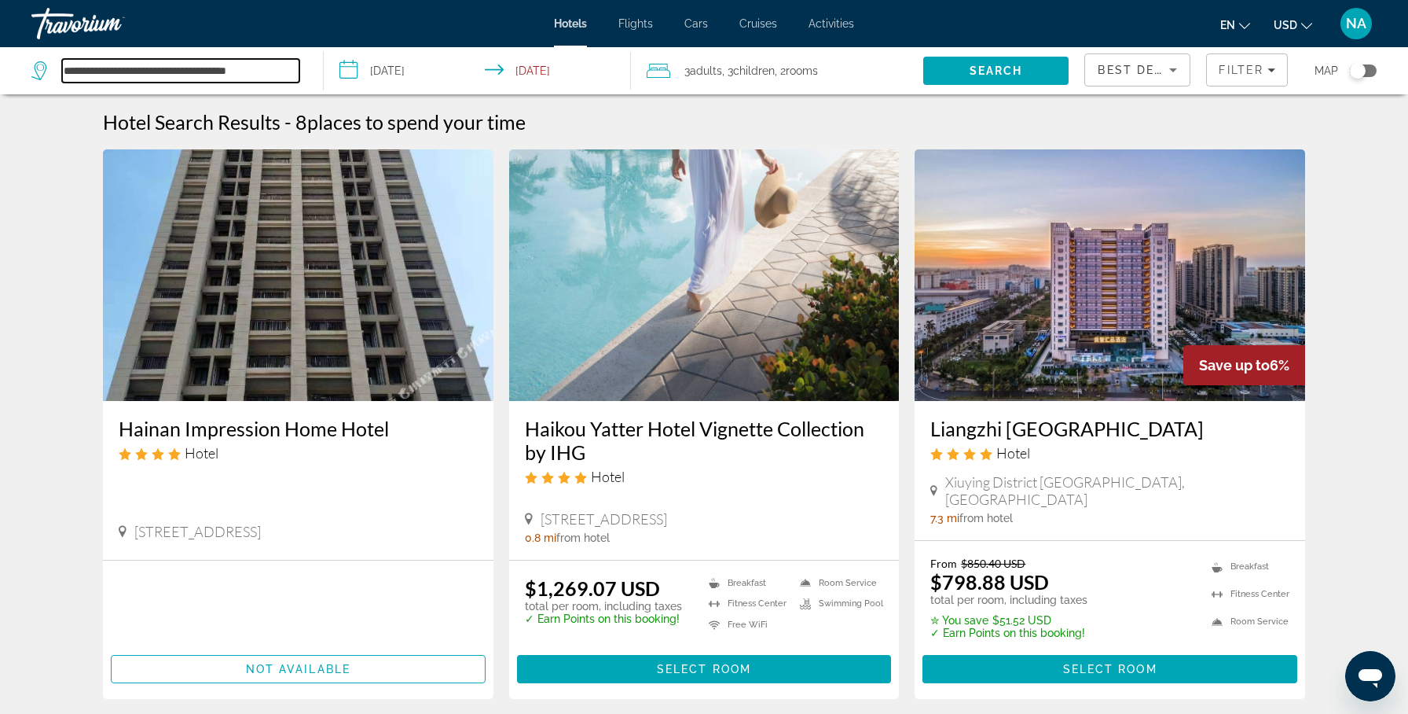
click at [296, 79] on input "**********" at bounding box center [180, 71] width 237 height 24
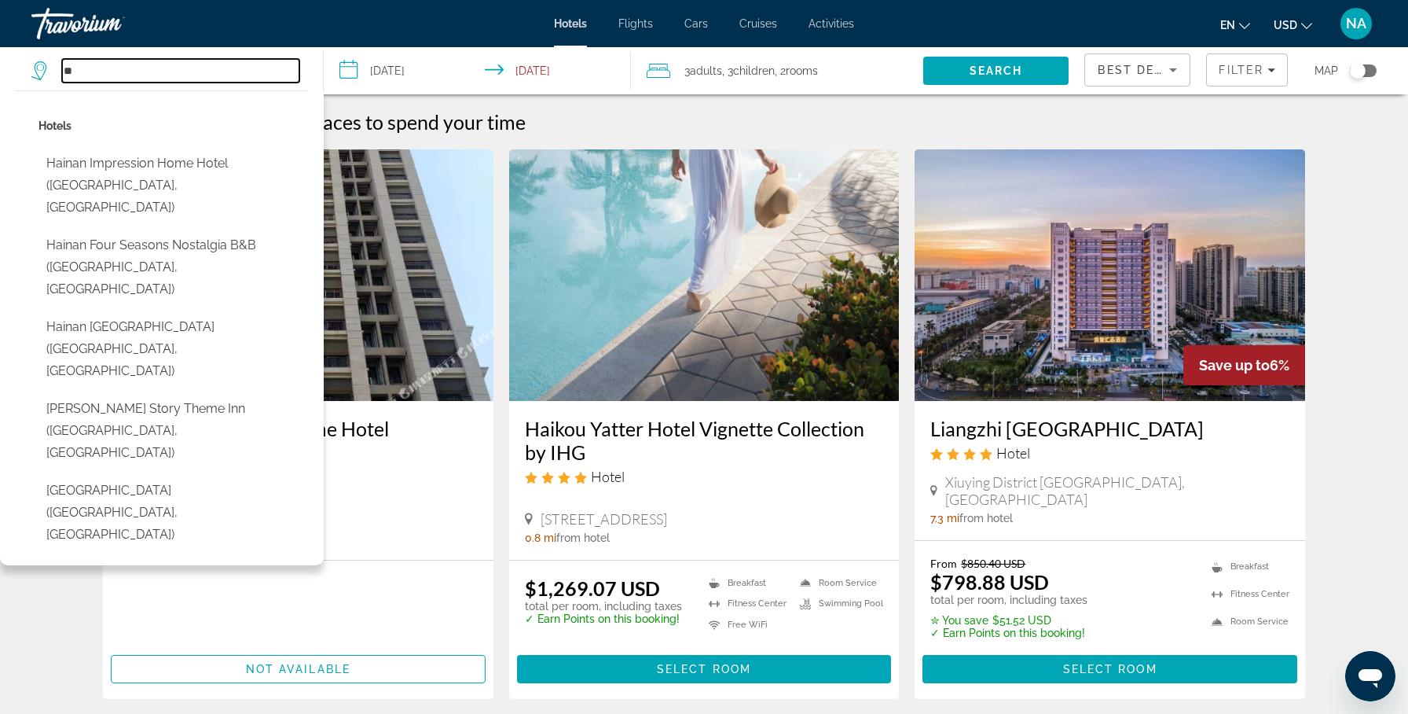
type input "*"
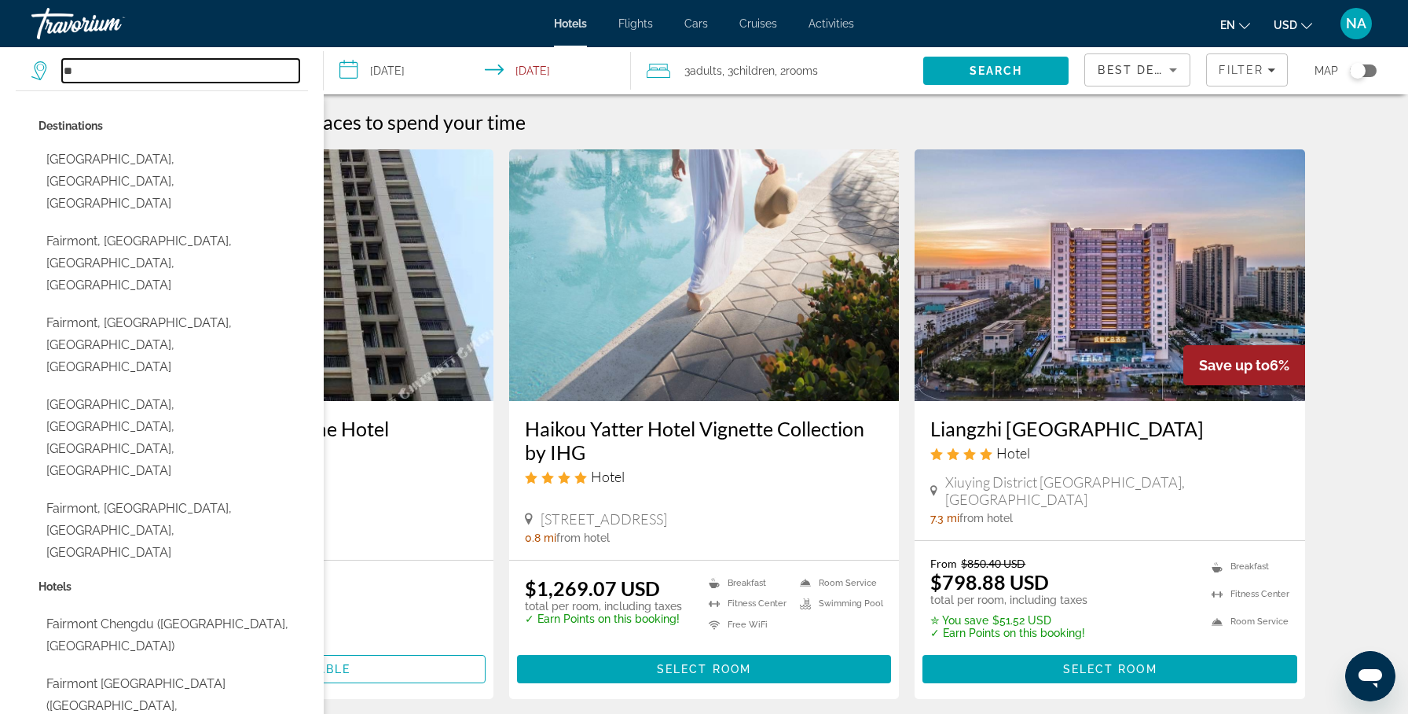
type input "*"
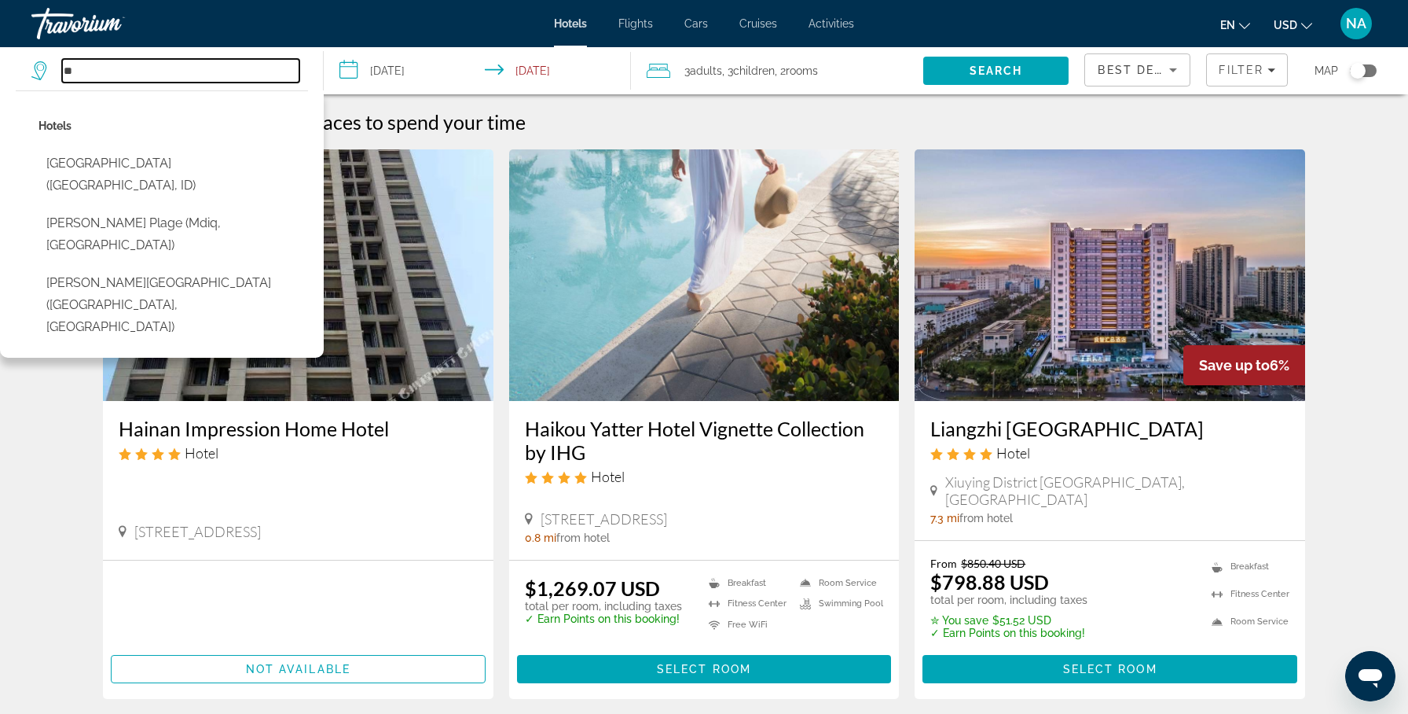
type input "*"
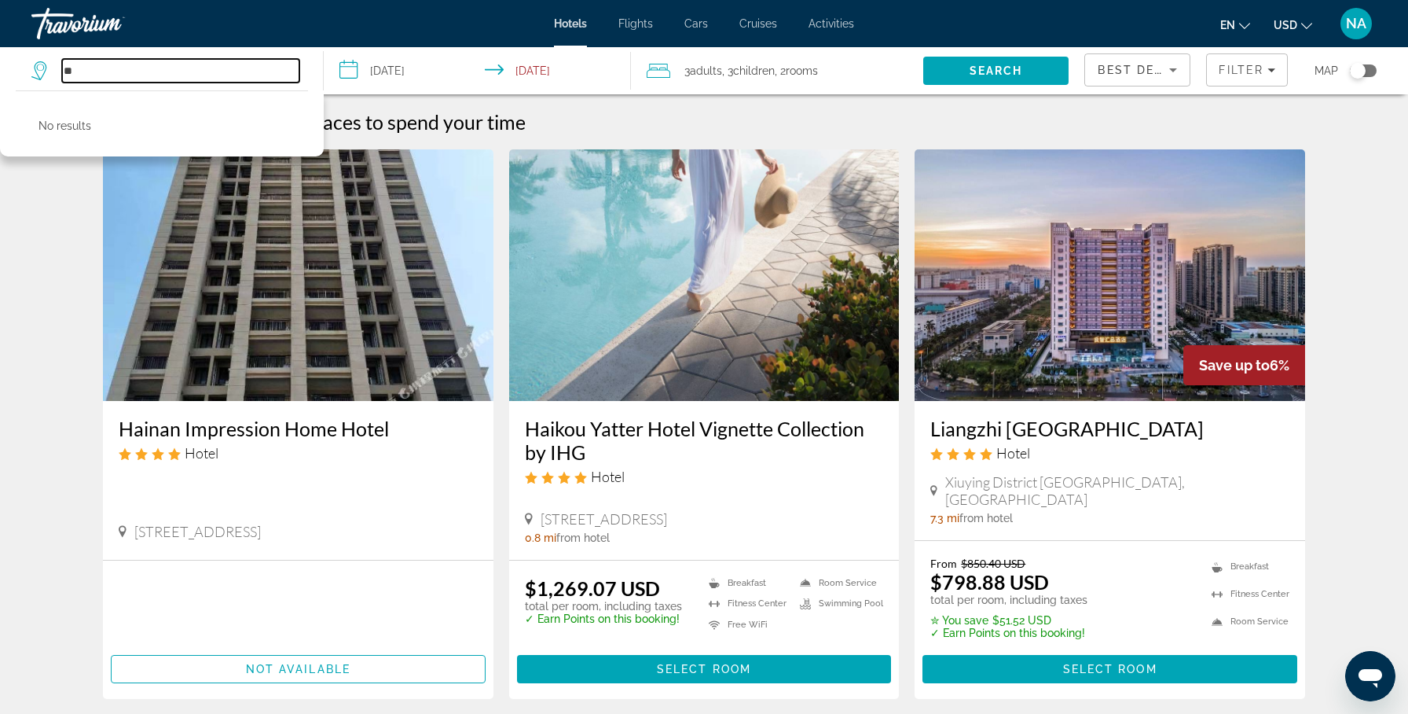
type input "*"
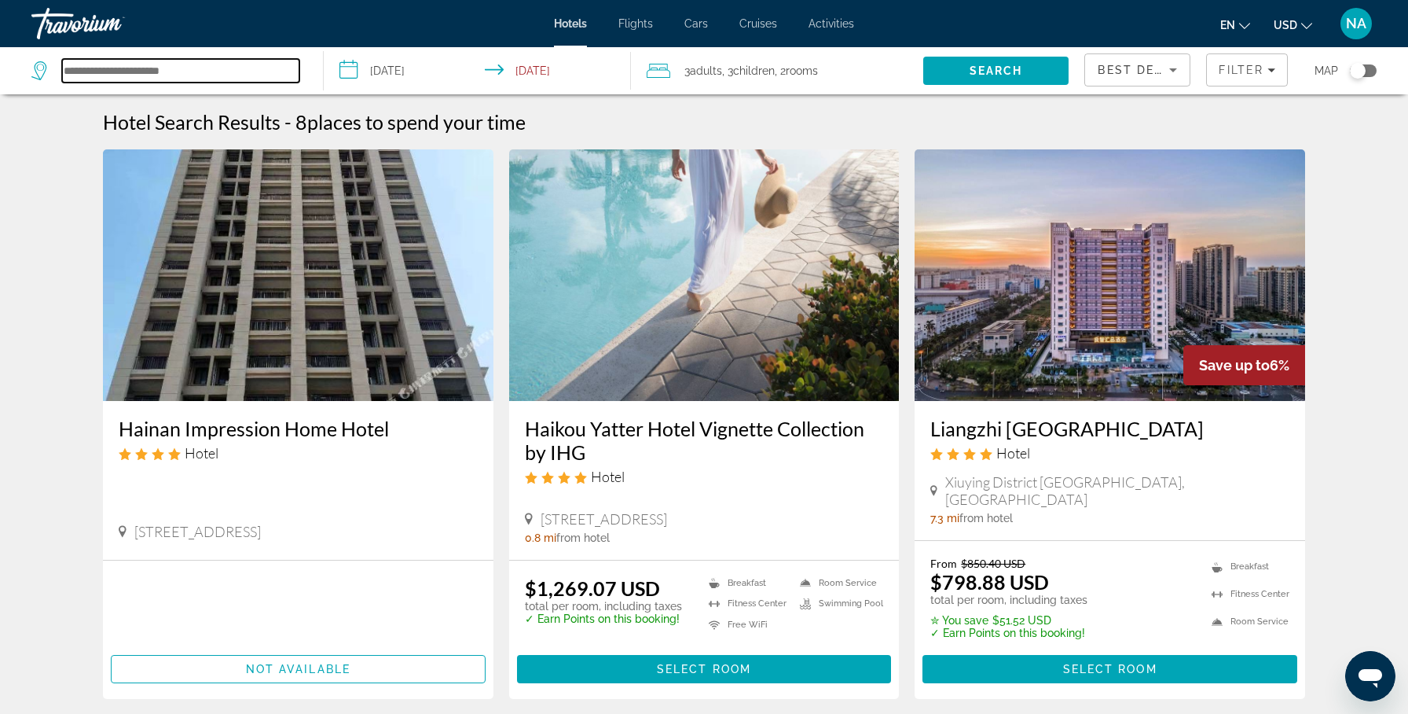
click at [185, 72] on input "Search hotel destination" at bounding box center [180, 71] width 237 height 24
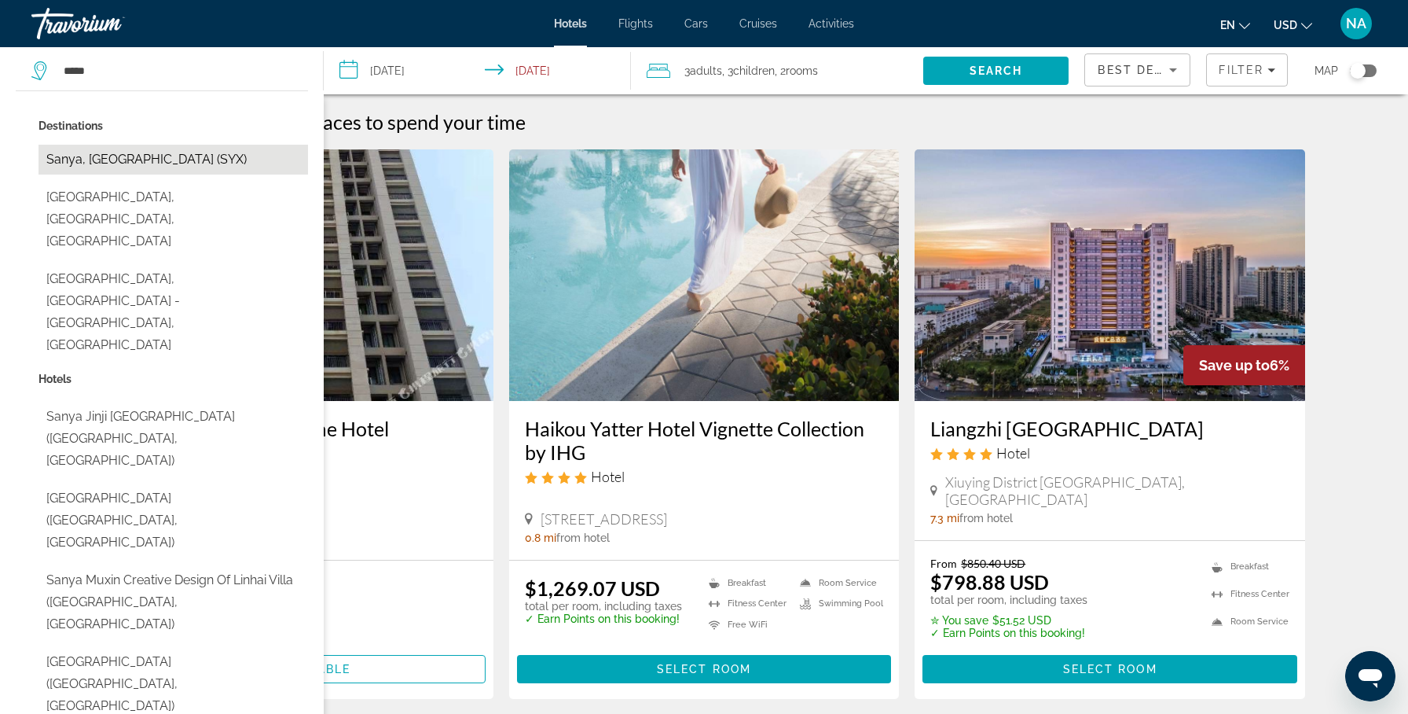
click at [104, 159] on button "Sanya, [GEOGRAPHIC_DATA] (SYX)" at bounding box center [174, 160] width 270 height 30
type input "**********"
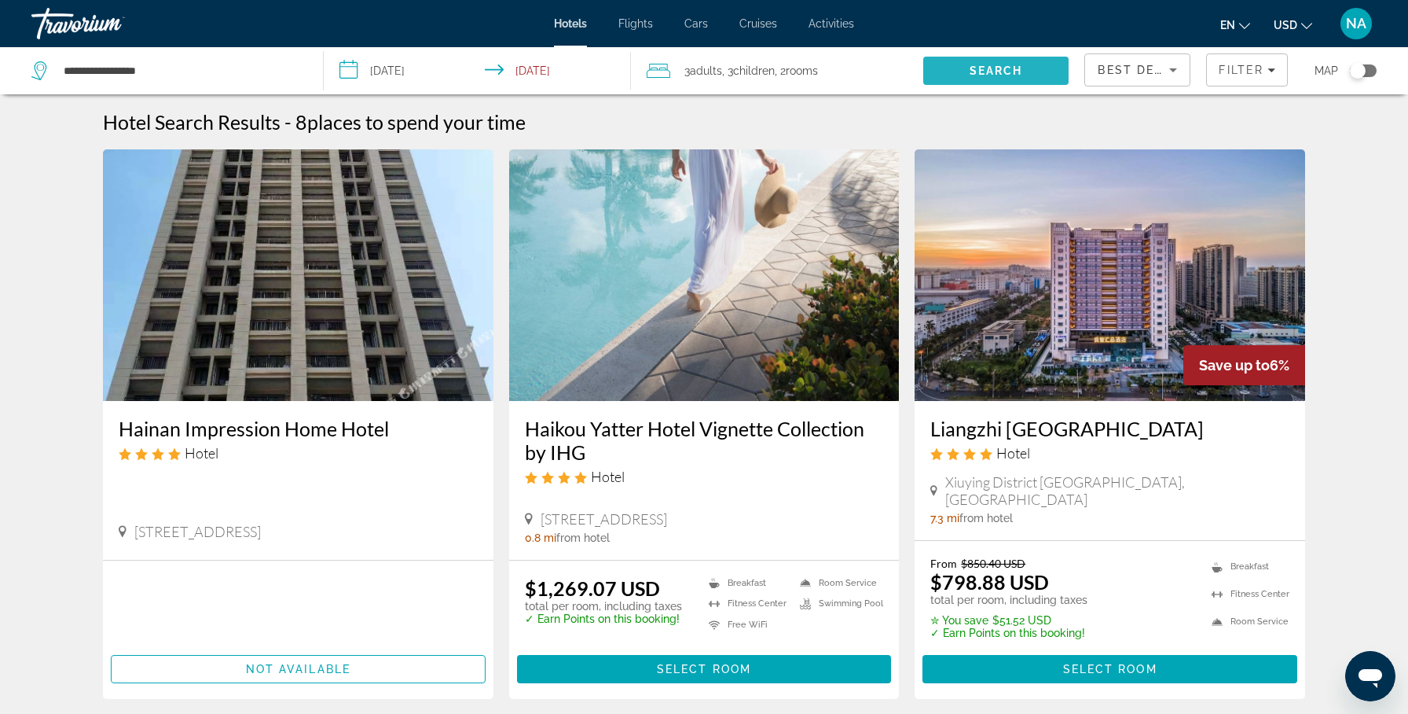
click at [1004, 72] on span "Search" at bounding box center [996, 70] width 53 height 13
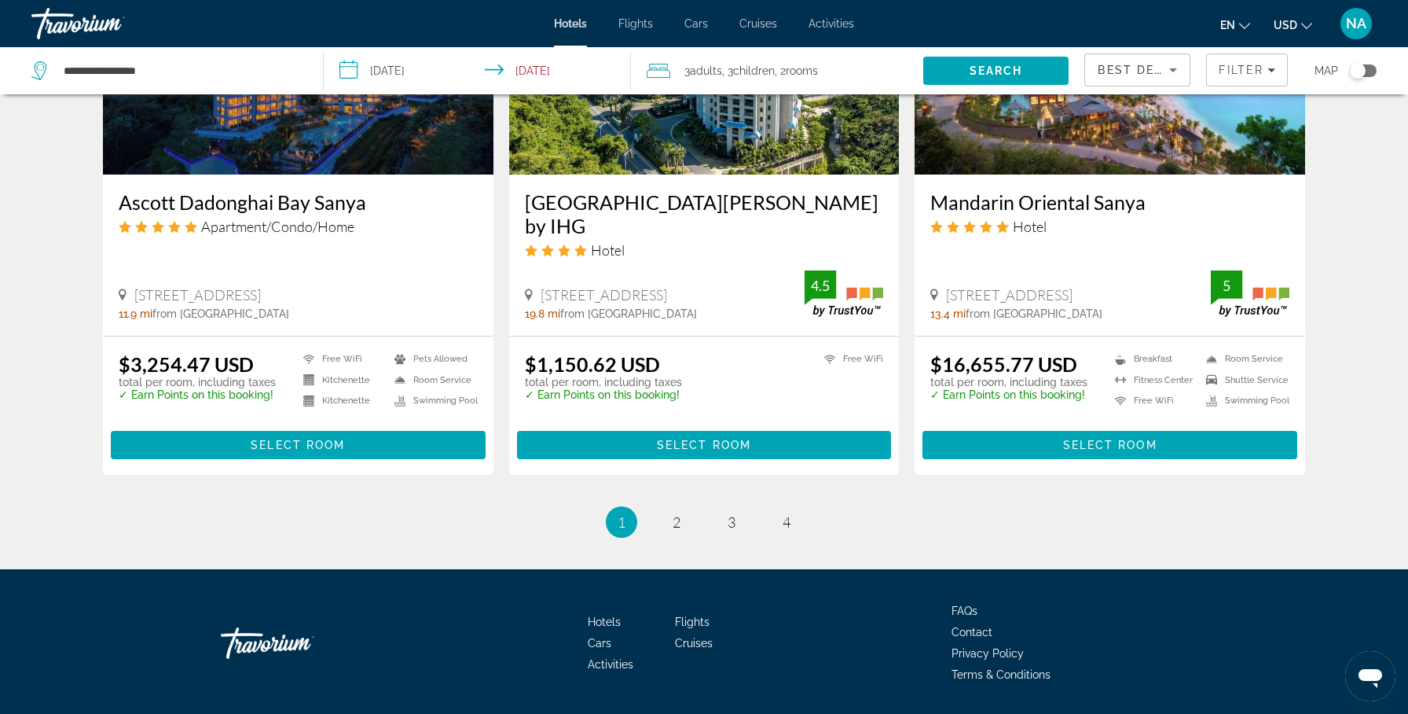
scroll to position [2021, 0]
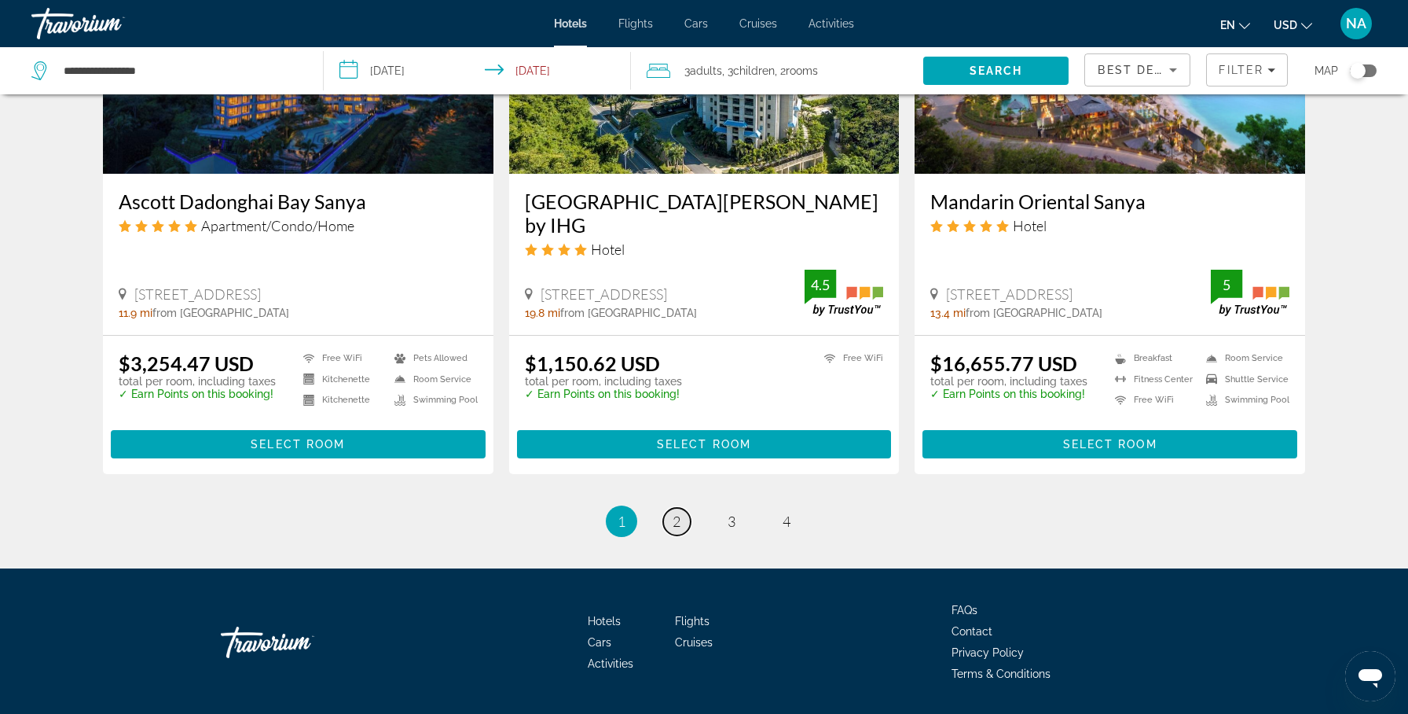
click at [674, 512] on span "2" at bounding box center [677, 520] width 8 height 17
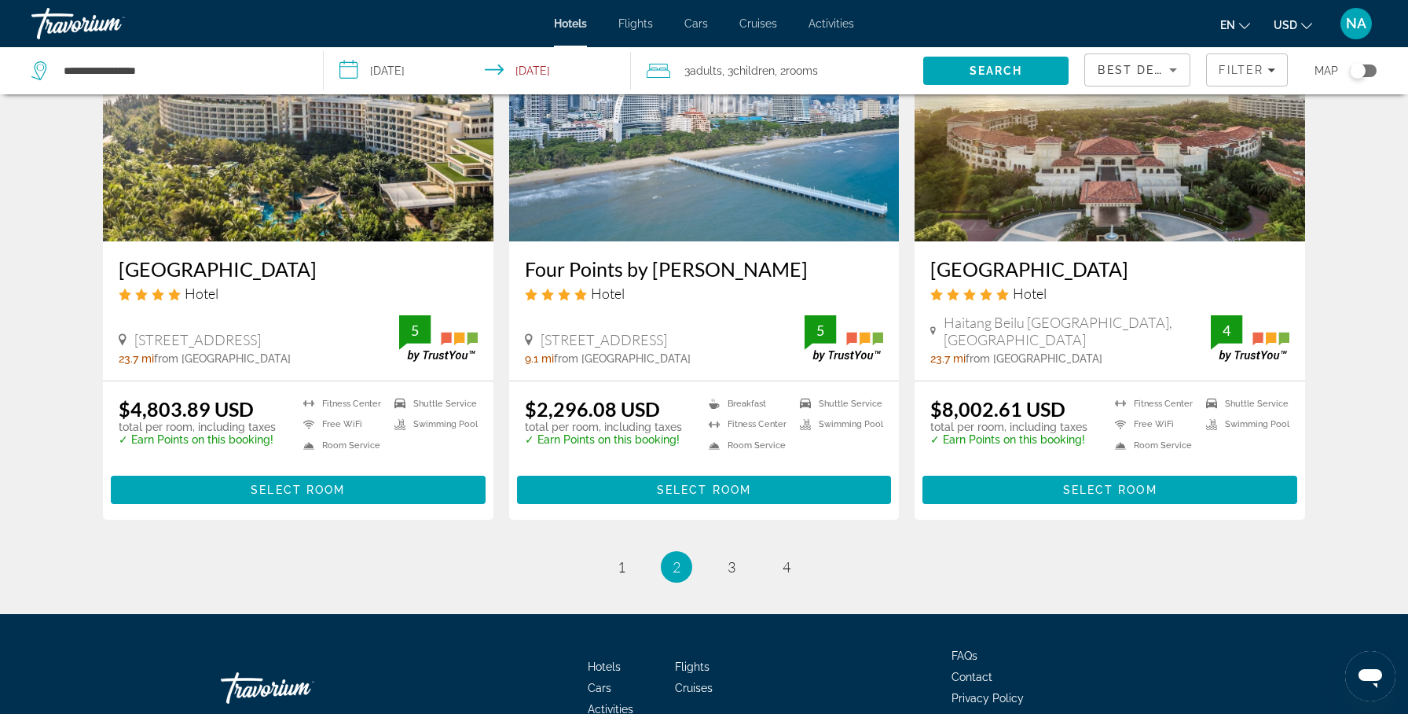
scroll to position [1962, 0]
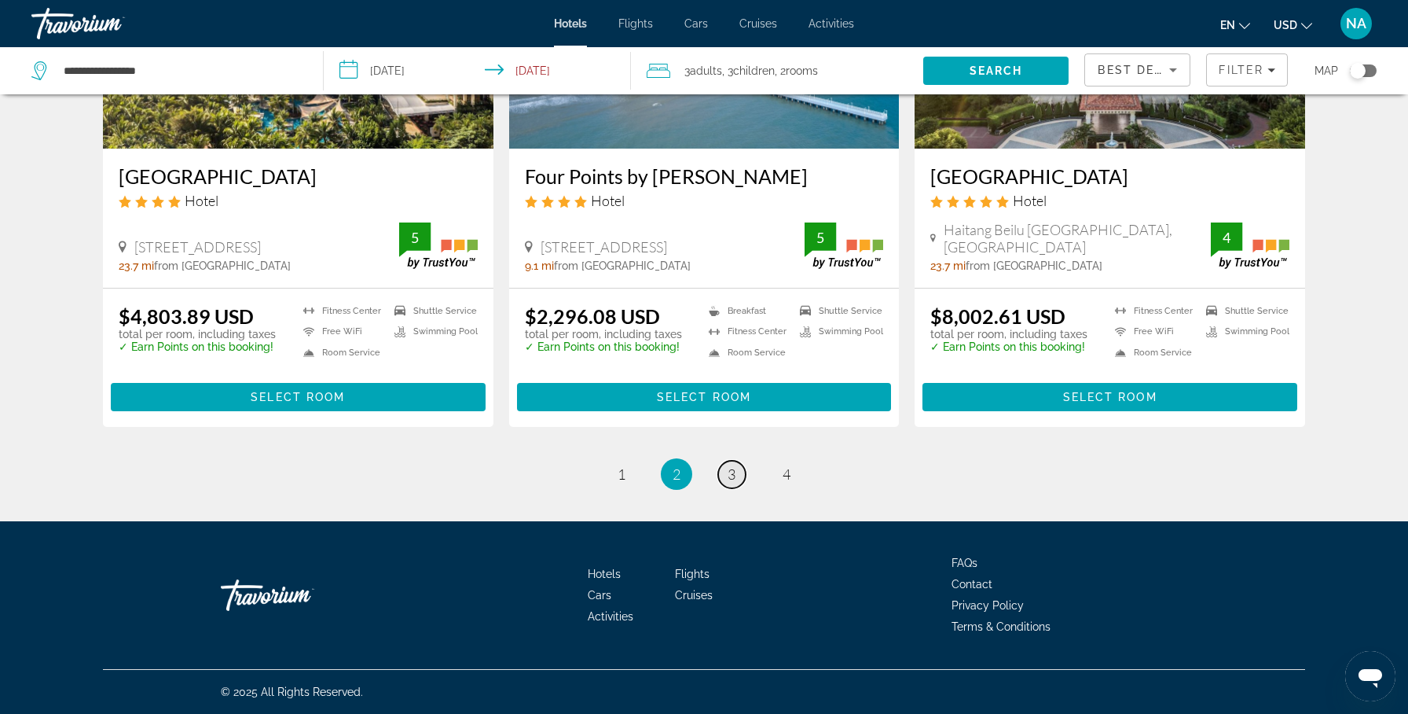
click at [731, 476] on span "3" at bounding box center [732, 473] width 8 height 17
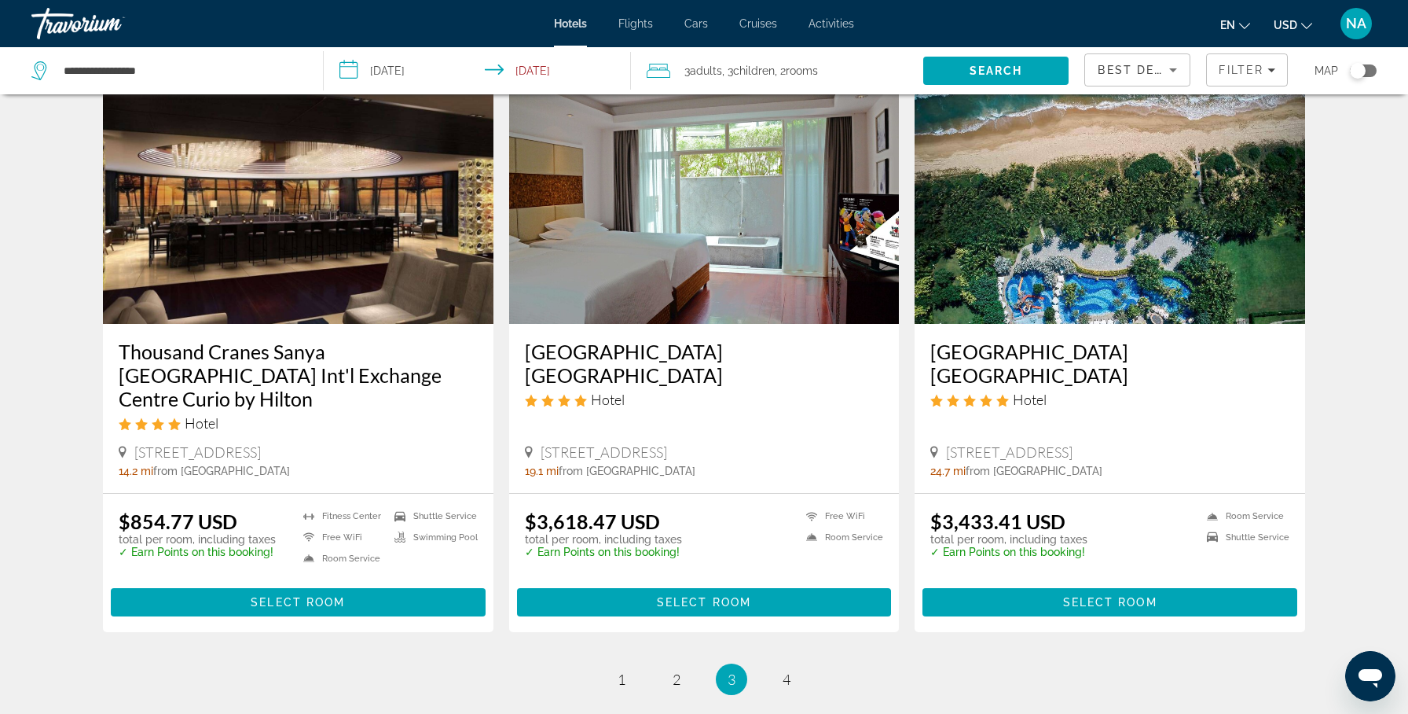
scroll to position [1807, 0]
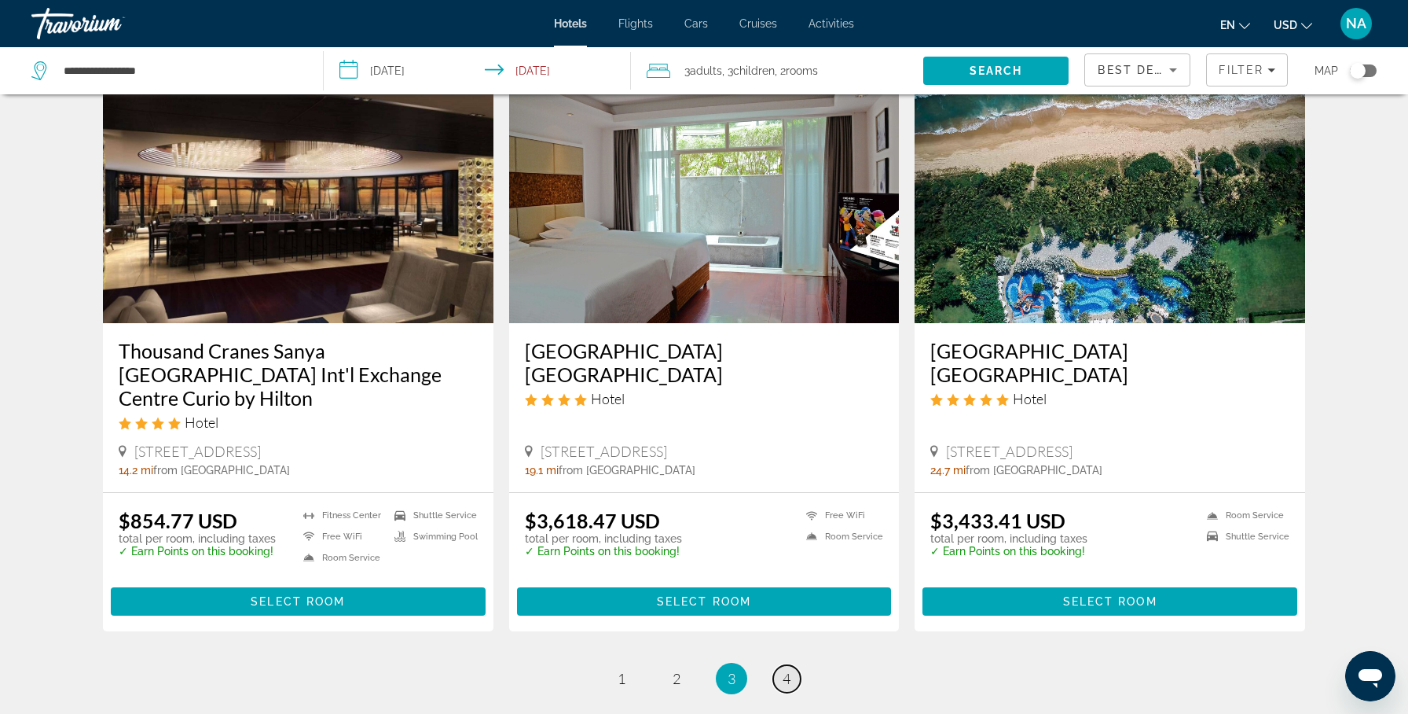
click at [786, 670] on span "4" at bounding box center [787, 678] width 8 height 17
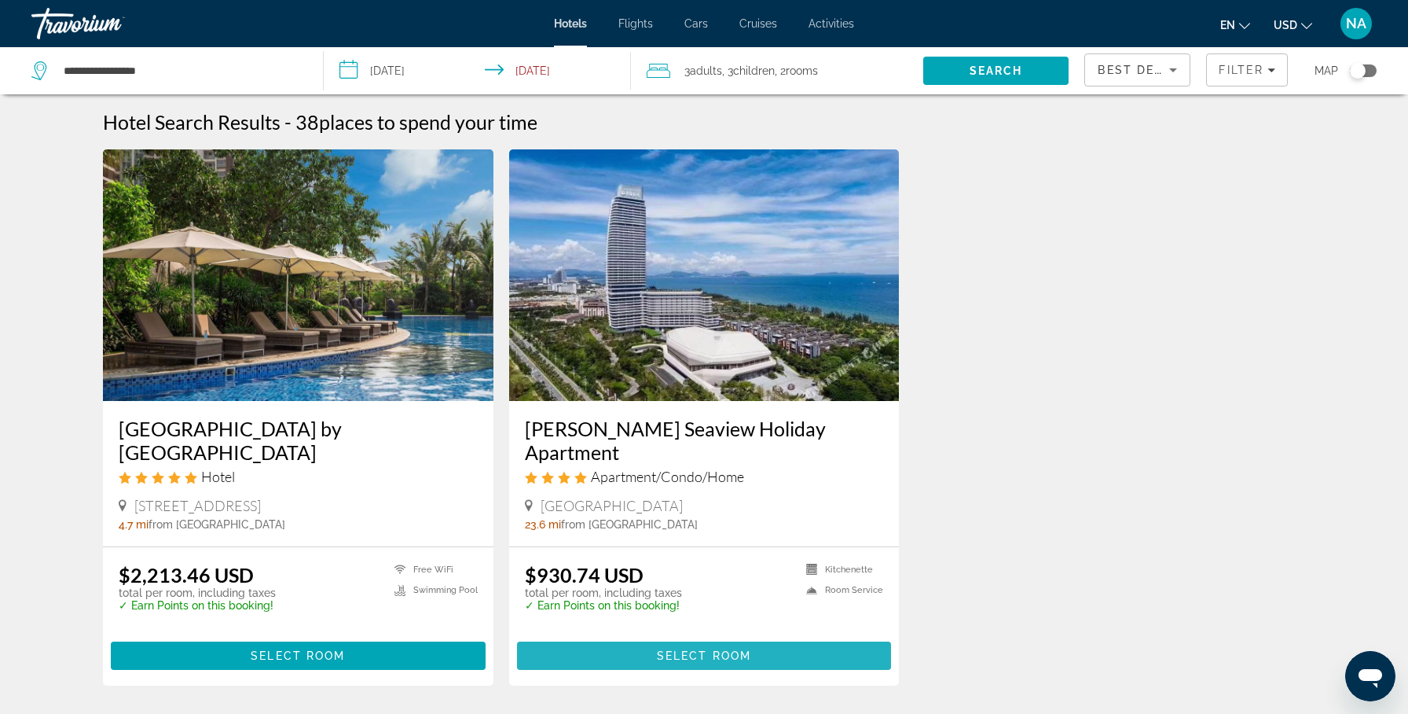
click at [609, 649] on span "Main content" at bounding box center [704, 656] width 375 height 38
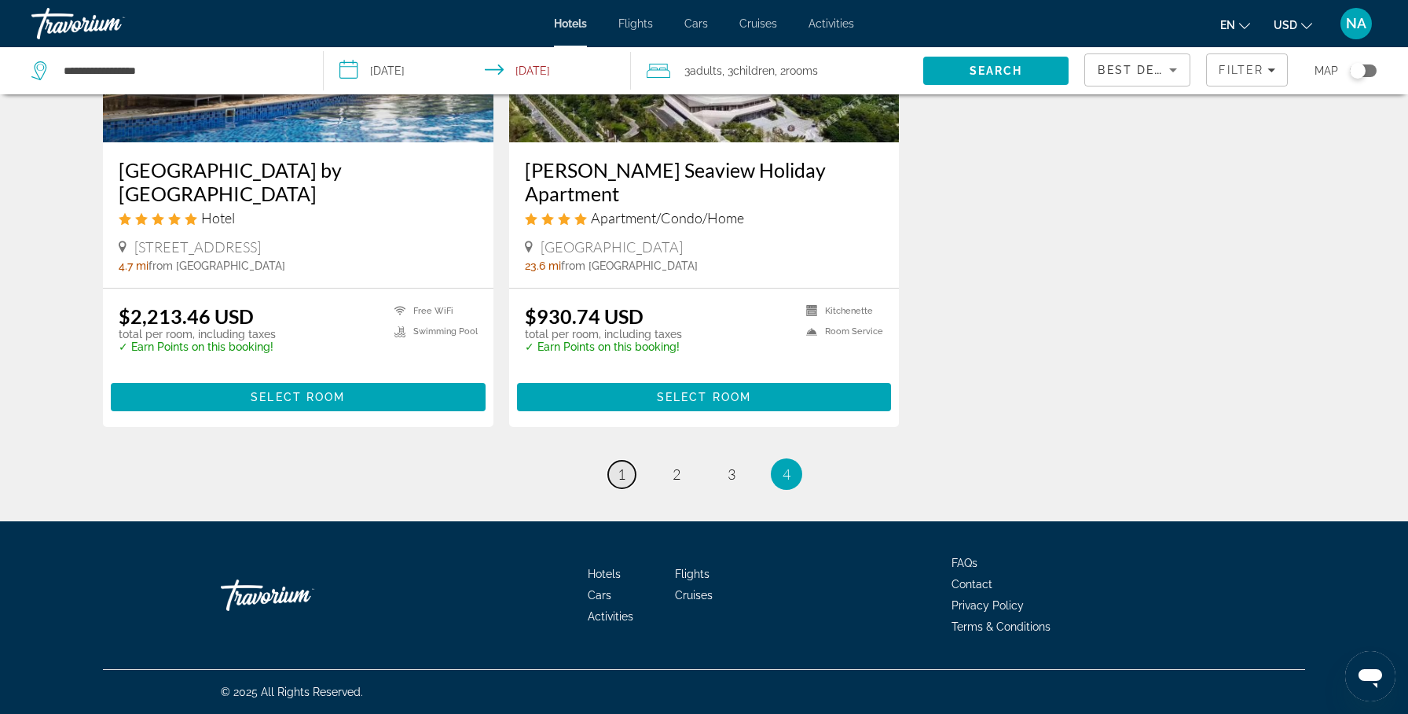
click at [615, 474] on link "page 1" at bounding box center [622, 475] width 28 height 28
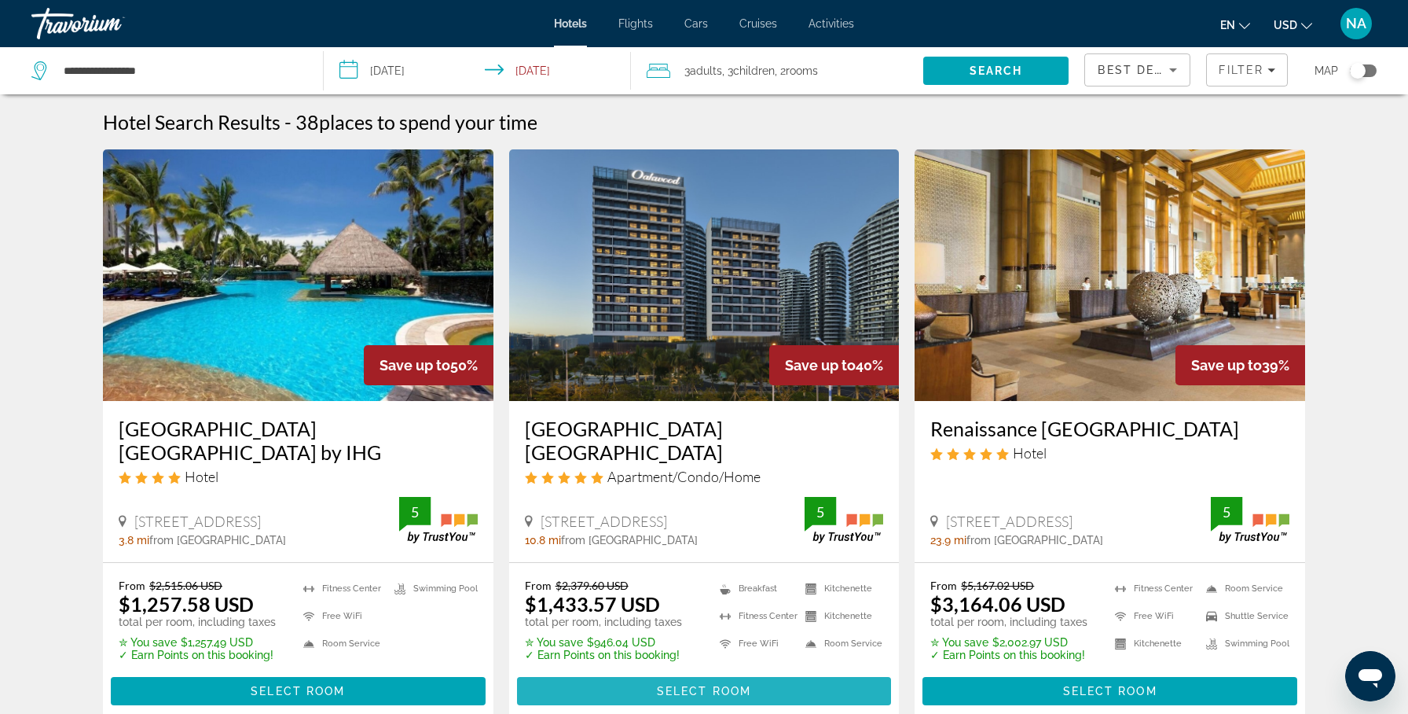
click at [583, 672] on span "Main content" at bounding box center [704, 691] width 375 height 38
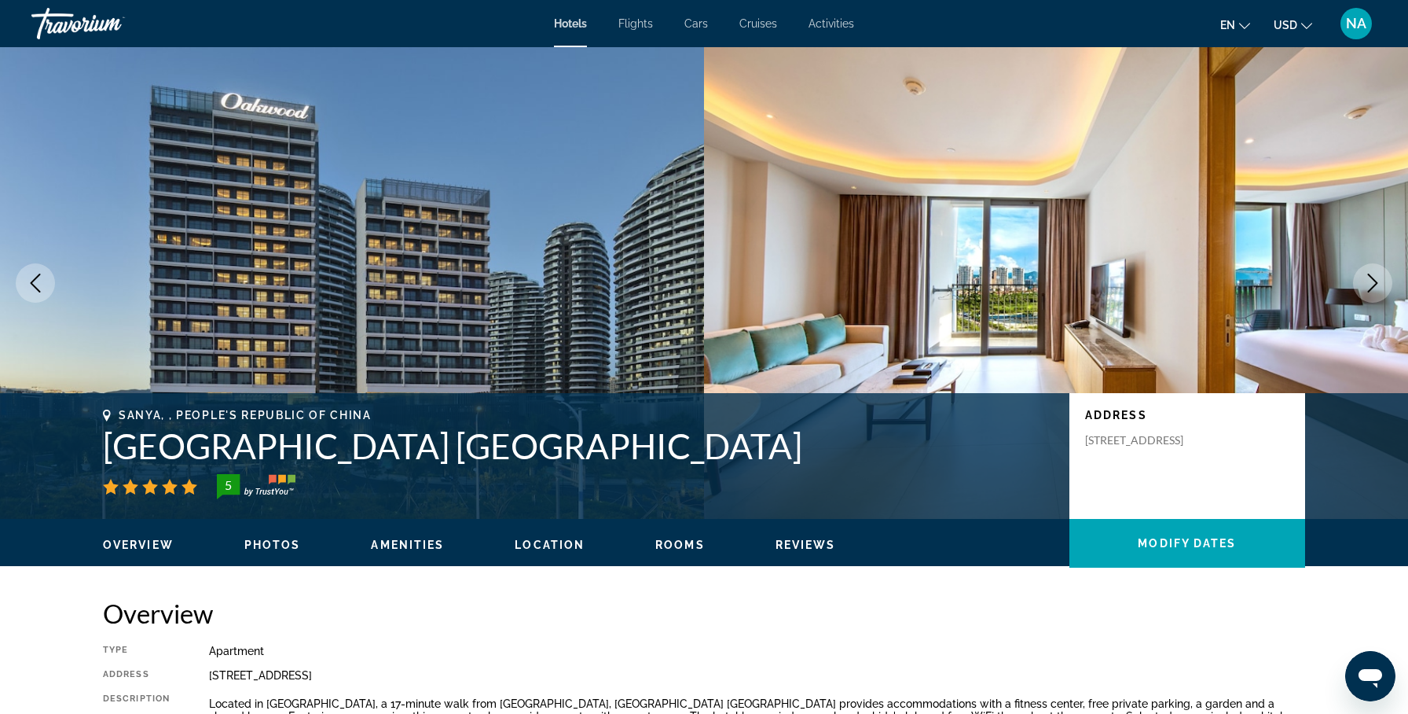
click at [1378, 289] on icon "Next image" at bounding box center [1373, 282] width 19 height 19
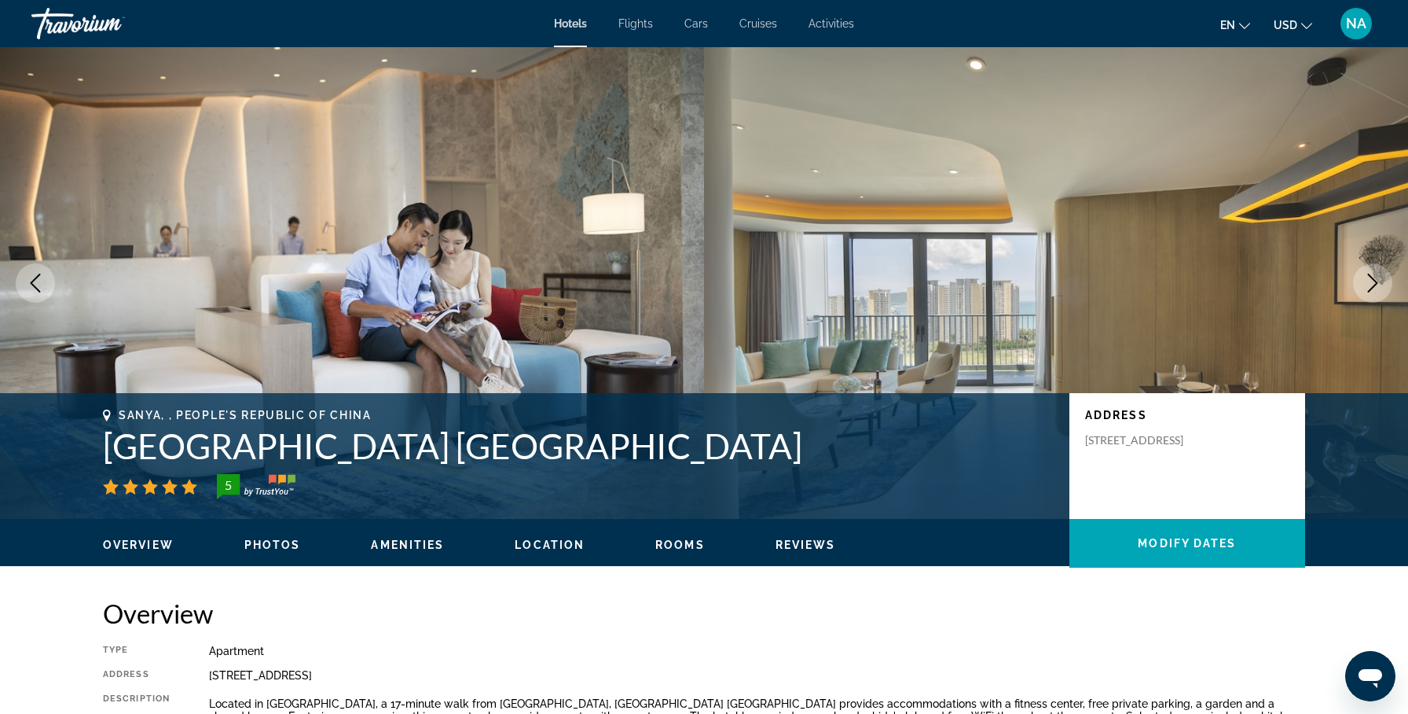
click at [1378, 289] on icon "Next image" at bounding box center [1373, 282] width 19 height 19
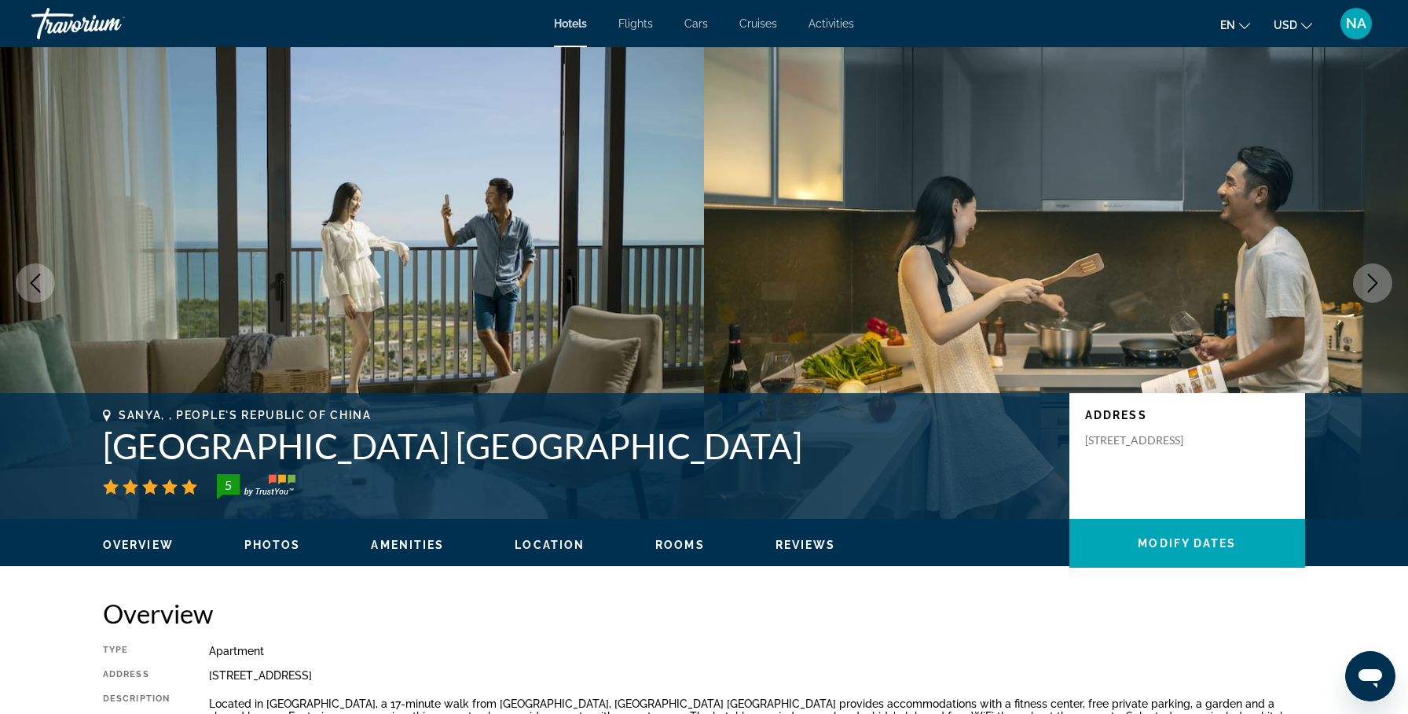
click at [1378, 289] on icon "Next image" at bounding box center [1373, 282] width 19 height 19
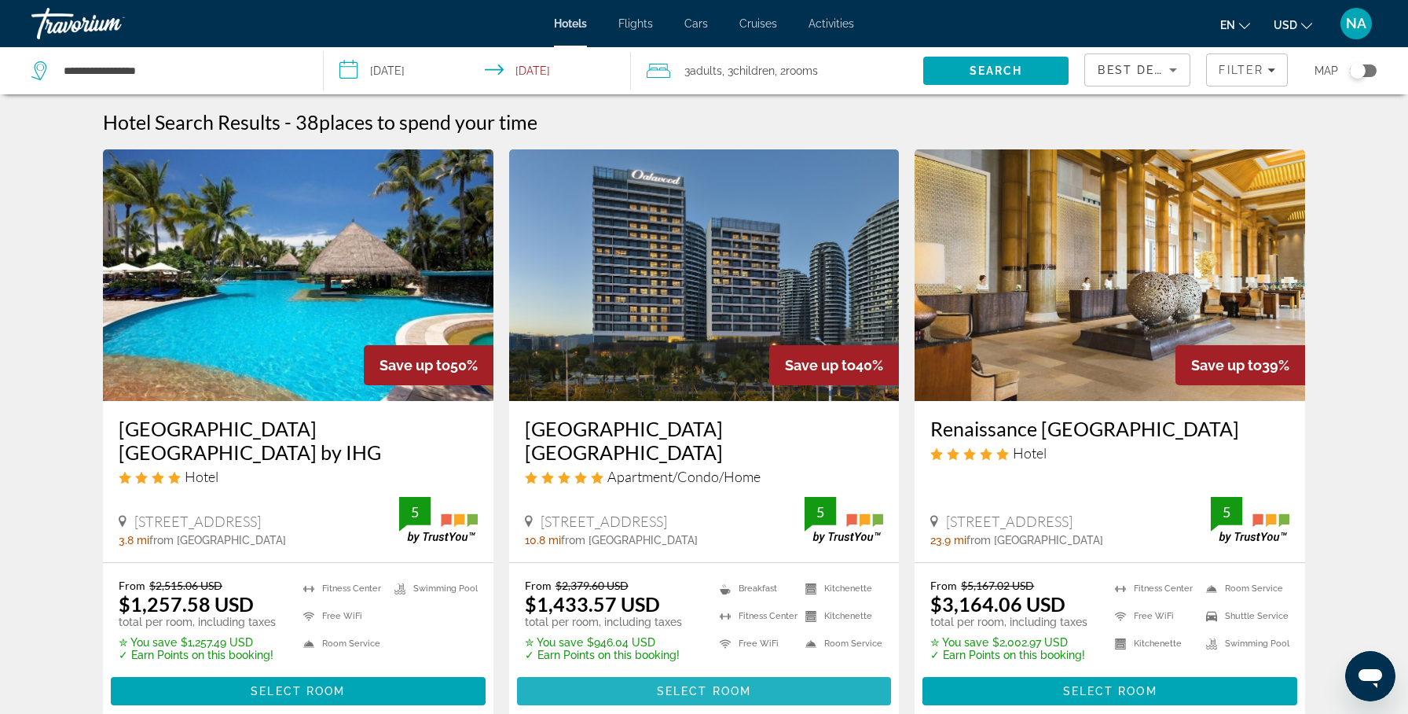
click at [652, 679] on span "Main content" at bounding box center [704, 691] width 375 height 38
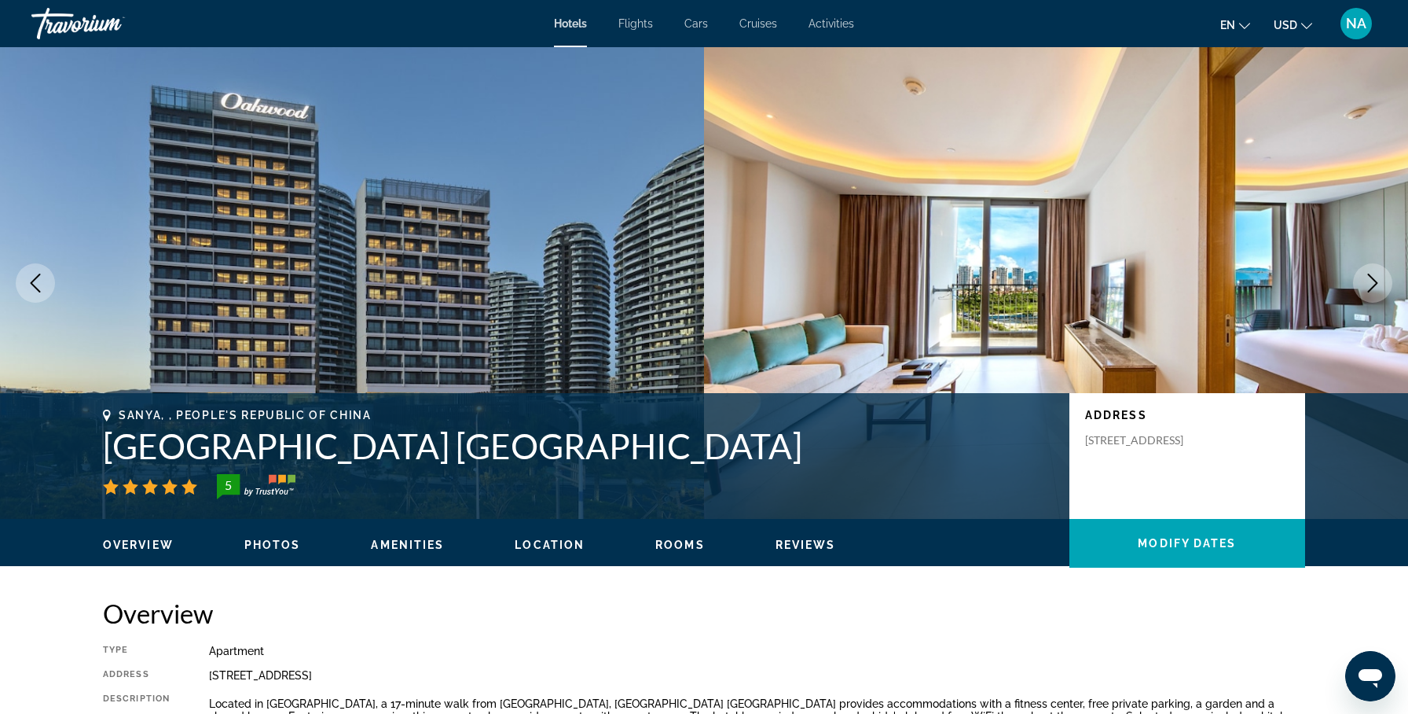
click at [1372, 273] on icon "Next image" at bounding box center [1373, 282] width 19 height 19
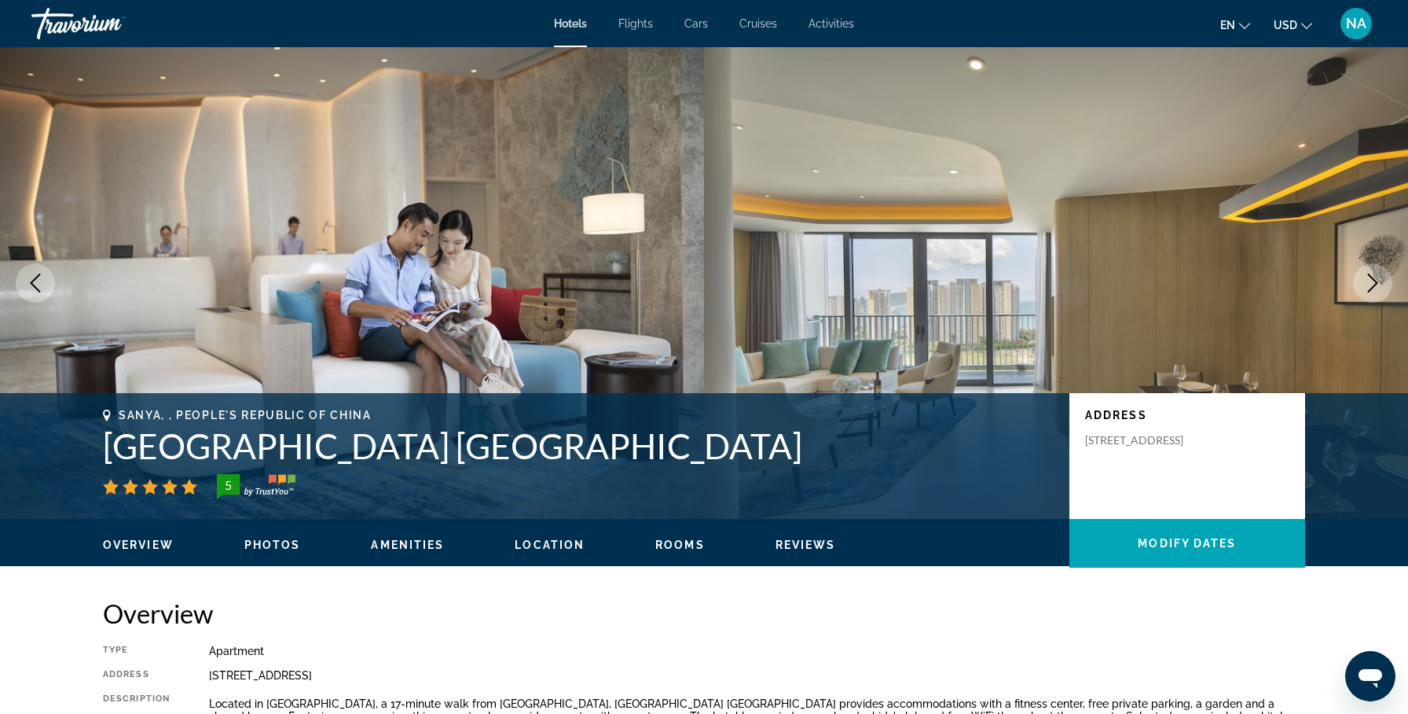
click at [1372, 274] on icon "Next image" at bounding box center [1373, 282] width 19 height 19
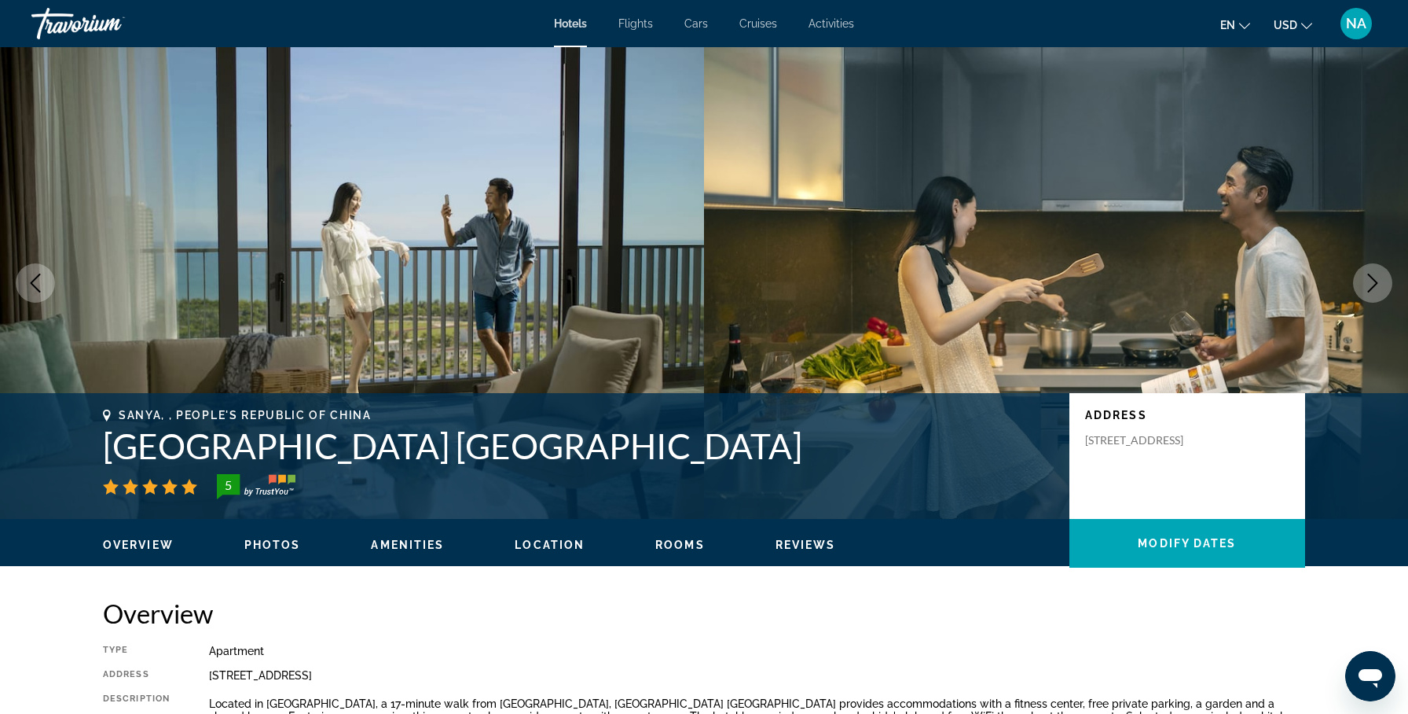
click at [1374, 281] on icon "Next image" at bounding box center [1373, 282] width 10 height 19
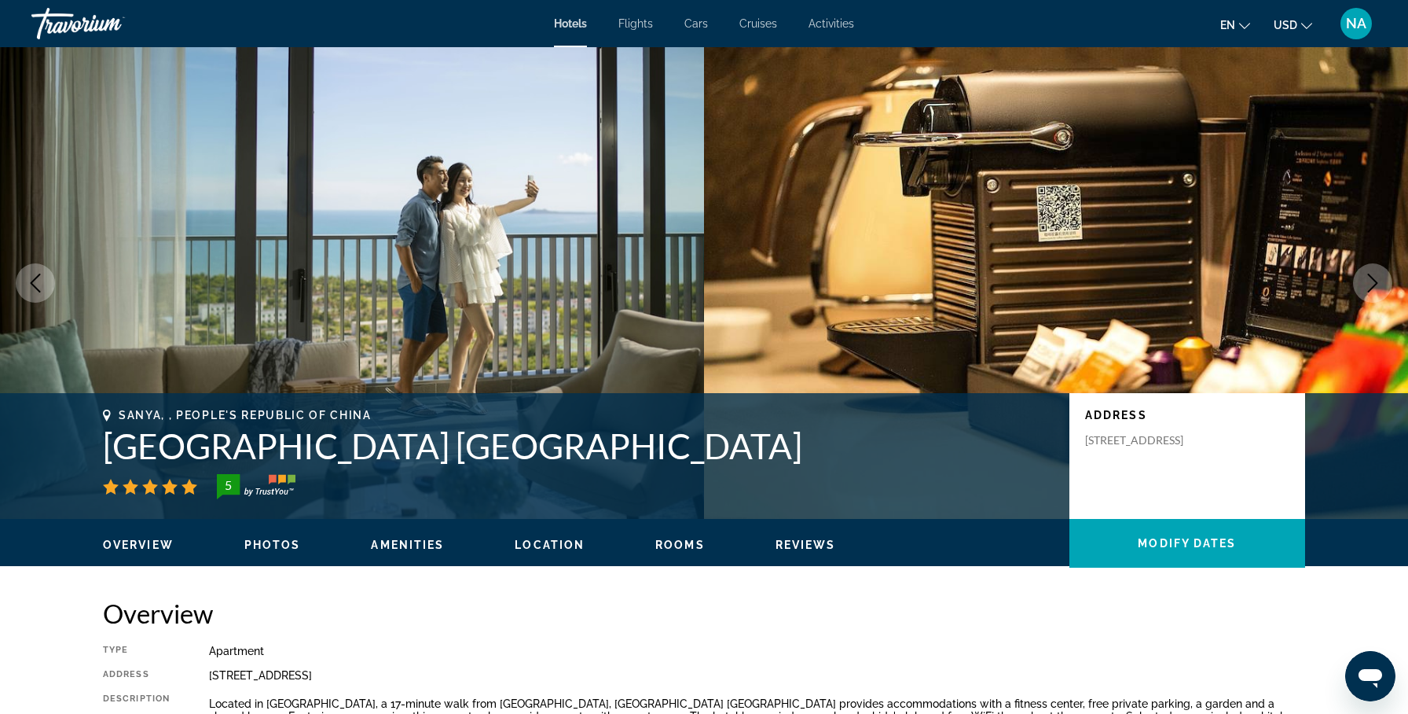
click at [1374, 278] on icon "Next image" at bounding box center [1373, 282] width 19 height 19
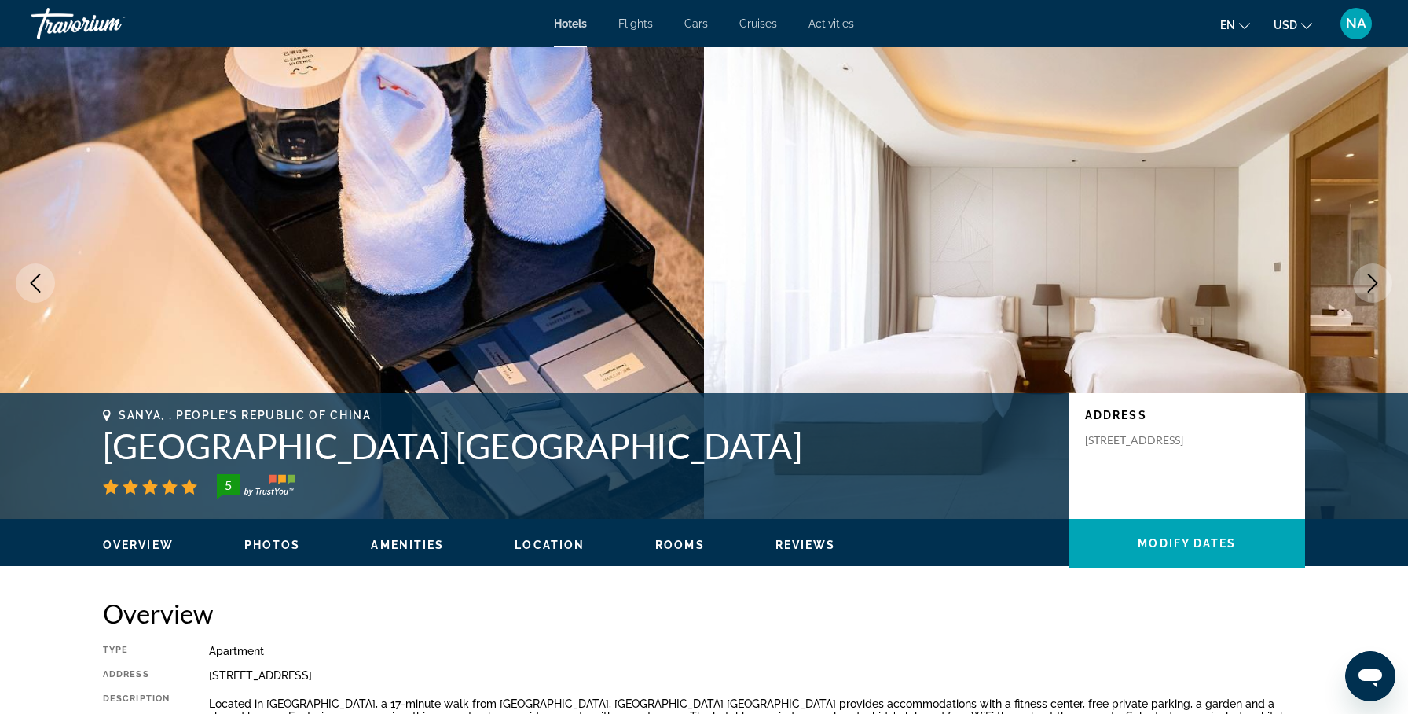
click at [1375, 281] on icon "Next image" at bounding box center [1373, 282] width 10 height 19
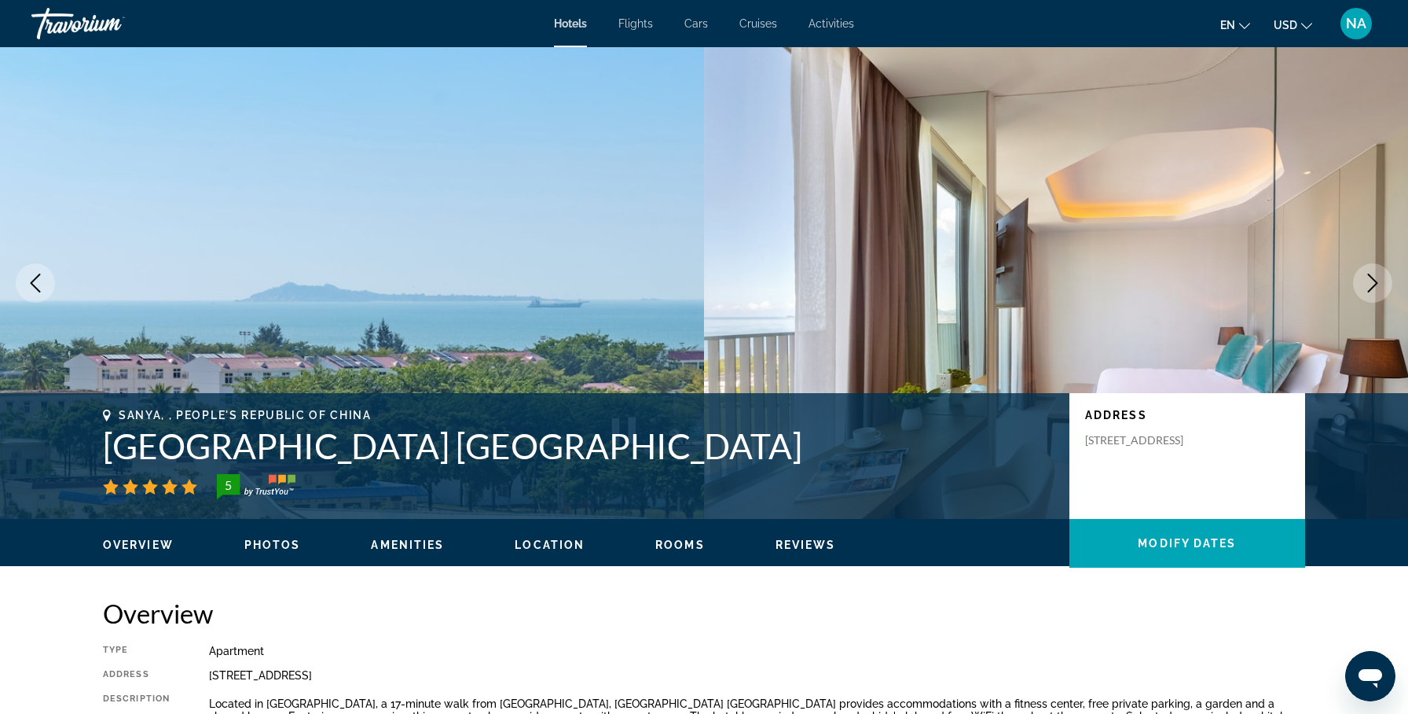
click at [1375, 280] on icon "Next image" at bounding box center [1373, 282] width 10 height 19
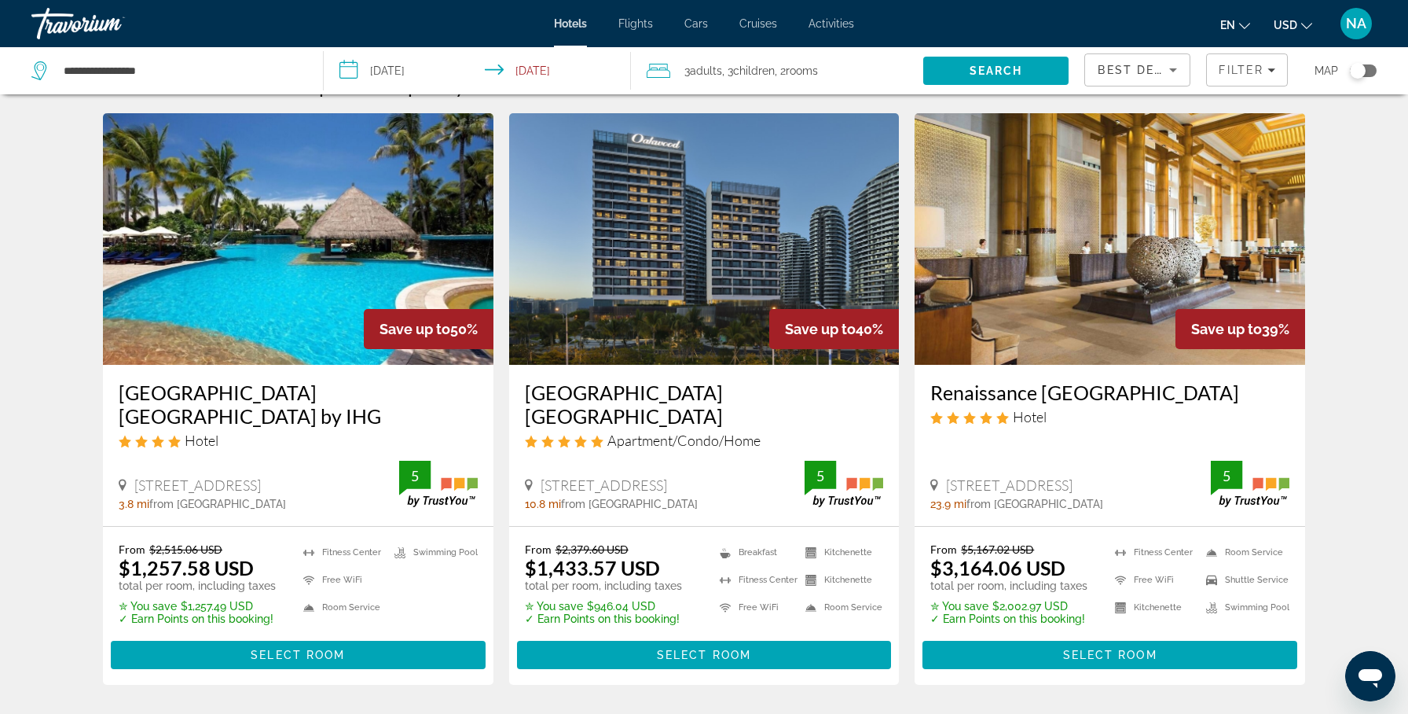
scroll to position [37, 0]
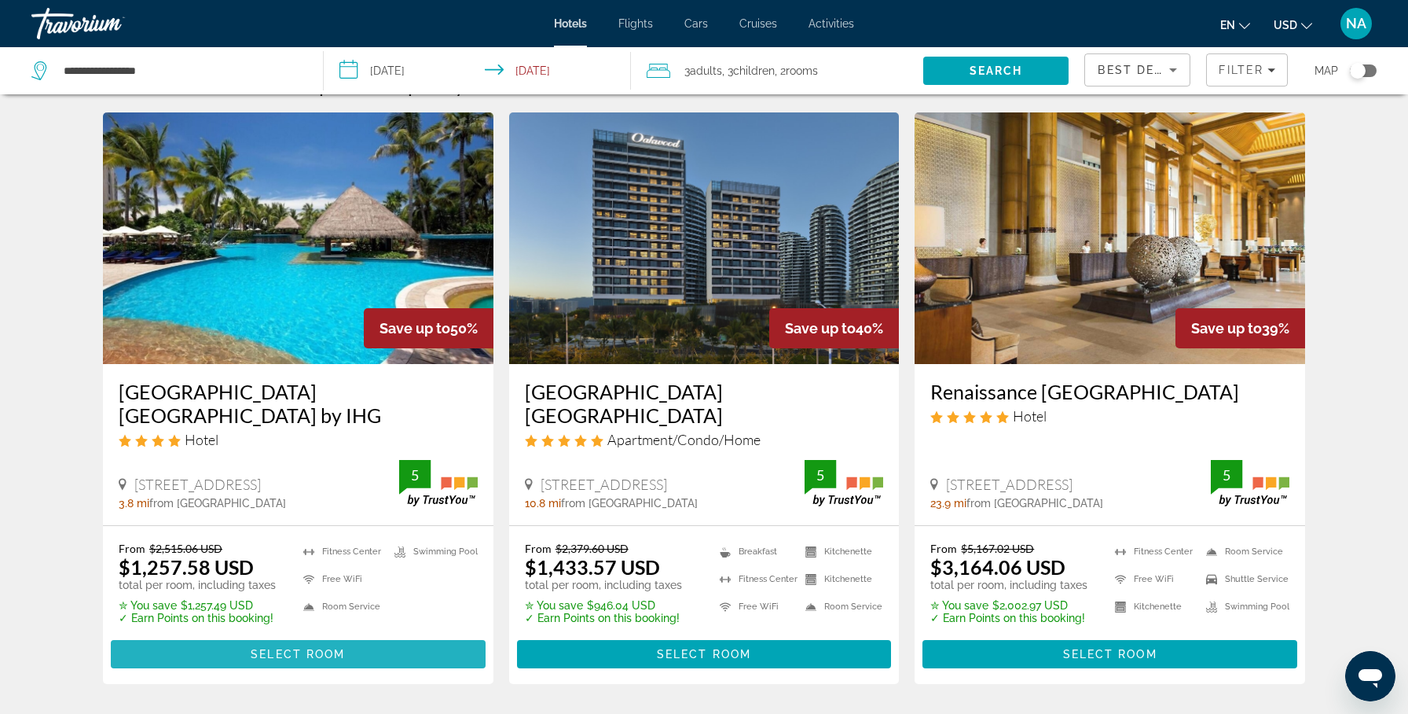
click at [262, 648] on span "Select Room" at bounding box center [298, 654] width 94 height 13
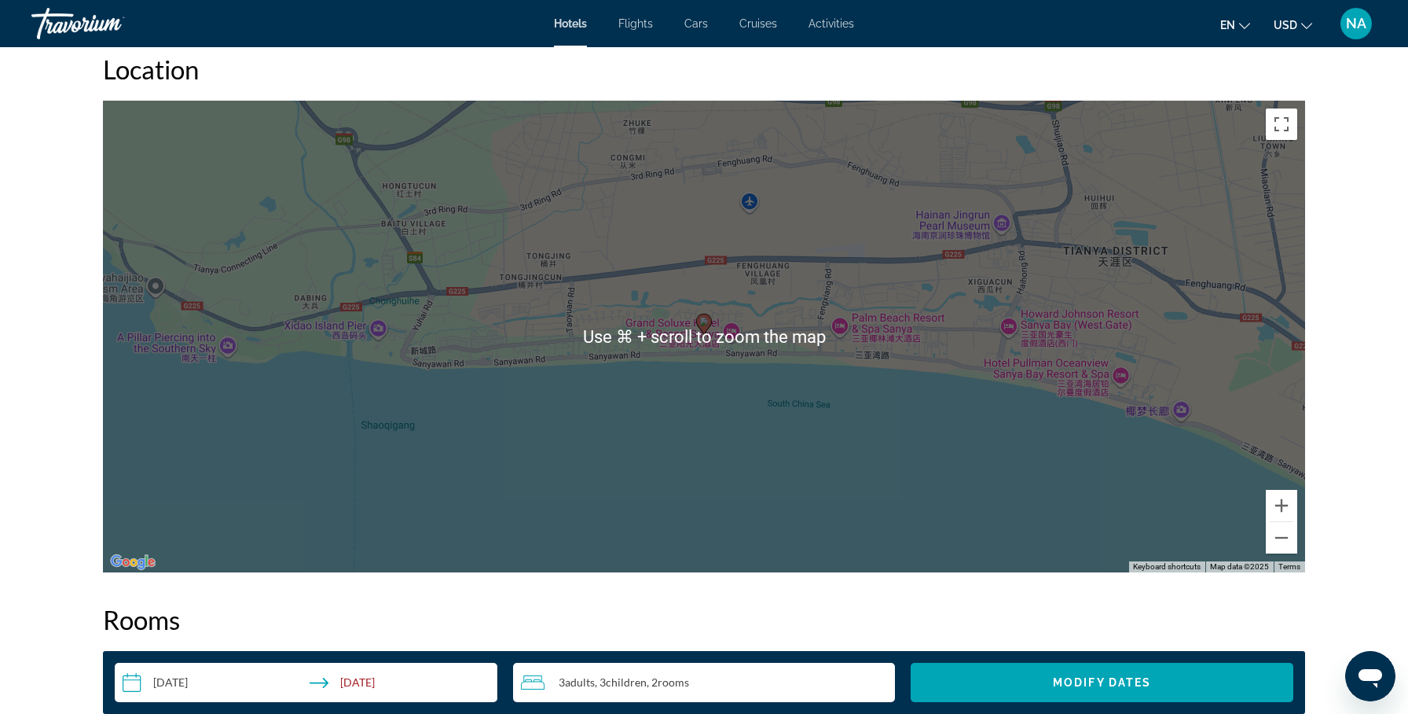
scroll to position [1487, 0]
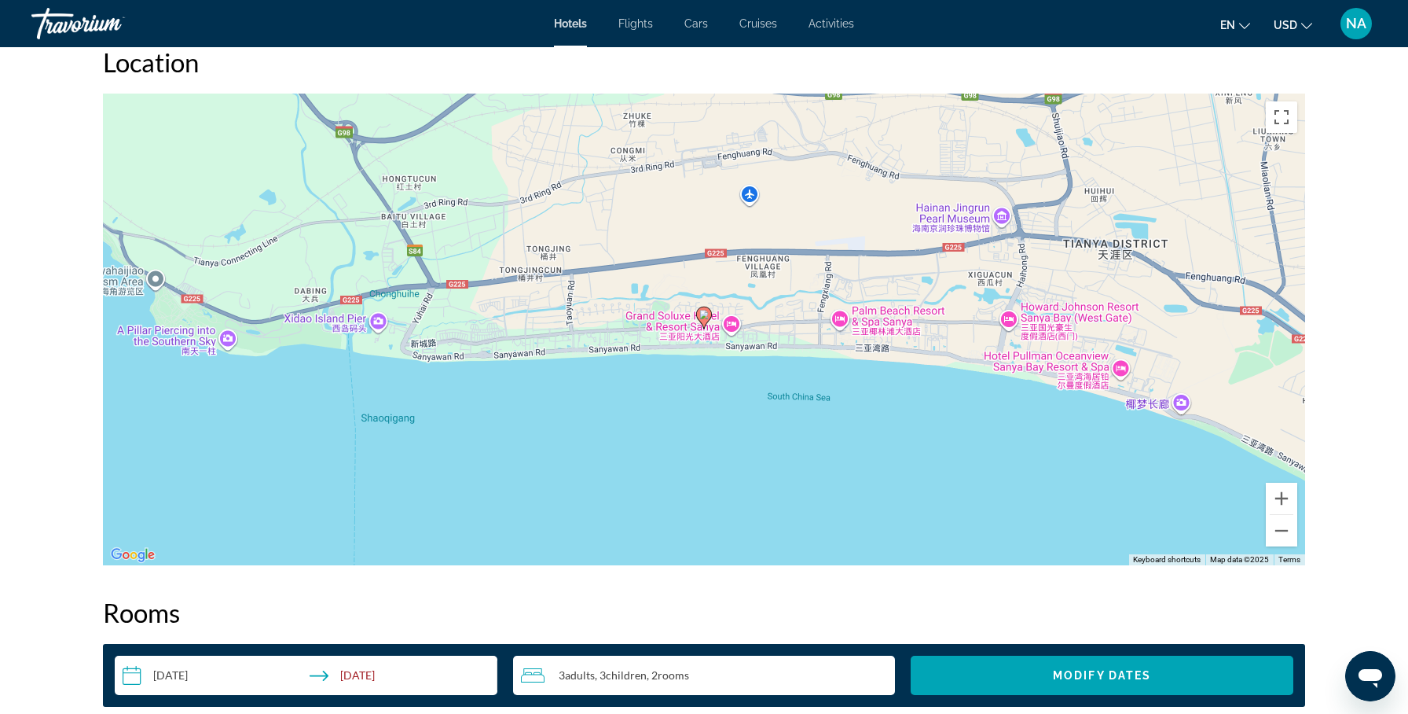
click at [703, 321] on icon "Main content" at bounding box center [704, 317] width 14 height 20
click at [1279, 500] on button "Zoom in" at bounding box center [1281, 498] width 31 height 31
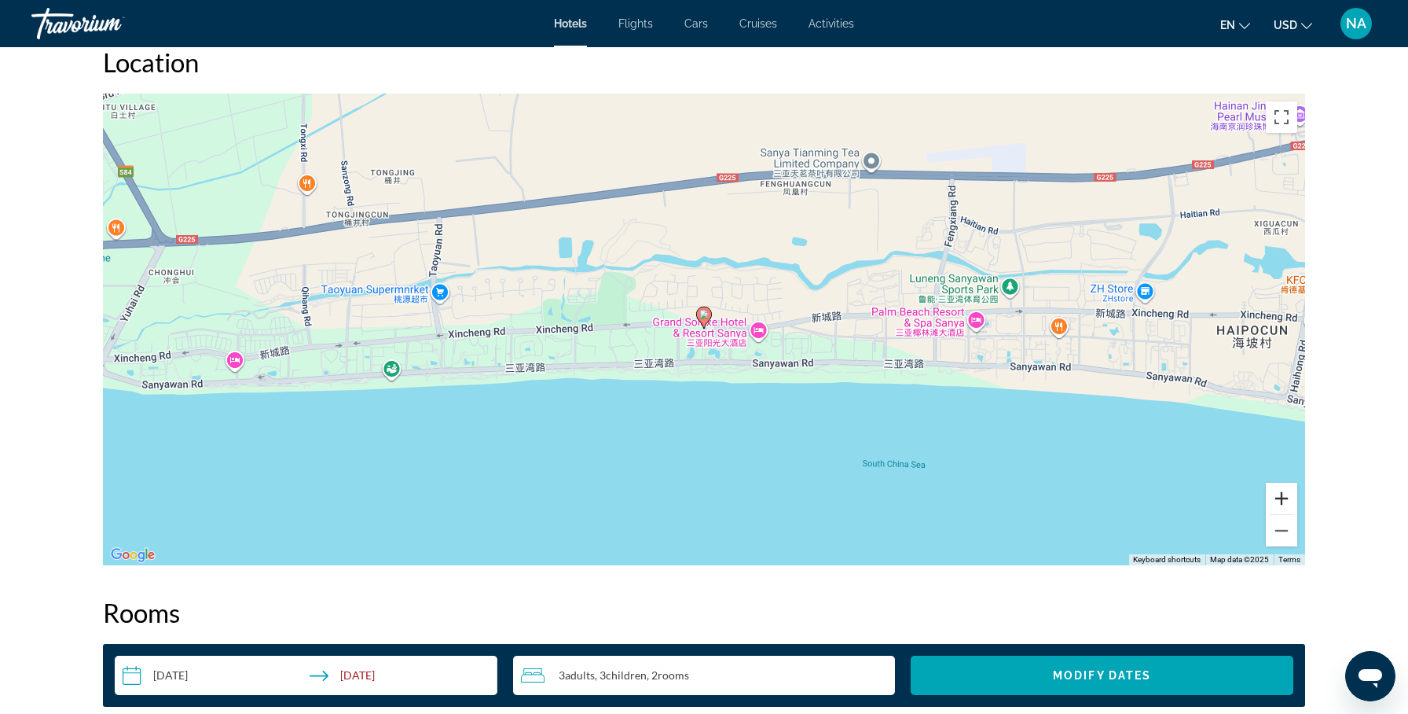
click at [1289, 505] on button "Zoom in" at bounding box center [1281, 498] width 31 height 31
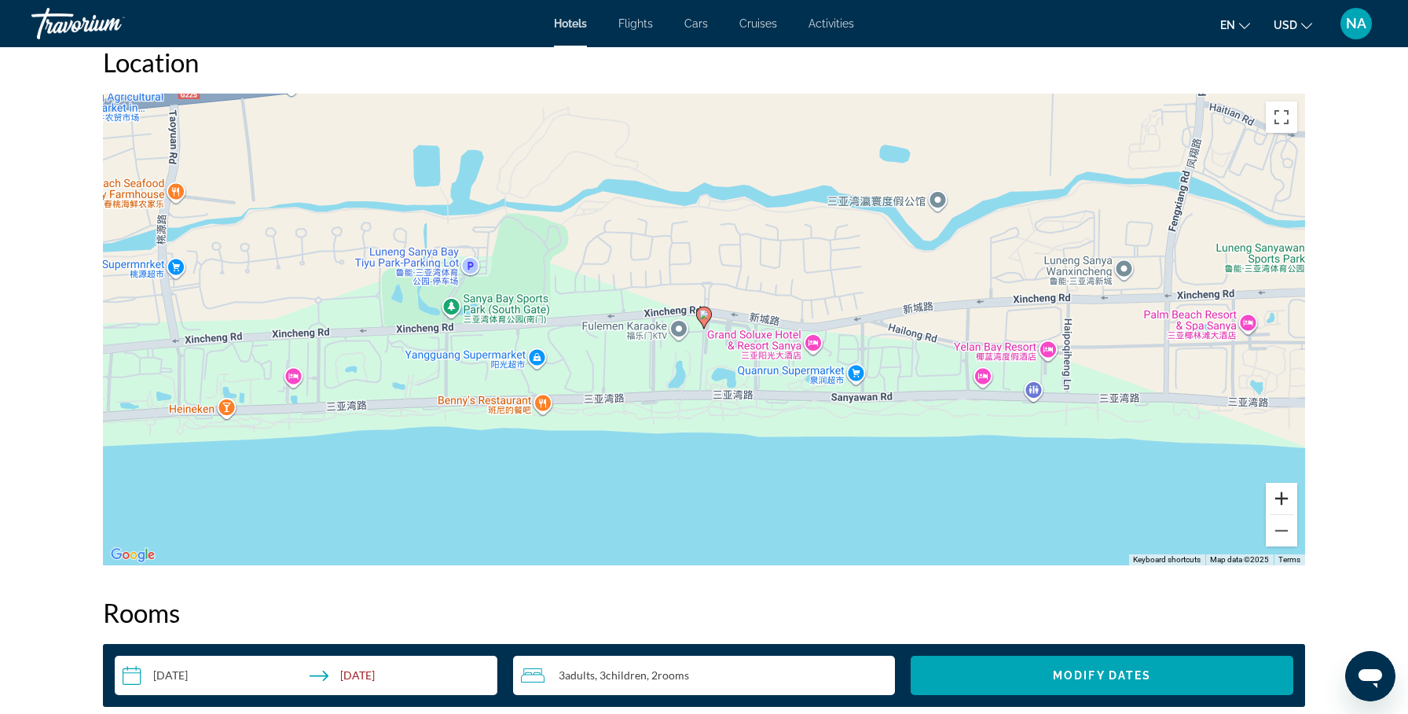
click at [1292, 501] on button "Zoom in" at bounding box center [1281, 498] width 31 height 31
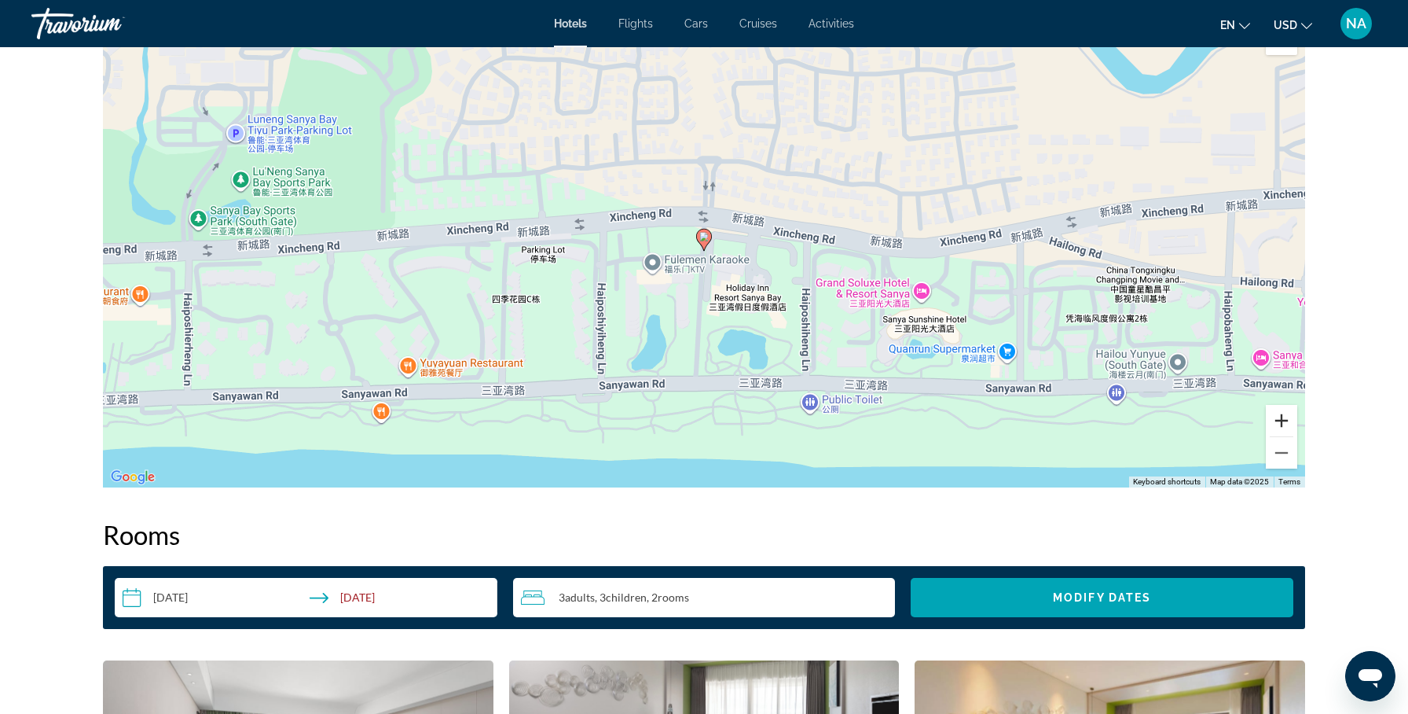
scroll to position [1566, 0]
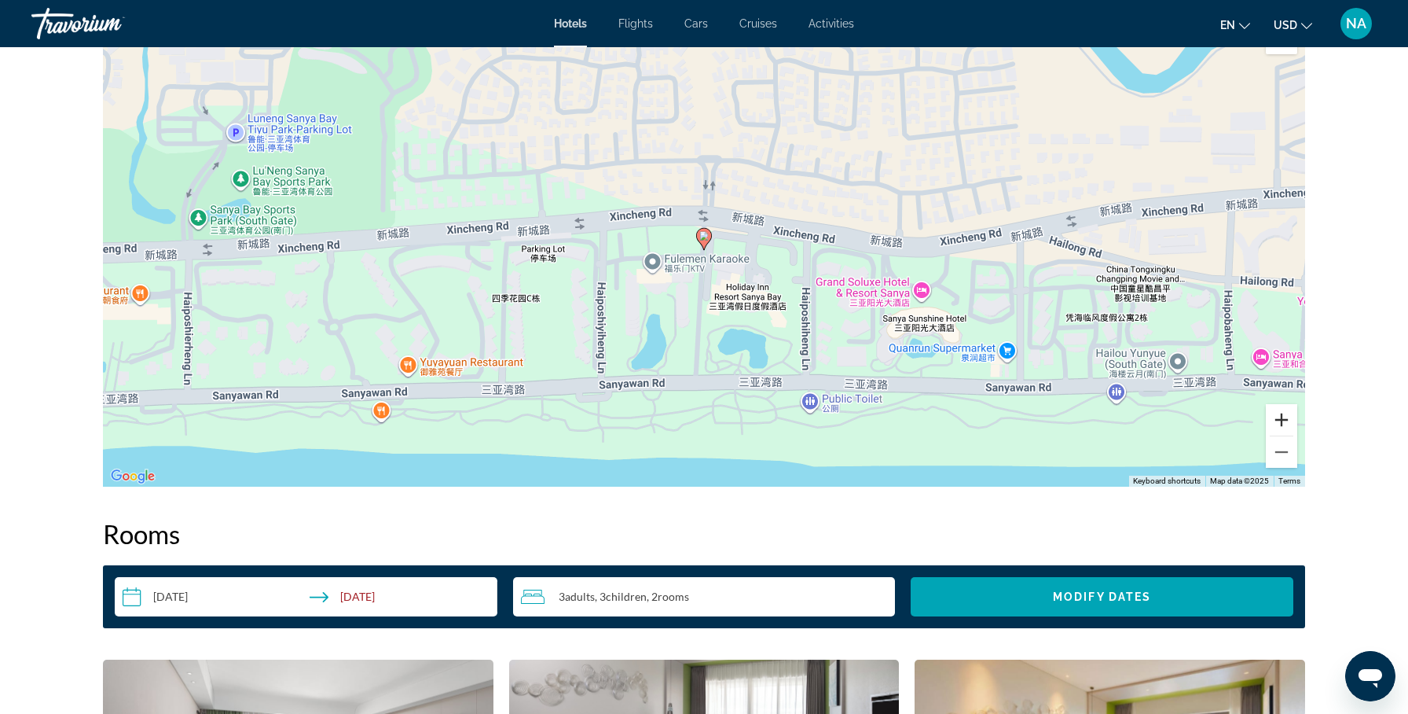
click at [1286, 410] on button "Zoom in" at bounding box center [1281, 419] width 31 height 31
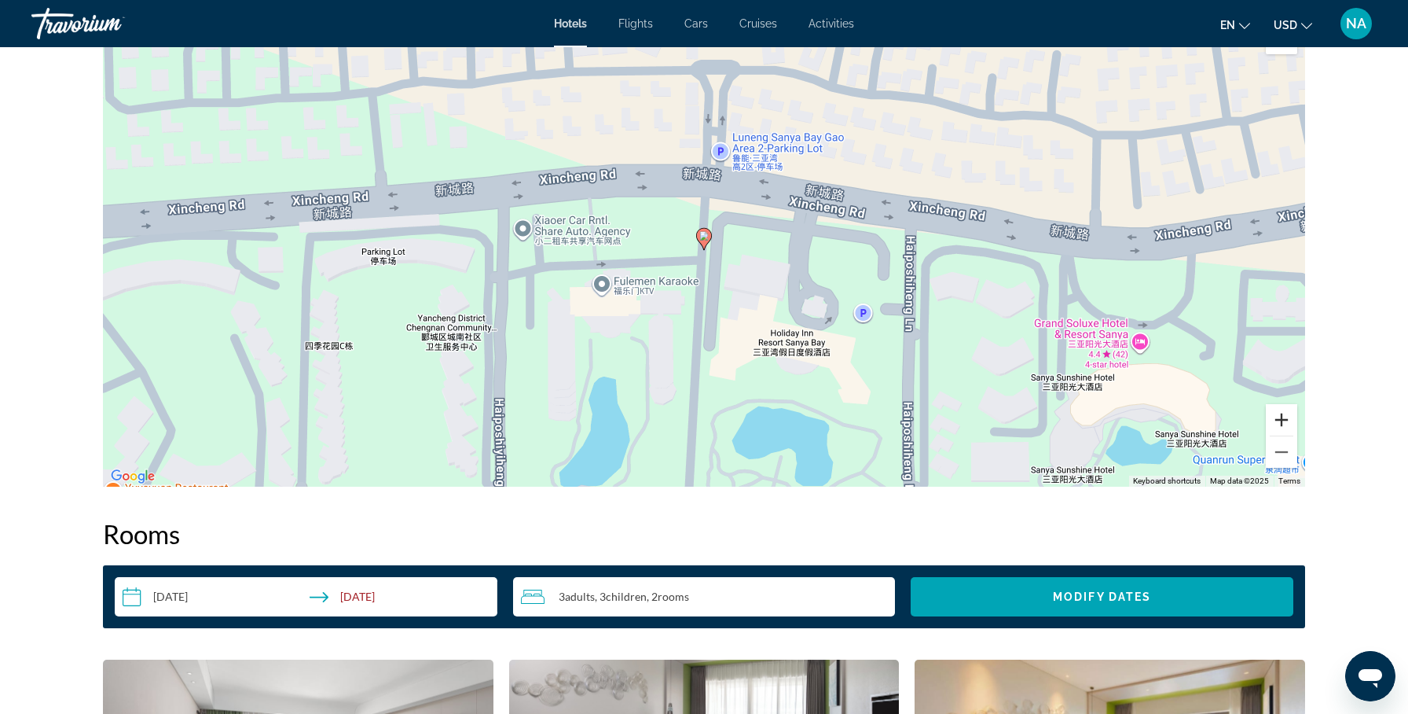
click at [1277, 416] on button "Zoom in" at bounding box center [1281, 419] width 31 height 31
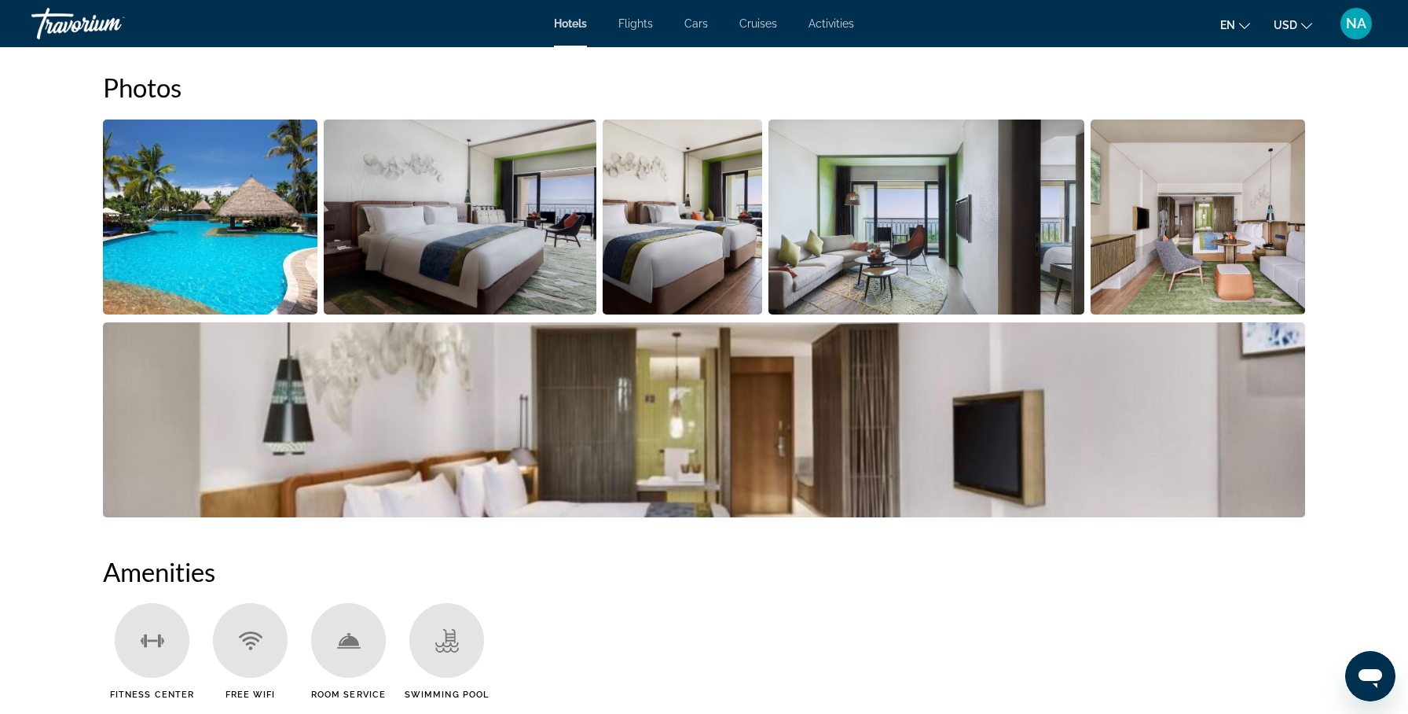
scroll to position [696, 0]
